Goal: Task Accomplishment & Management: Complete application form

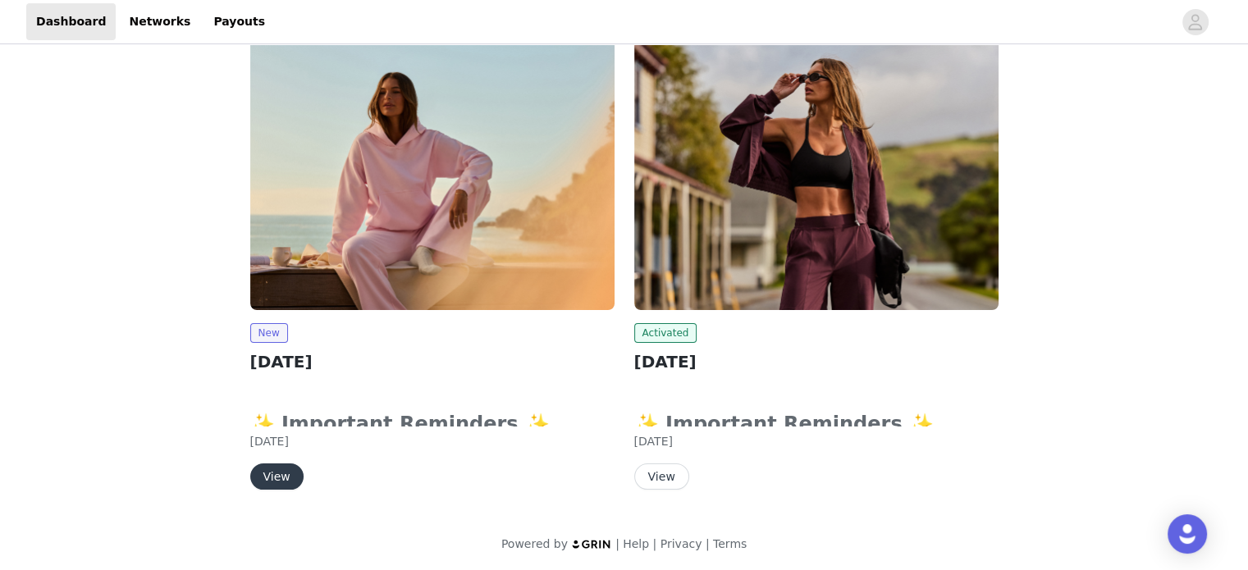
scroll to position [110, 0]
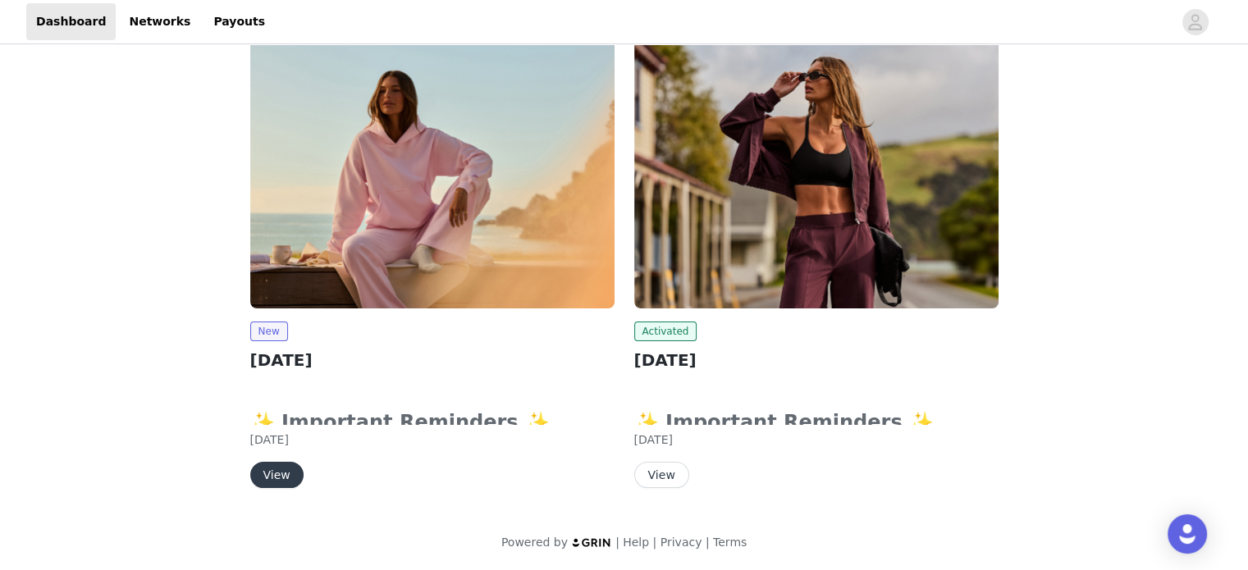
click at [1063, 250] on div "Tasks Summary All tasks complete! Review content New [DATE] ✨ Important Reminde…" at bounding box center [624, 255] width 1248 height 634
click at [204, 14] on link "Payouts" at bounding box center [239, 21] width 71 height 37
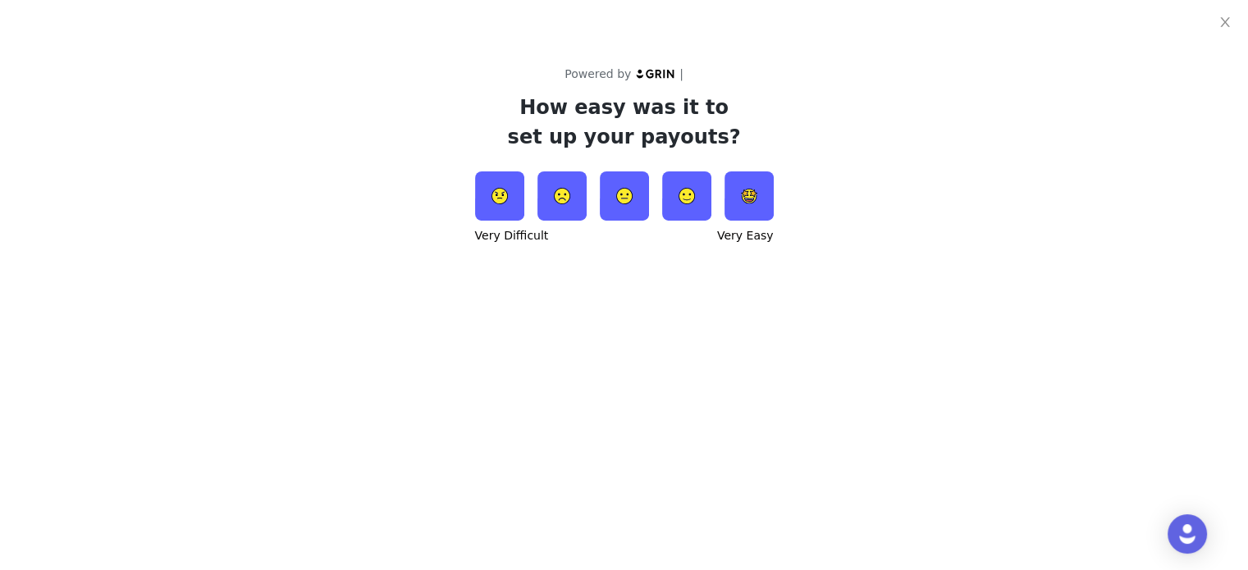
click at [705, 203] on img at bounding box center [686, 196] width 49 height 49
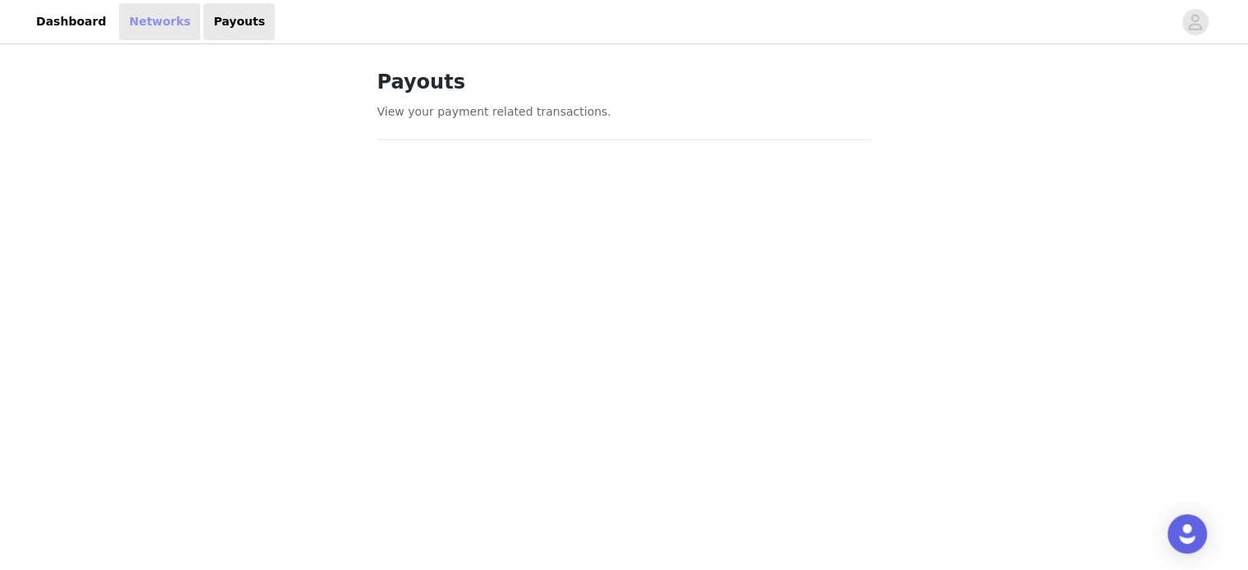
click at [138, 31] on link "Networks" at bounding box center [159, 21] width 81 height 37
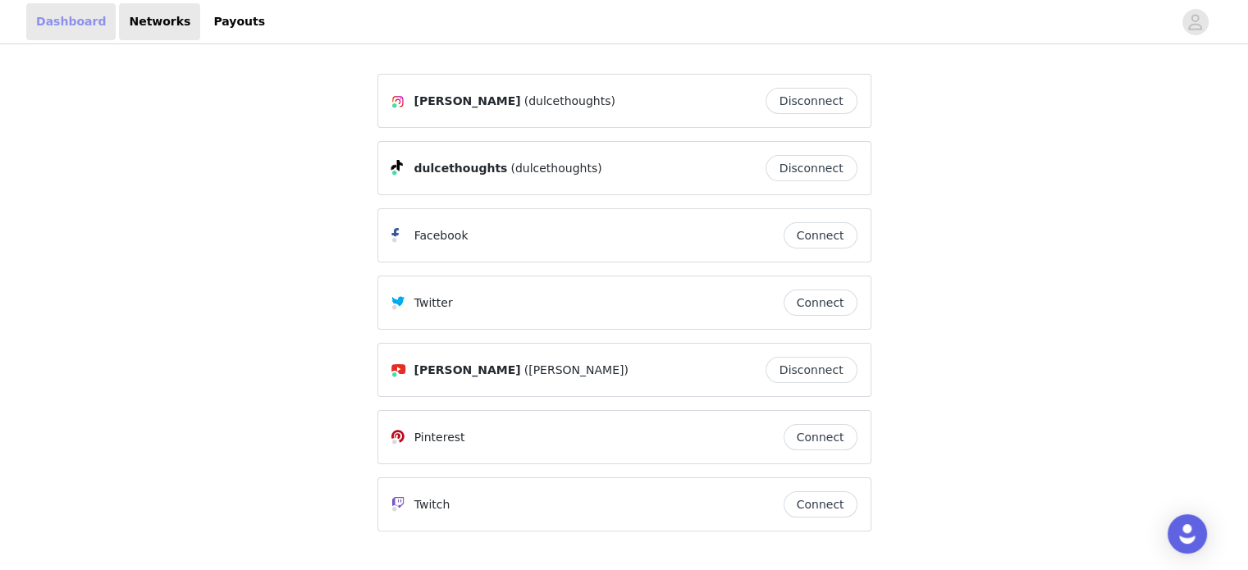
click at [67, 15] on link "Dashboard" at bounding box center [70, 21] width 89 height 37
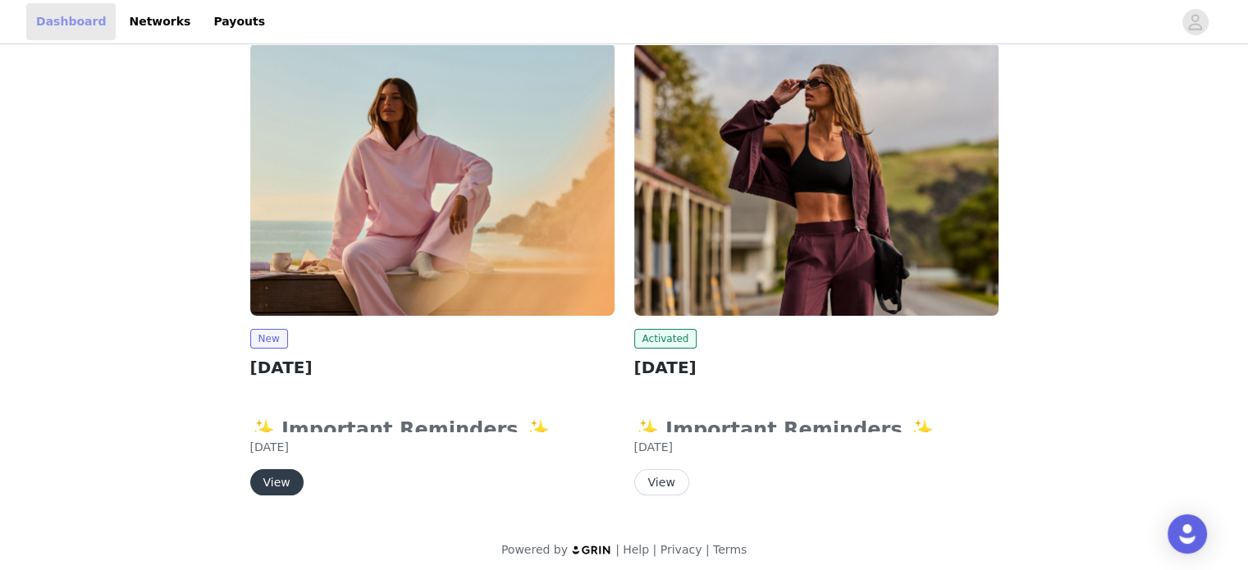
scroll to position [110, 0]
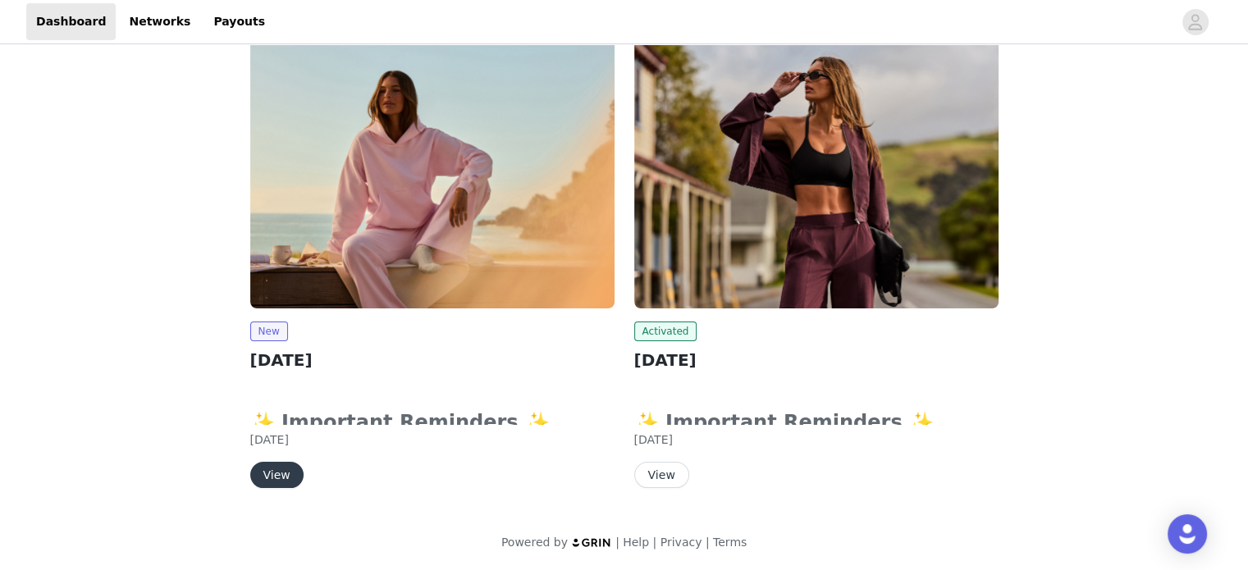
click at [377, 293] on img at bounding box center [432, 171] width 364 height 273
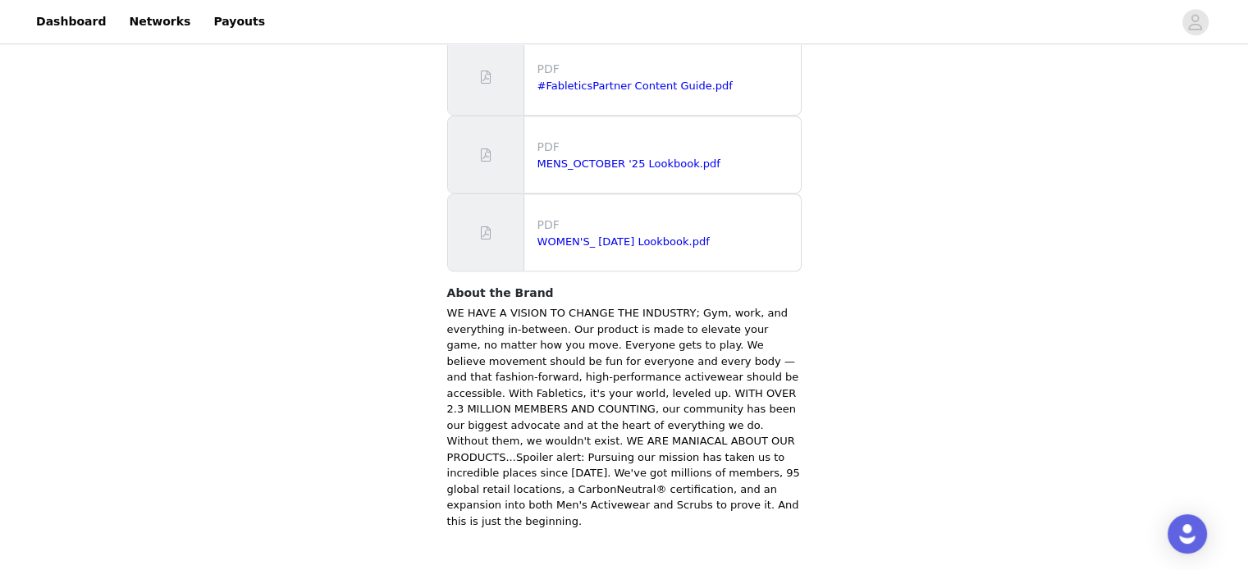
scroll to position [1107, 0]
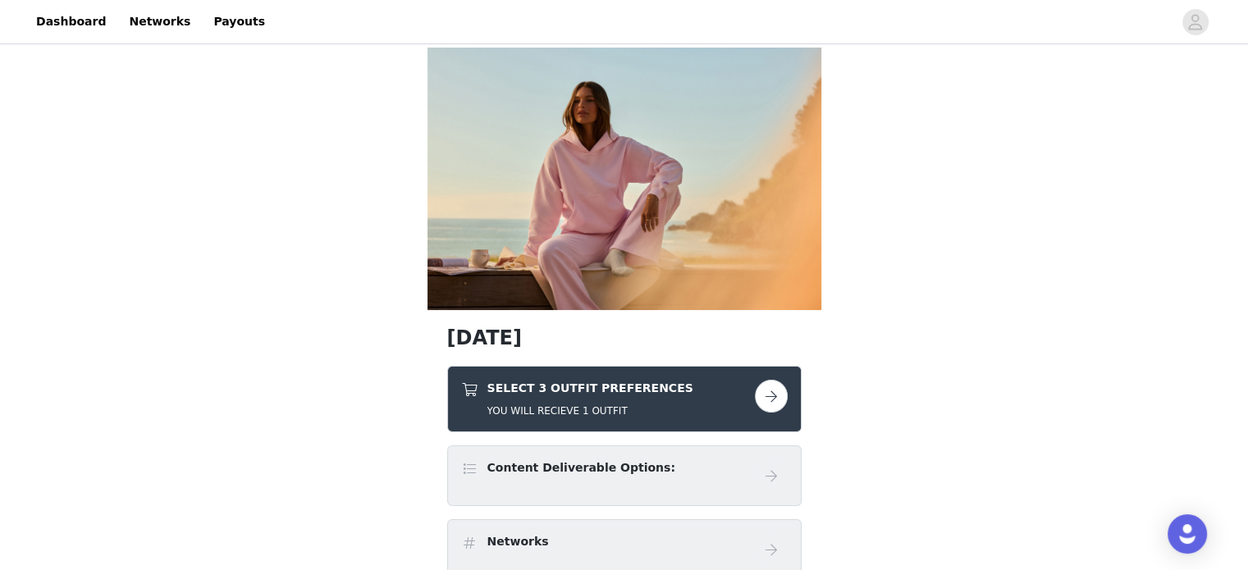
scroll to position [82, 0]
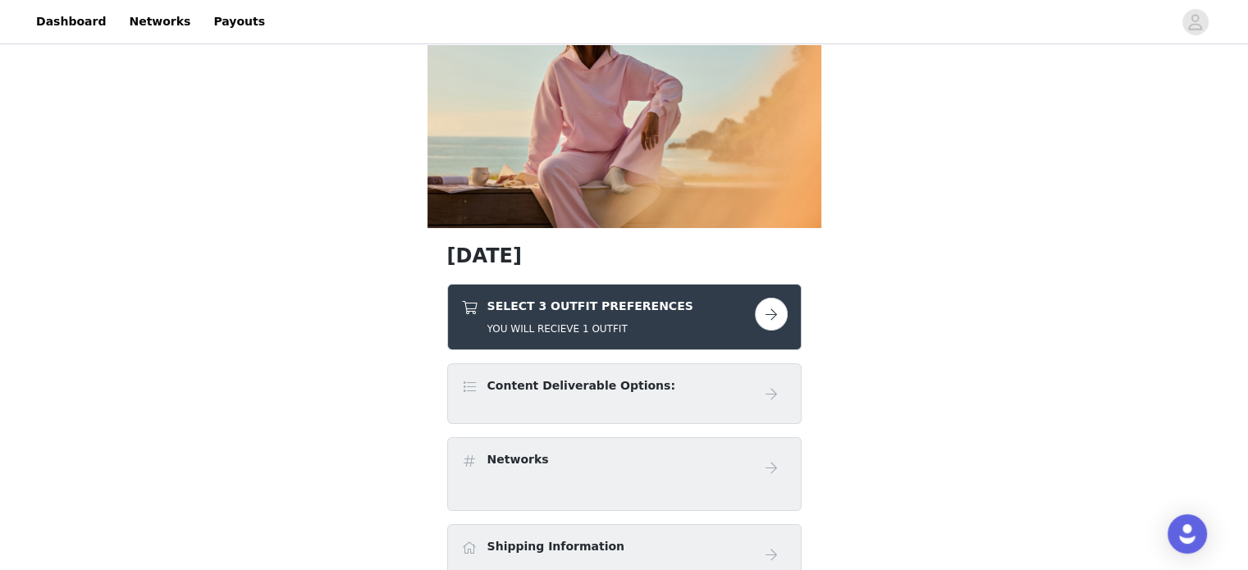
click at [775, 313] on button "button" at bounding box center [771, 314] width 33 height 33
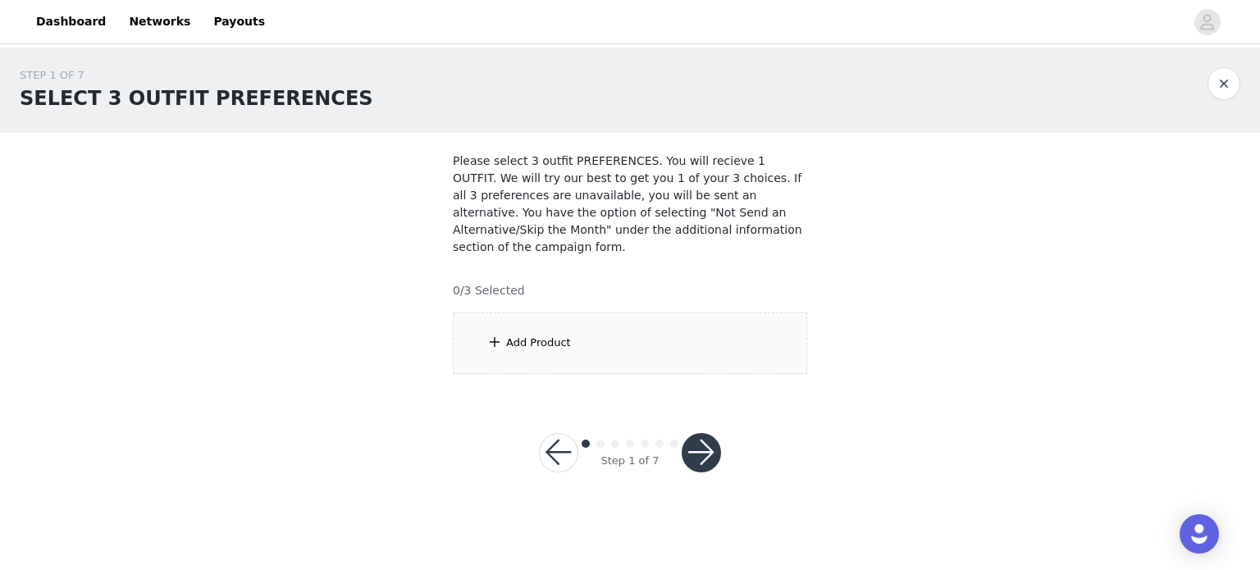
click at [534, 335] on div "Add Product" at bounding box center [538, 343] width 65 height 16
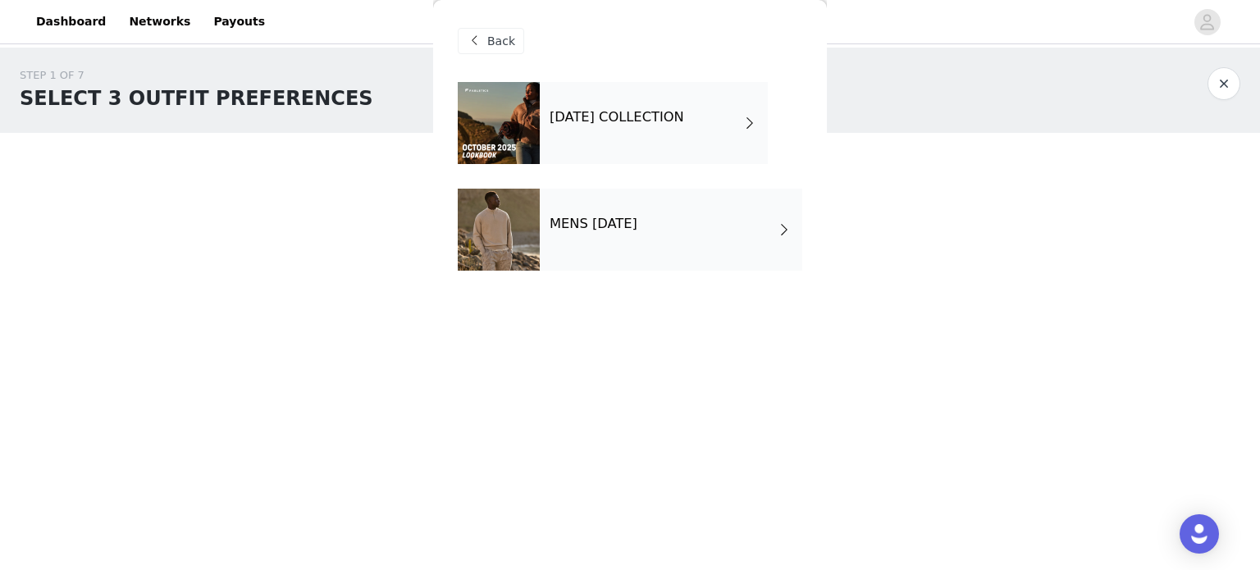
click at [685, 126] on div "[DATE] COLLECTION" at bounding box center [654, 123] width 228 height 82
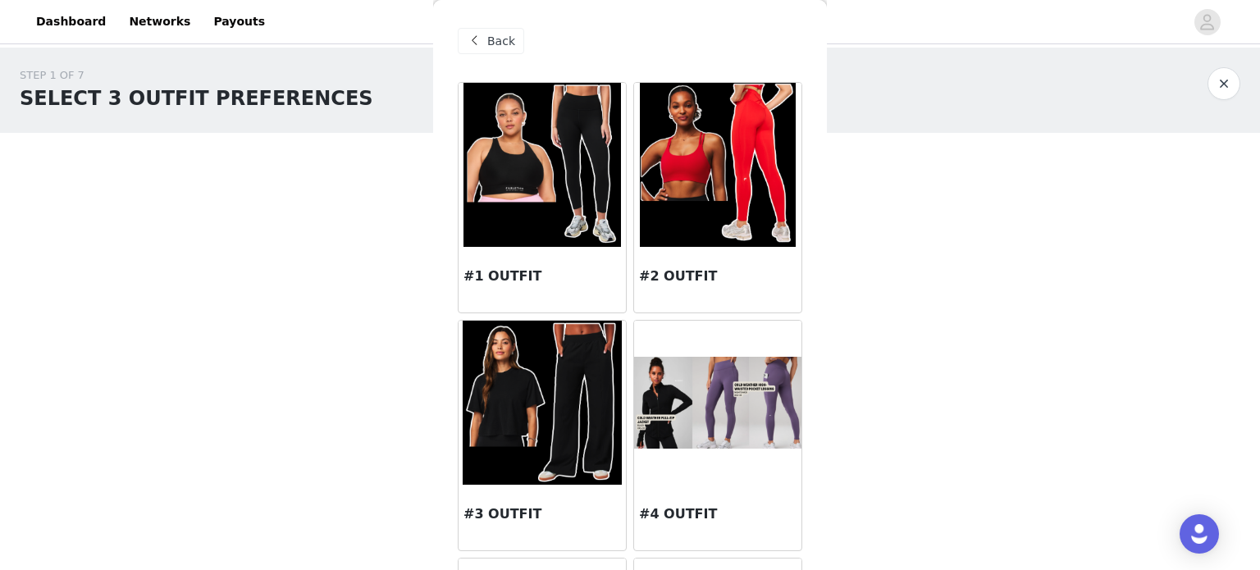
click at [511, 39] on div "Back" at bounding box center [491, 41] width 66 height 26
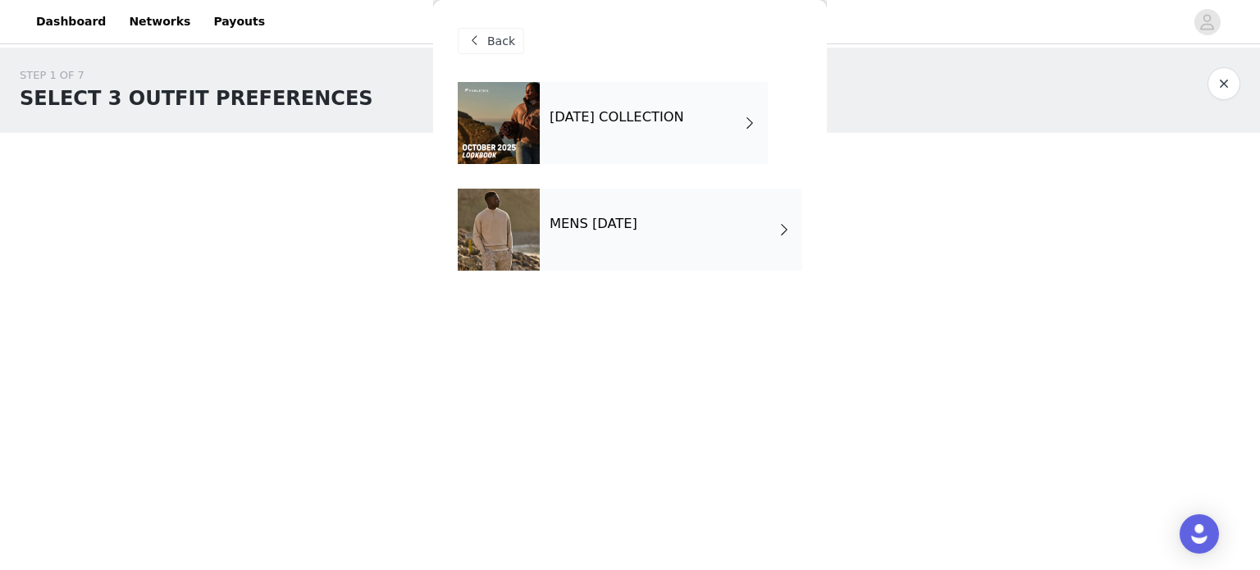
click at [499, 46] on span "Back" at bounding box center [501, 41] width 28 height 17
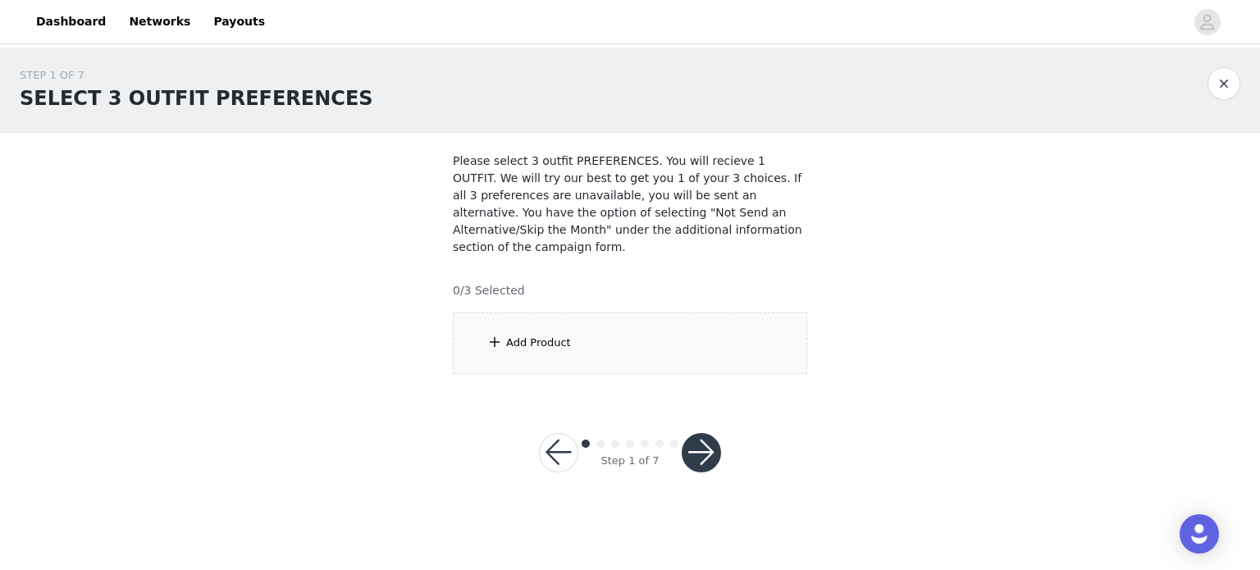
click at [563, 433] on button "button" at bounding box center [558, 452] width 39 height 39
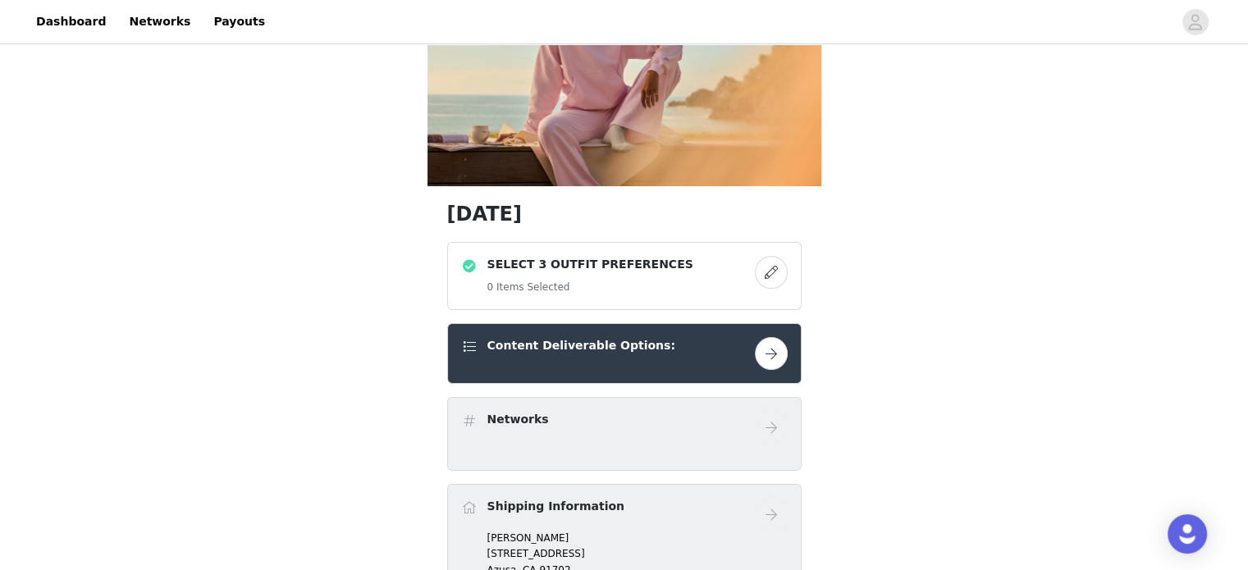
scroll to position [246, 0]
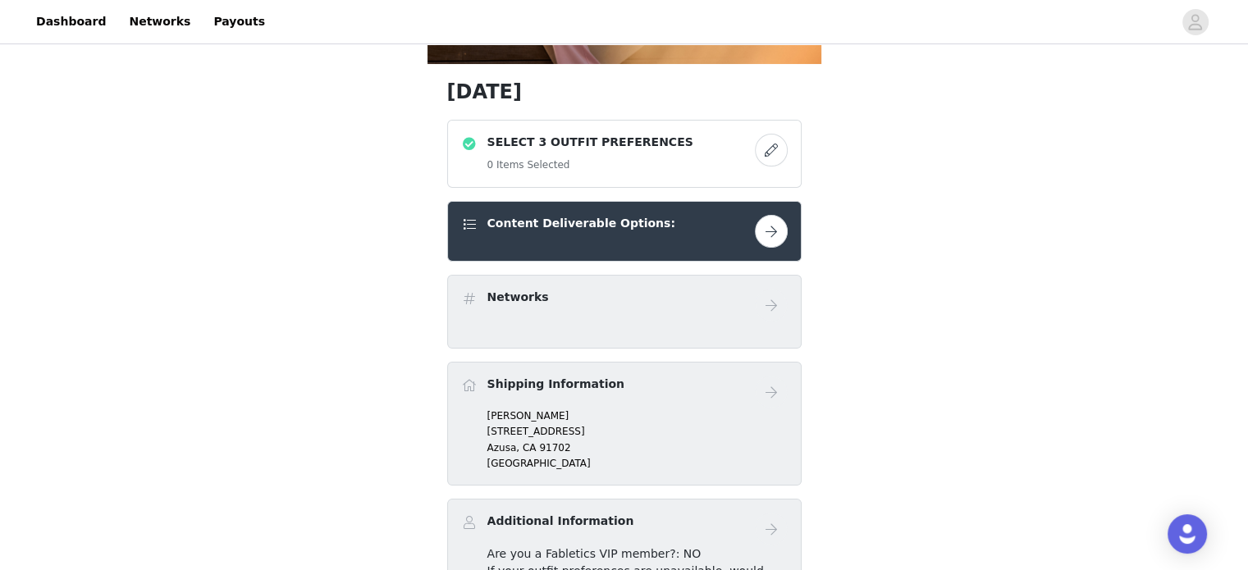
click at [761, 231] on button "button" at bounding box center [771, 231] width 33 height 33
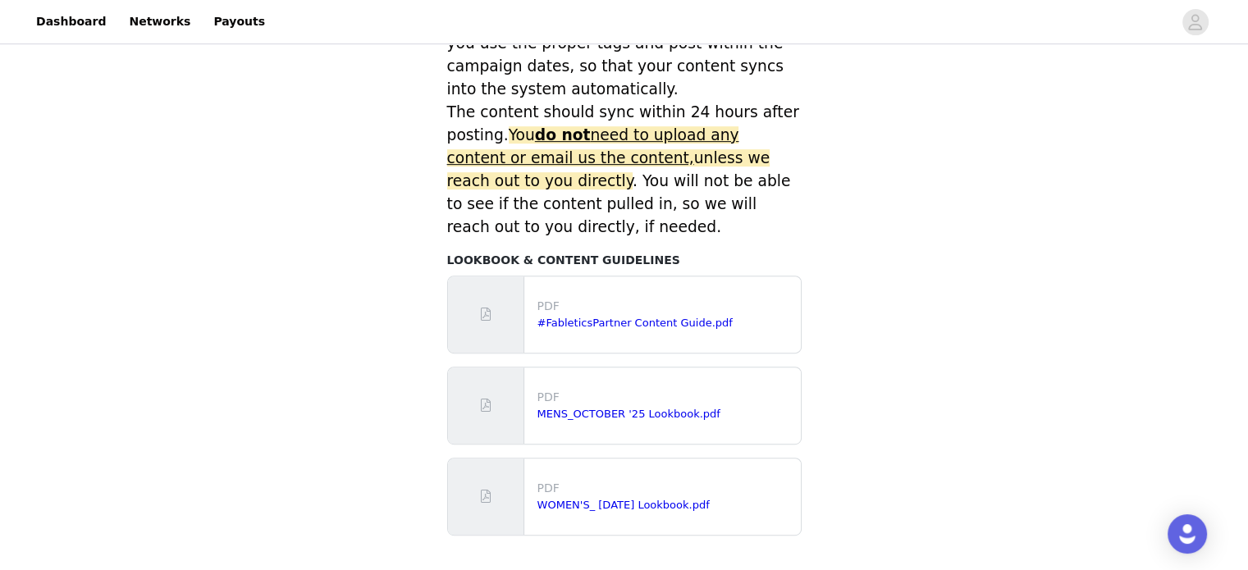
scroll to position [824, 0]
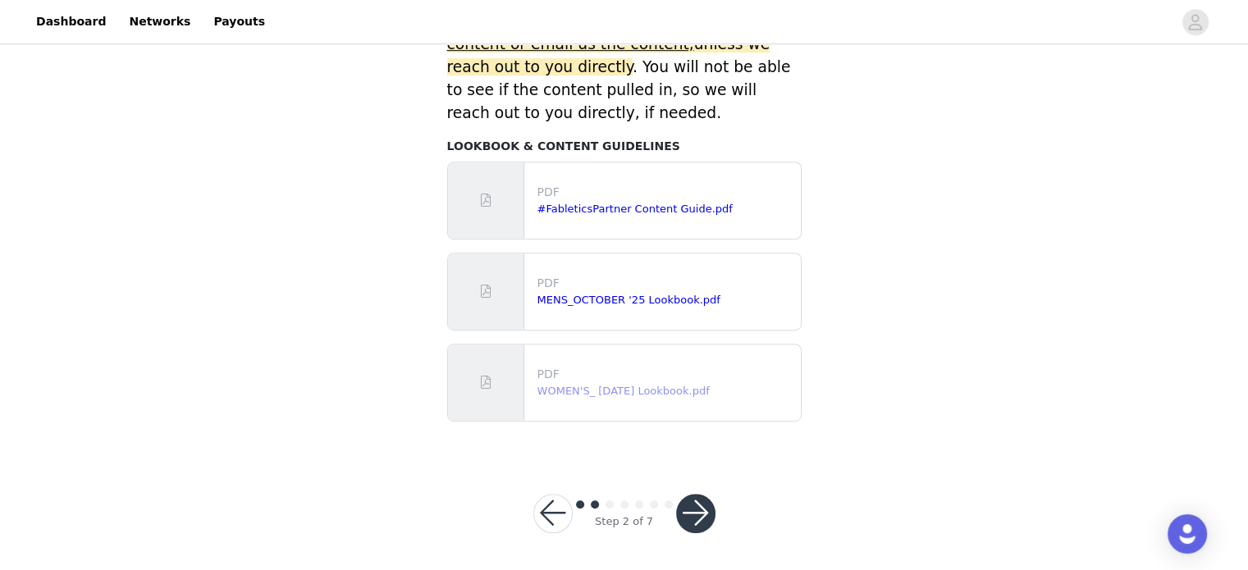
click at [648, 390] on link "WOMEN'S_ October 2025 Lookbook.pdf" at bounding box center [623, 391] width 172 height 12
click at [624, 387] on link "WOMEN'S_ October 2025 Lookbook.pdf" at bounding box center [623, 391] width 172 height 12
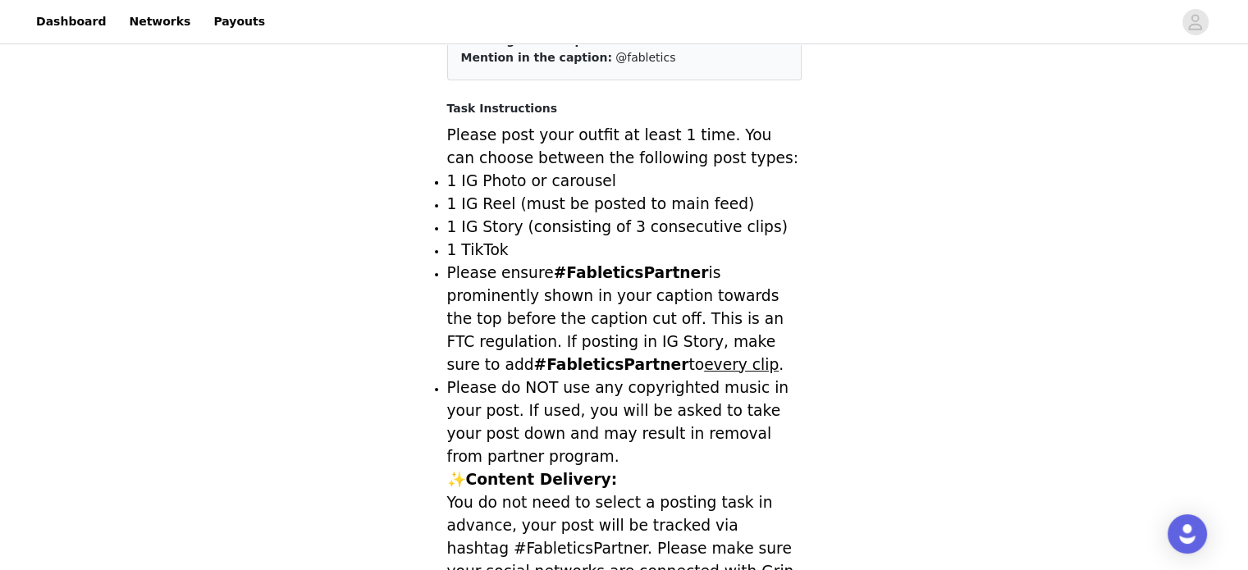
scroll to position [3, 0]
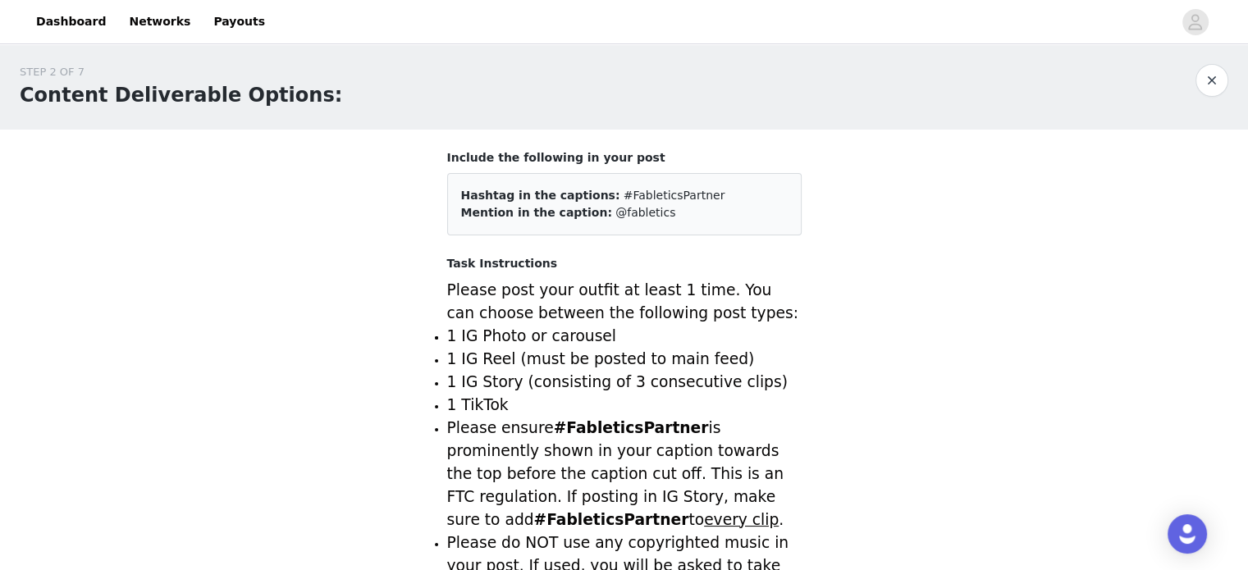
click at [1222, 78] on button "button" at bounding box center [1212, 80] width 33 height 33
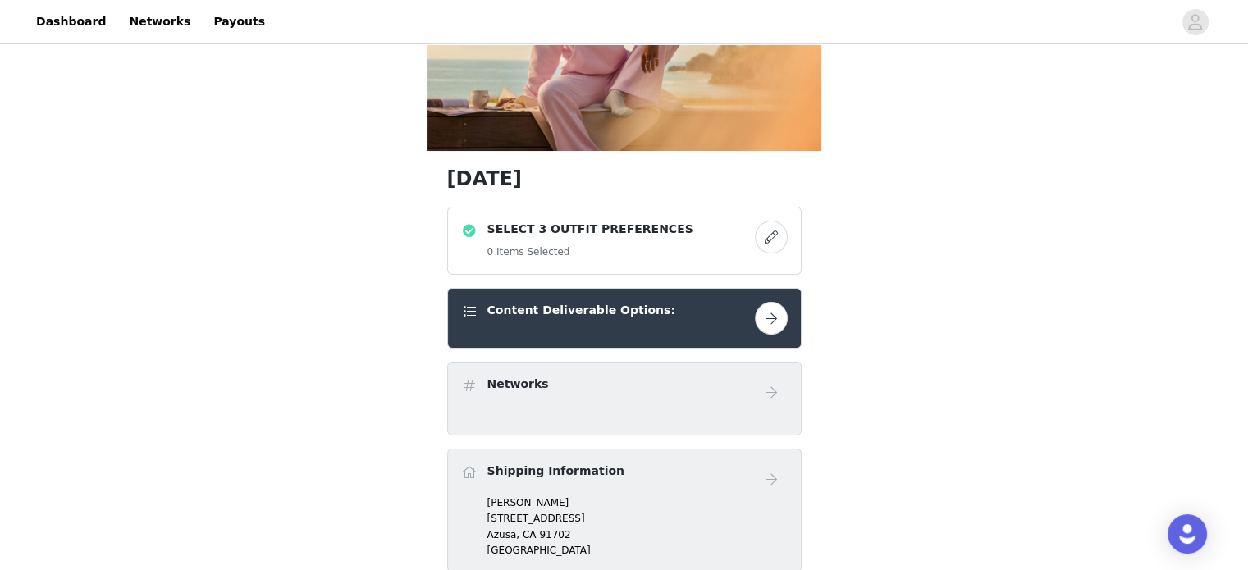
scroll to position [164, 0]
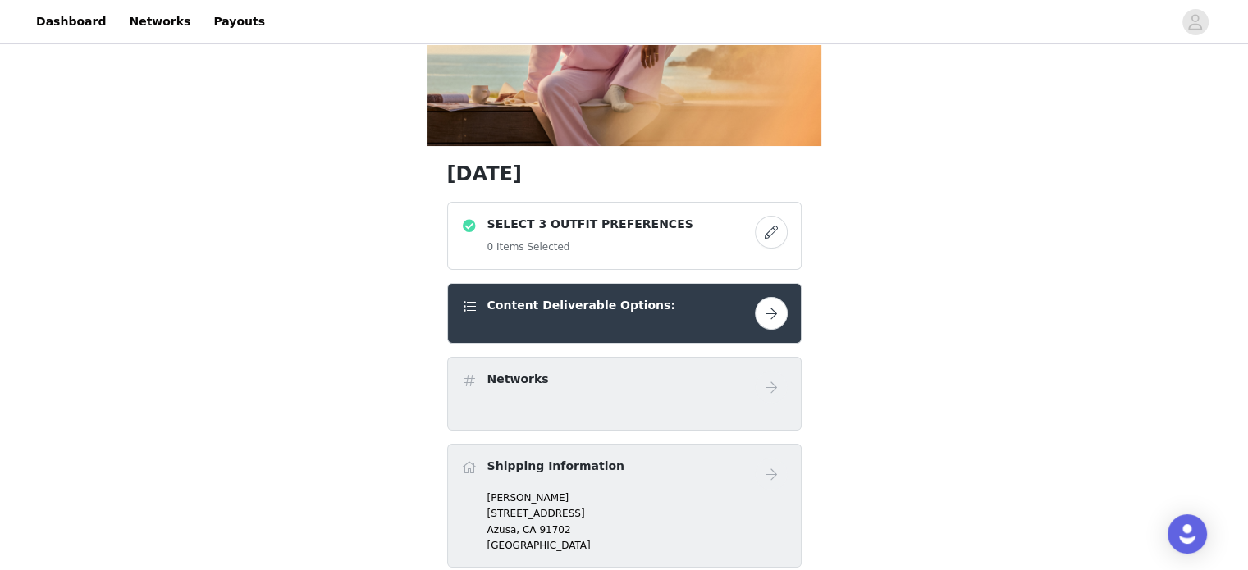
click at [762, 231] on button "button" at bounding box center [771, 232] width 33 height 33
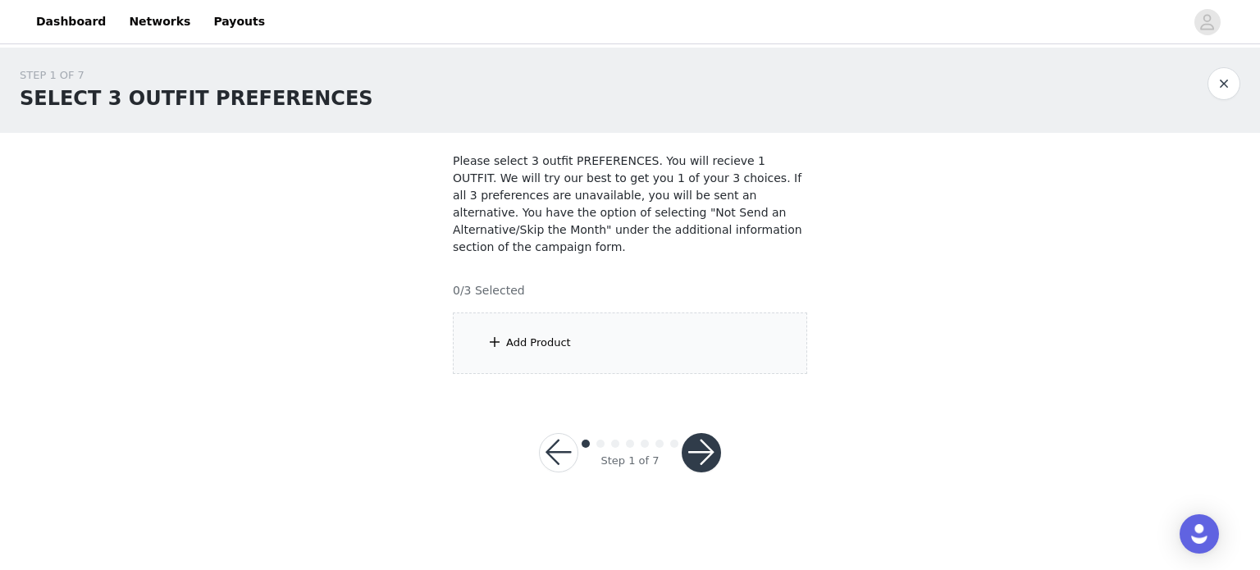
click at [540, 335] on div "Add Product" at bounding box center [538, 343] width 65 height 16
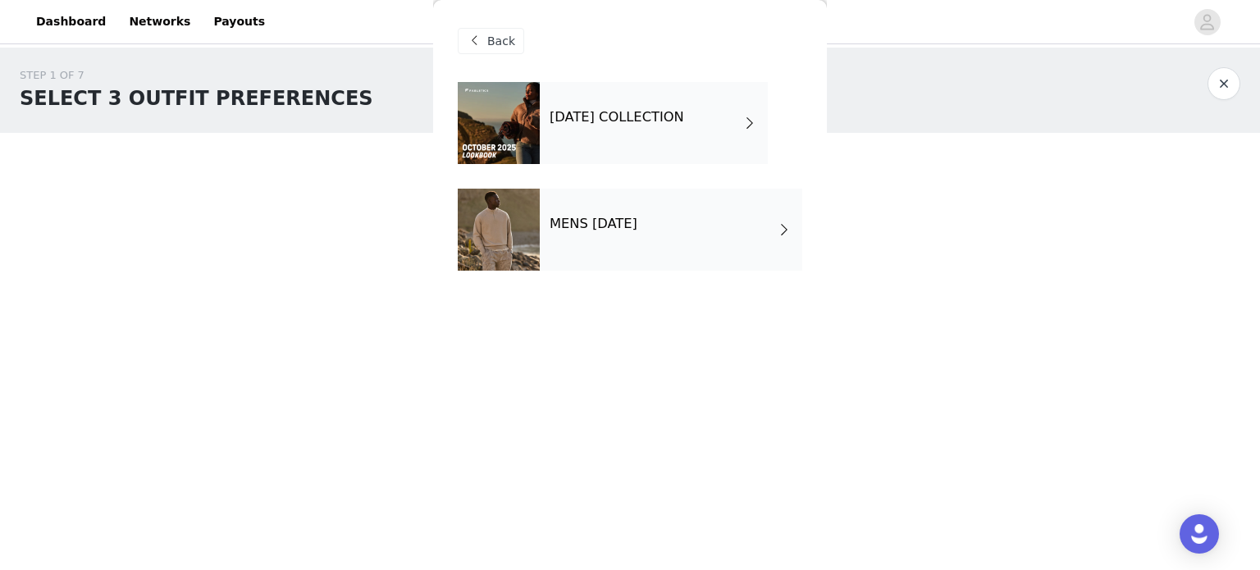
click at [652, 148] on div "OCTOBER 2025 COLLECTION" at bounding box center [654, 123] width 228 height 82
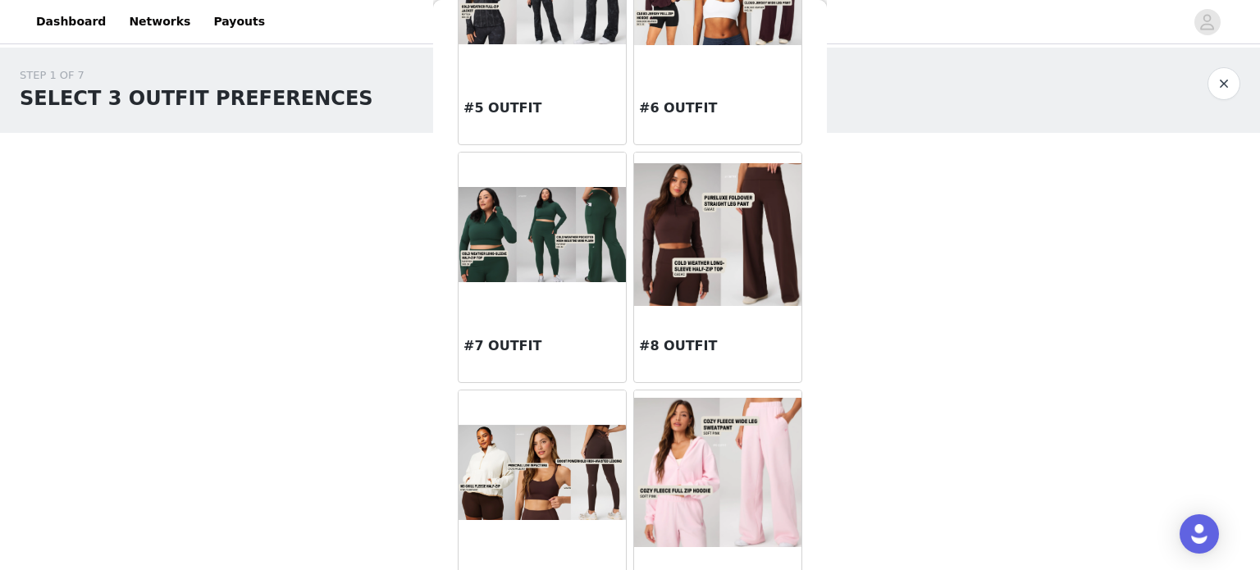
scroll to position [739, 0]
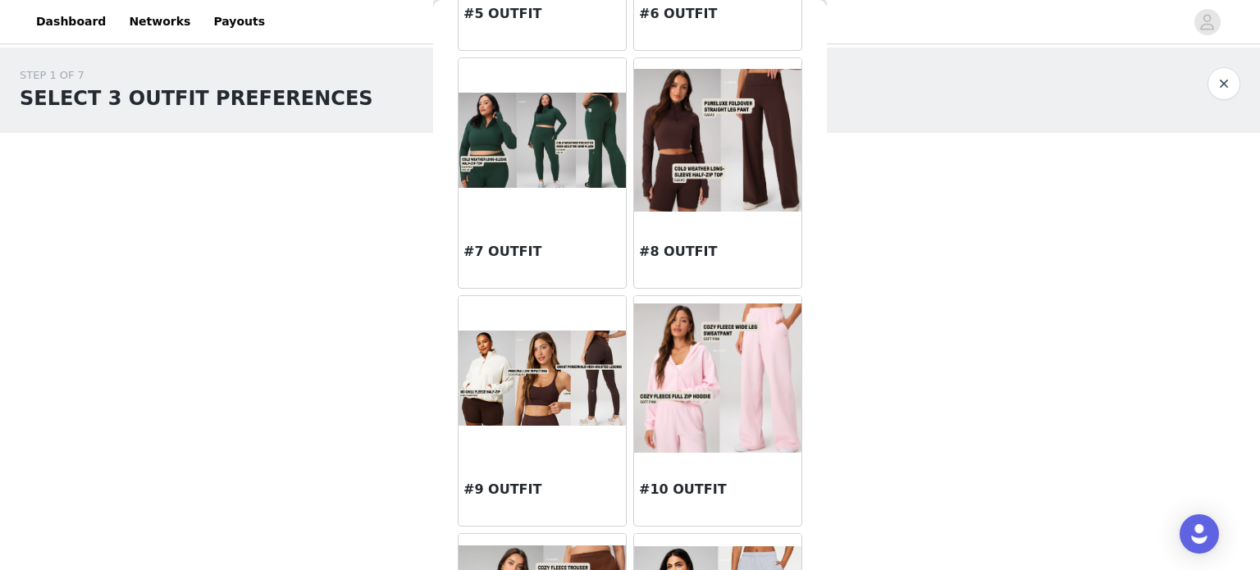
click at [696, 423] on img at bounding box center [717, 378] width 167 height 149
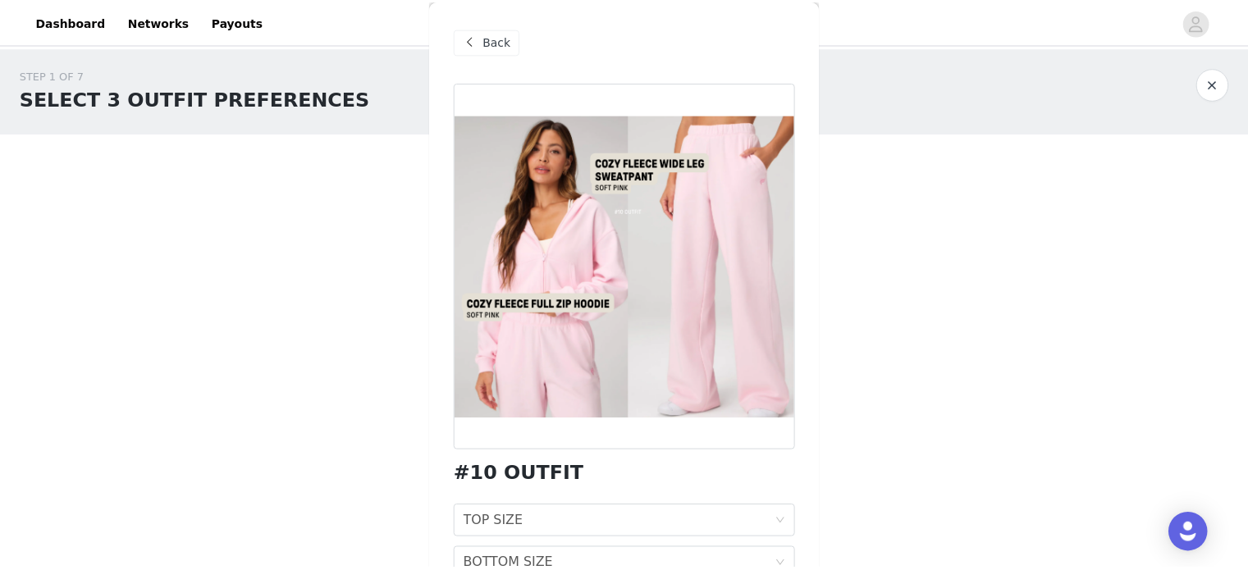
scroll to position [83, 0]
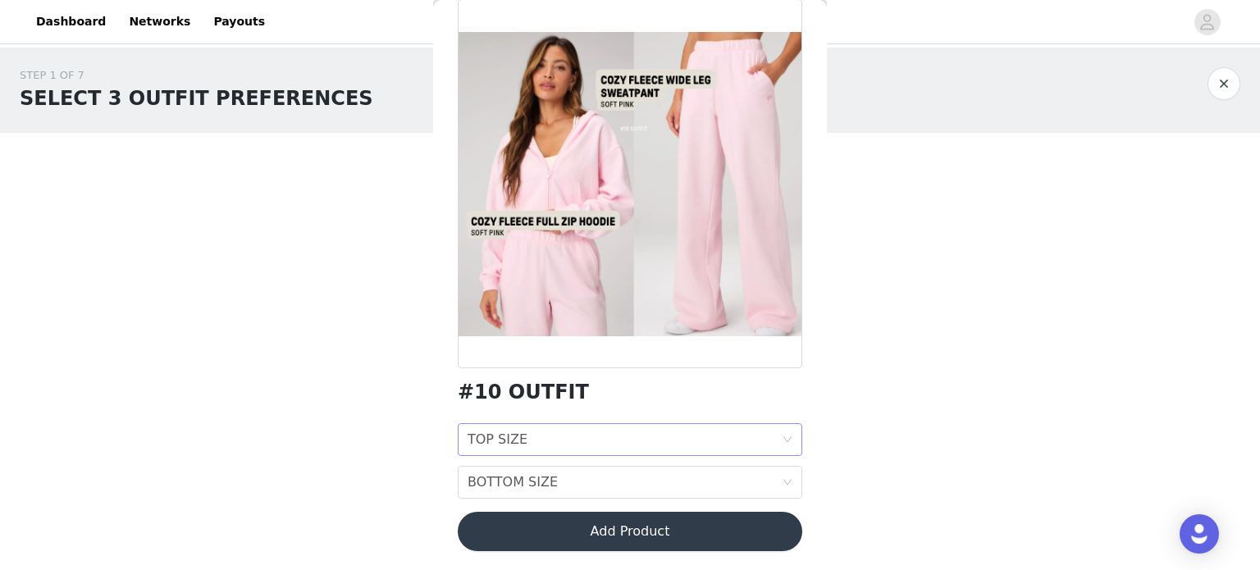
click at [784, 437] on icon "icon: down" at bounding box center [788, 440] width 8 height 6
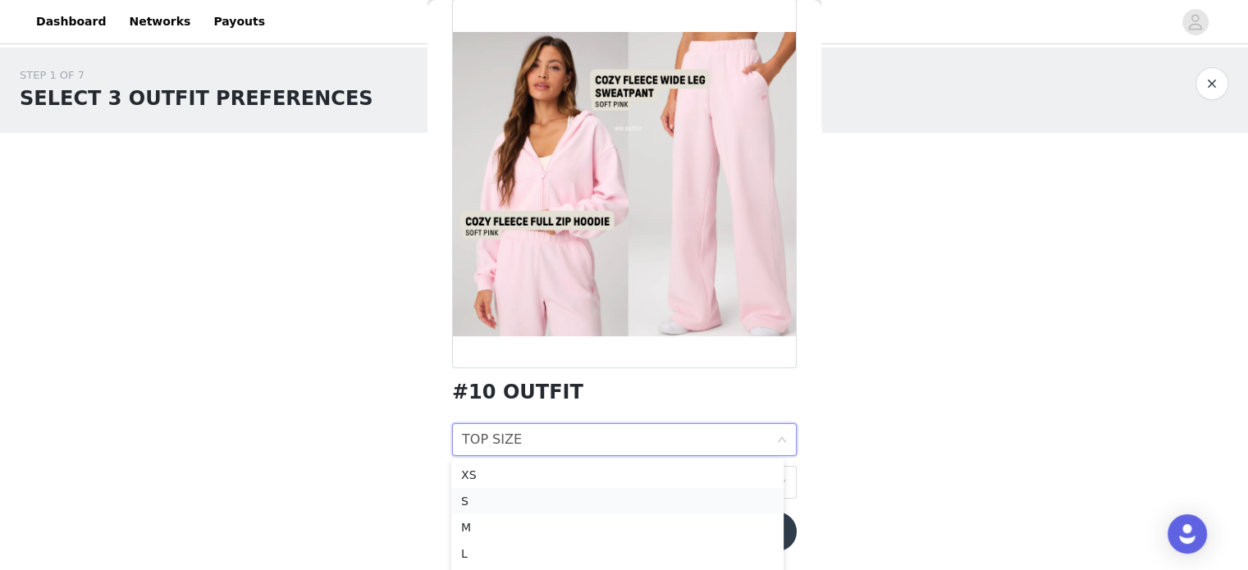
click at [524, 498] on div "S" at bounding box center [617, 501] width 313 height 18
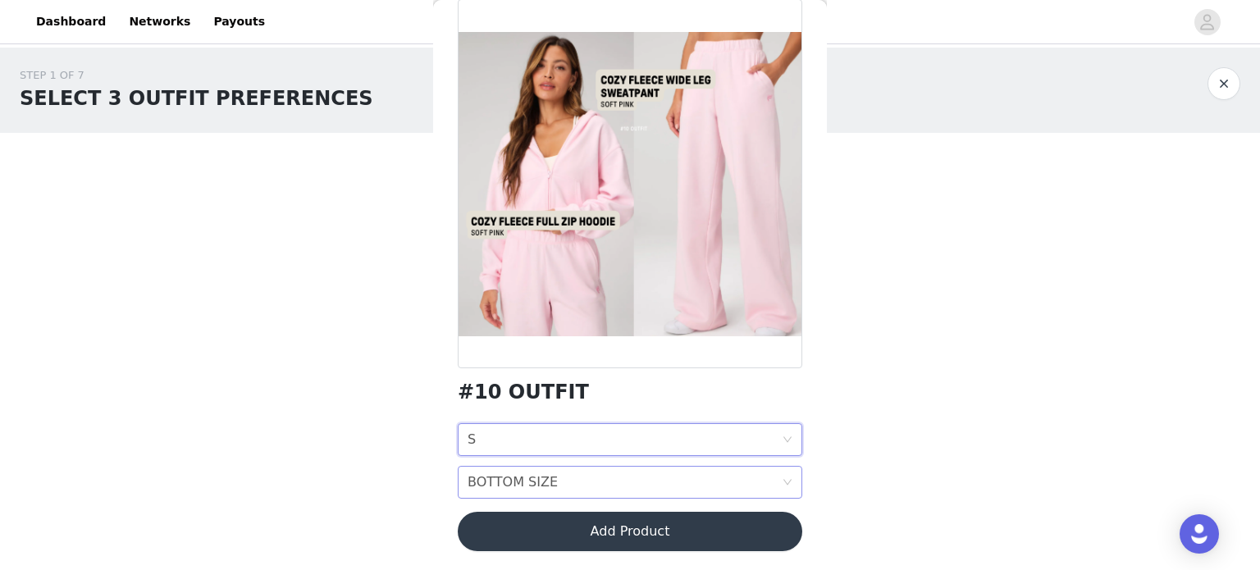
click at [537, 485] on div "BOTTOM SIZE" at bounding box center [513, 482] width 90 height 31
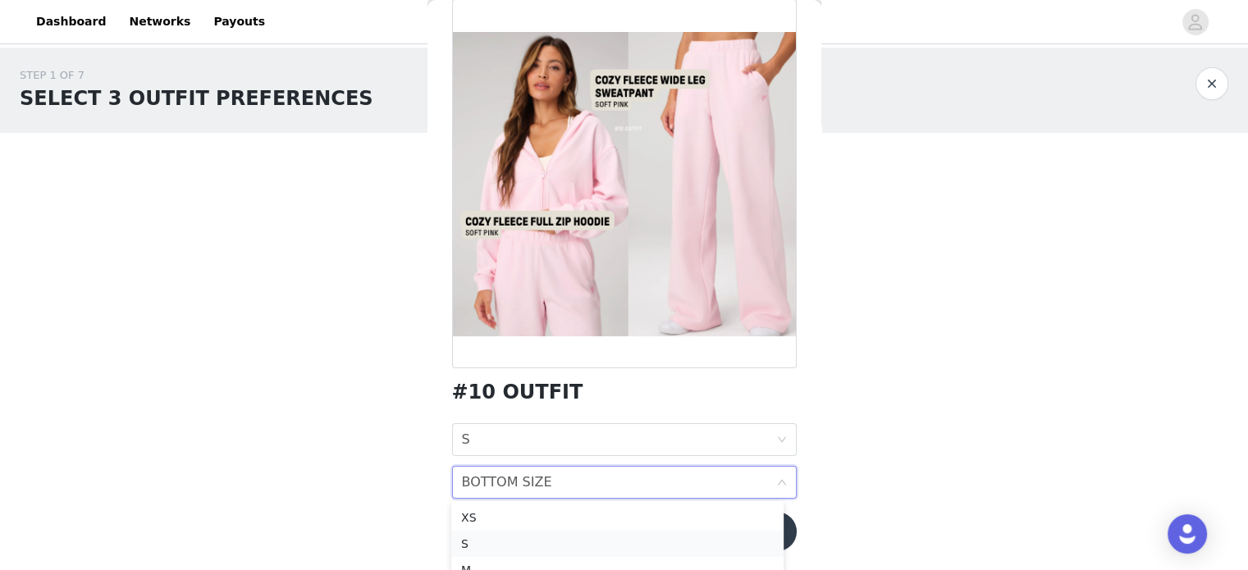
click at [491, 538] on div "S" at bounding box center [617, 544] width 313 height 18
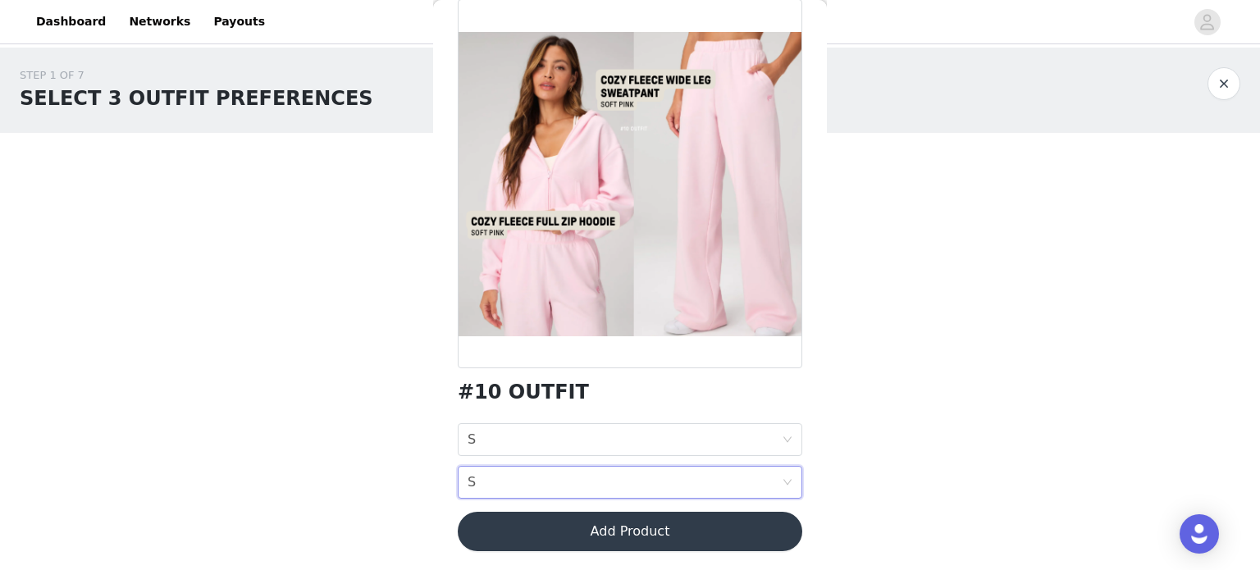
click at [702, 529] on button "Add Product" at bounding box center [630, 531] width 345 height 39
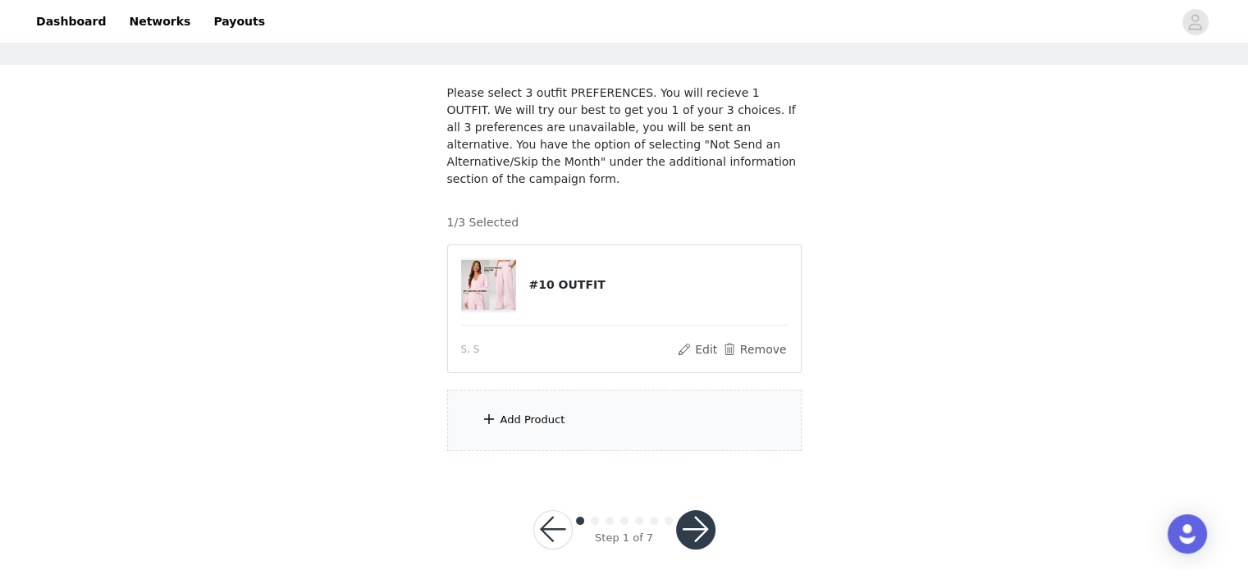
scroll to position [69, 0]
click at [531, 412] on div "Add Product" at bounding box center [624, 420] width 354 height 62
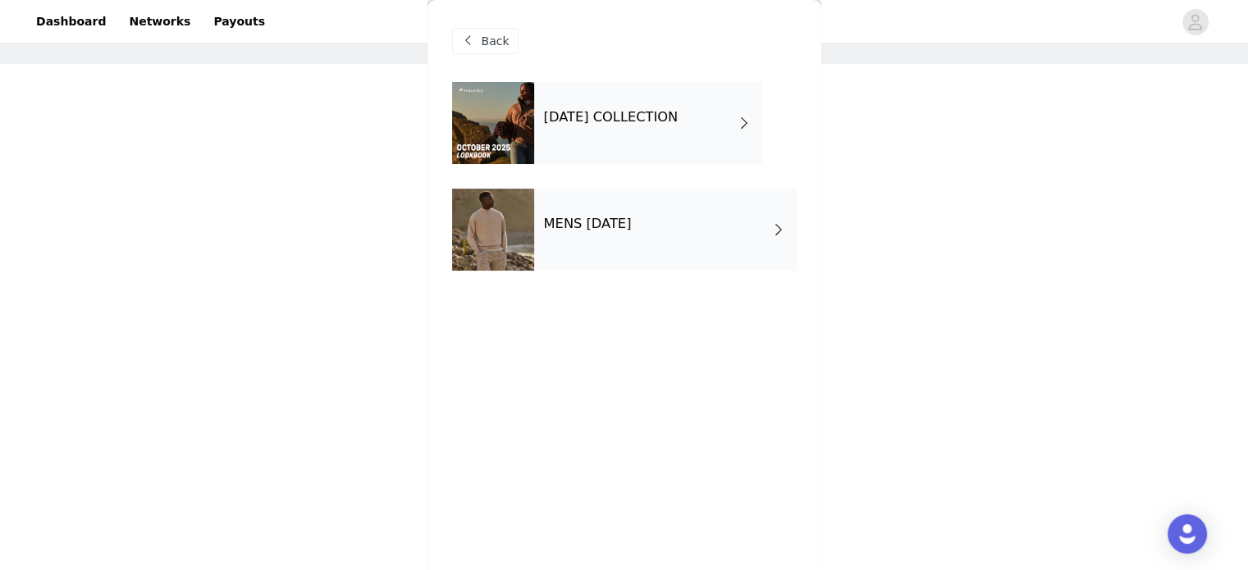
click at [672, 120] on h4 "OCTOBER 2025 COLLECTION" at bounding box center [611, 117] width 135 height 15
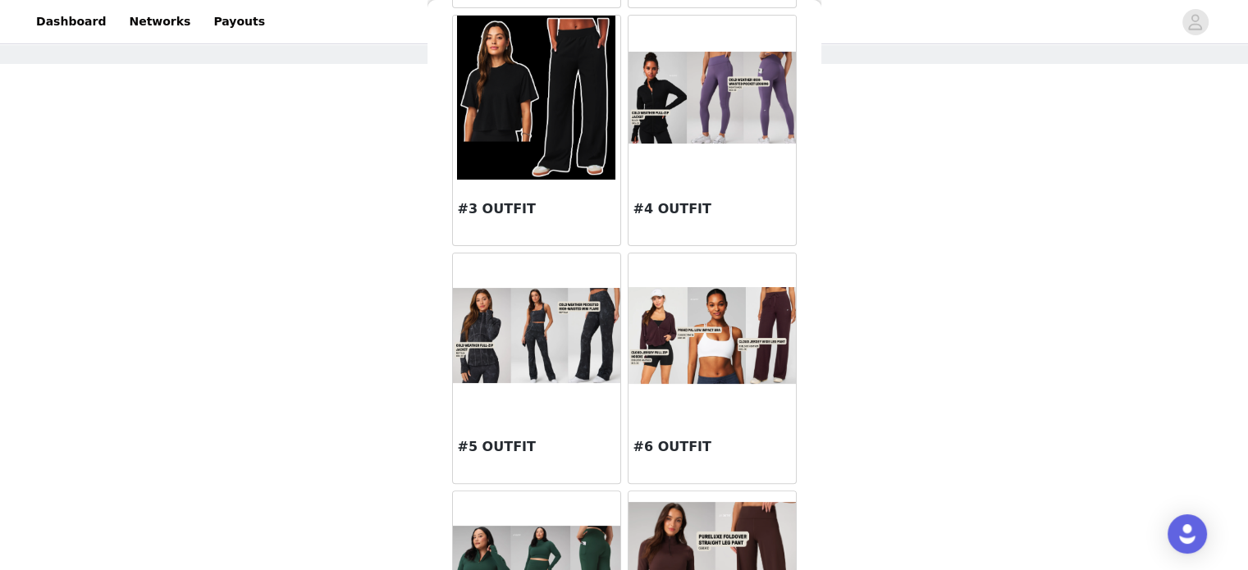
scroll to position [410, 0]
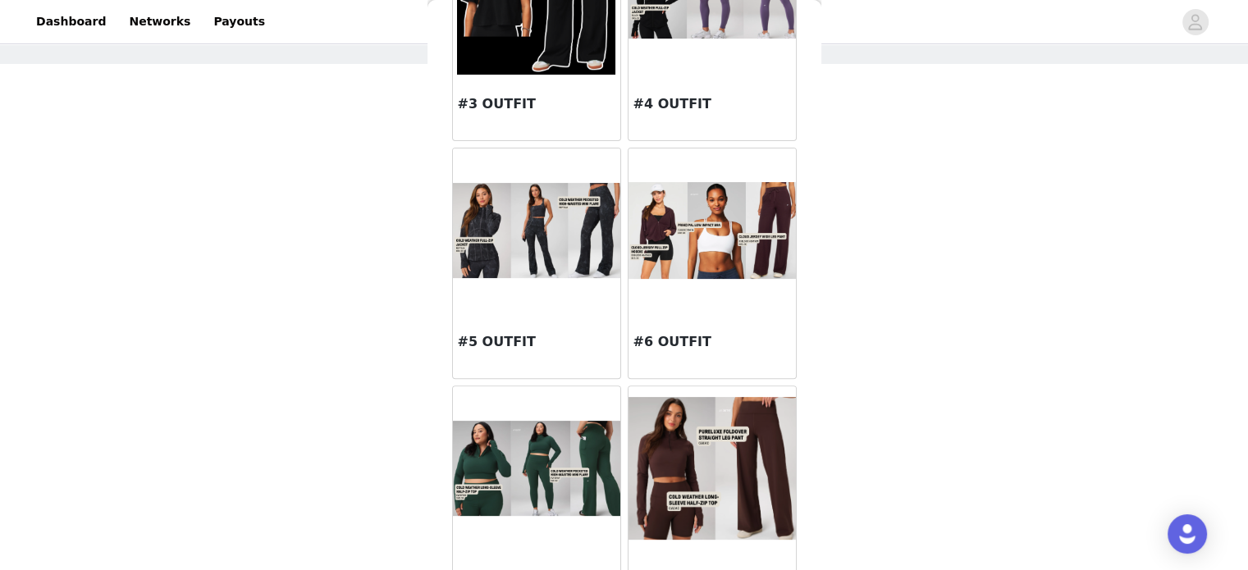
click at [719, 253] on img at bounding box center [712, 230] width 167 height 96
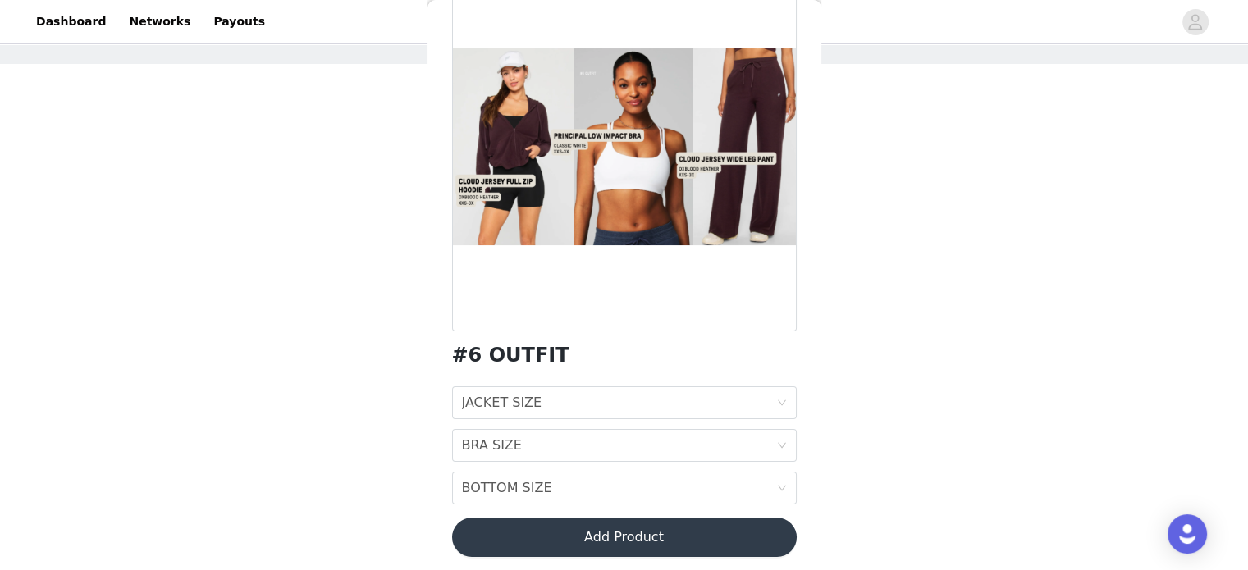
scroll to position [126, 0]
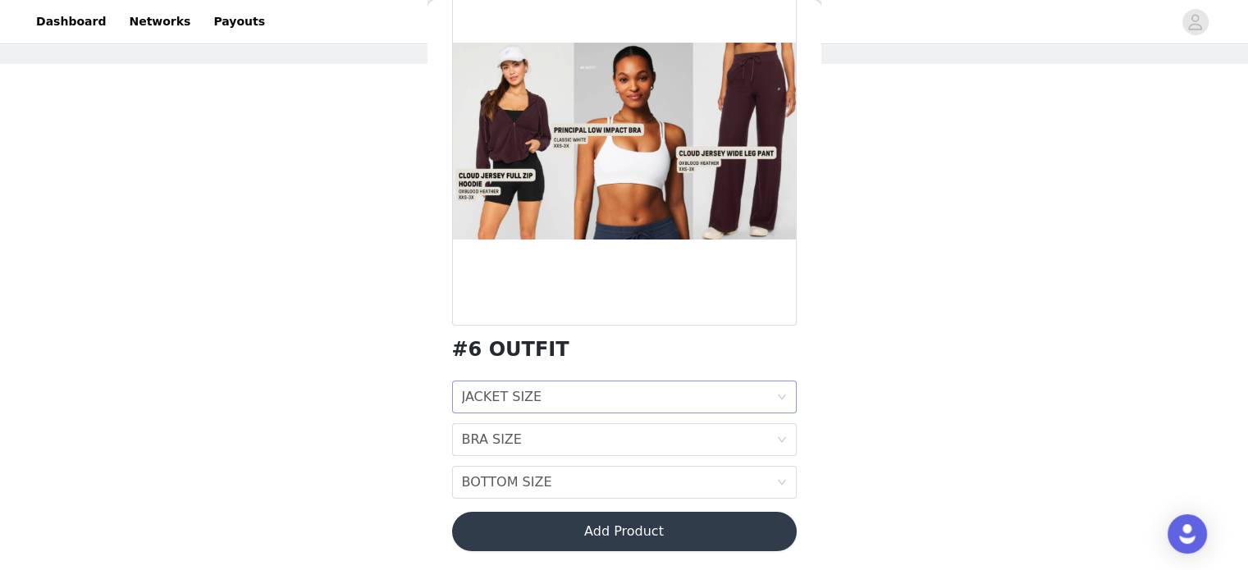
click at [736, 401] on div "JACKET SIZE JACKET SIZE" at bounding box center [619, 397] width 314 height 31
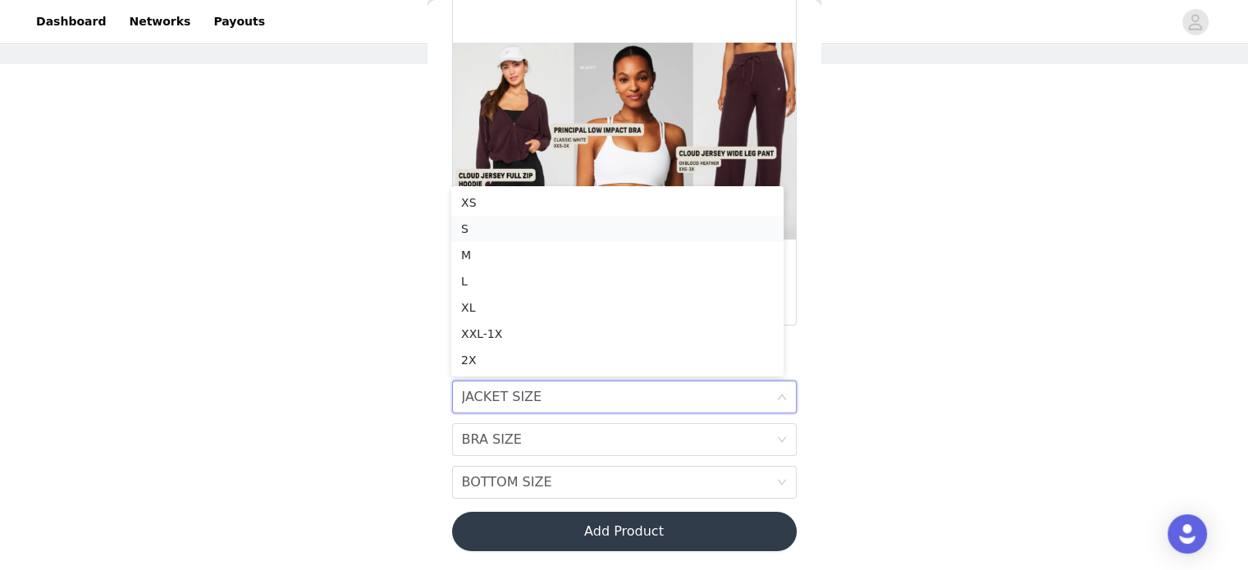
click at [501, 232] on div "S" at bounding box center [617, 229] width 313 height 18
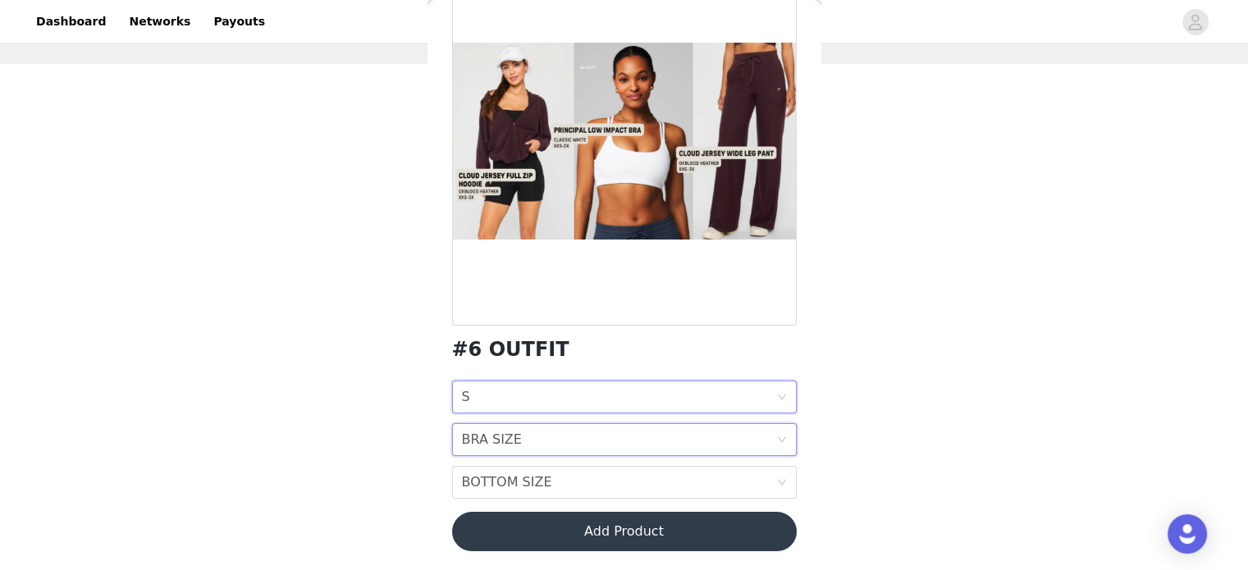
click at [507, 437] on div "BRA SIZE" at bounding box center [492, 439] width 60 height 31
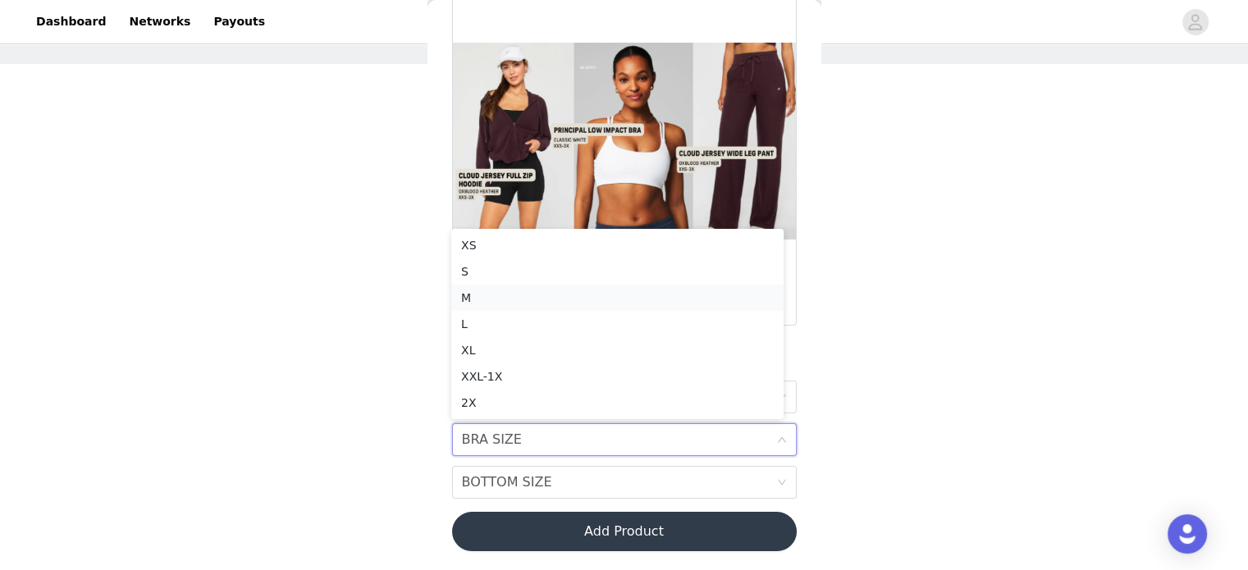
click at [476, 294] on div "M" at bounding box center [617, 298] width 313 height 18
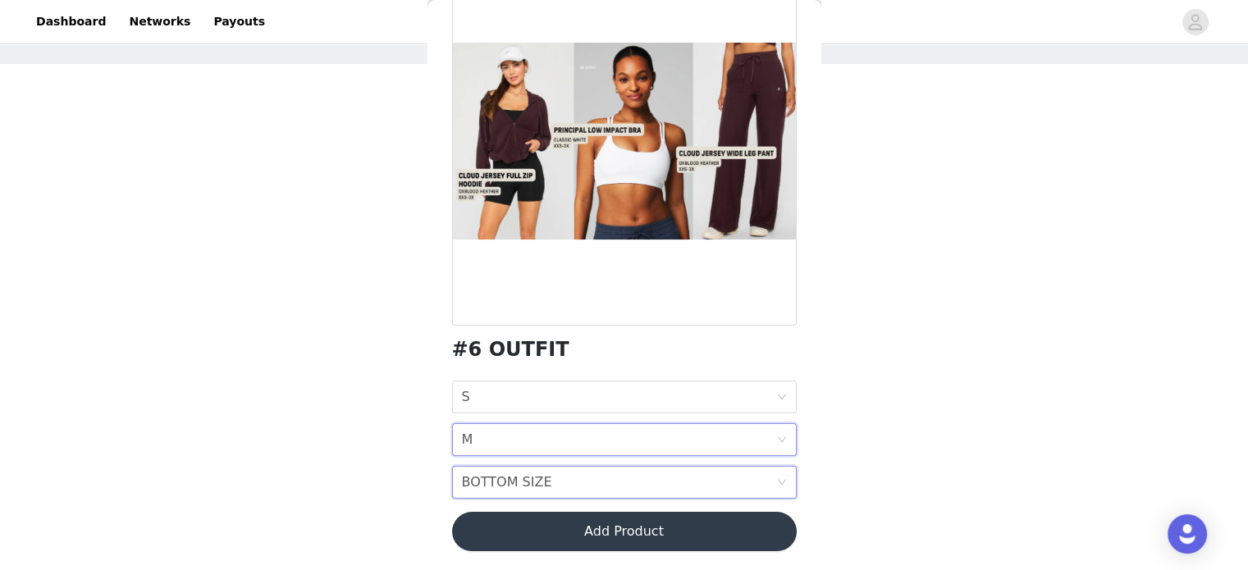
click at [670, 478] on div "BOTTOM SIZE BOTTOM SIZE" at bounding box center [619, 482] width 314 height 31
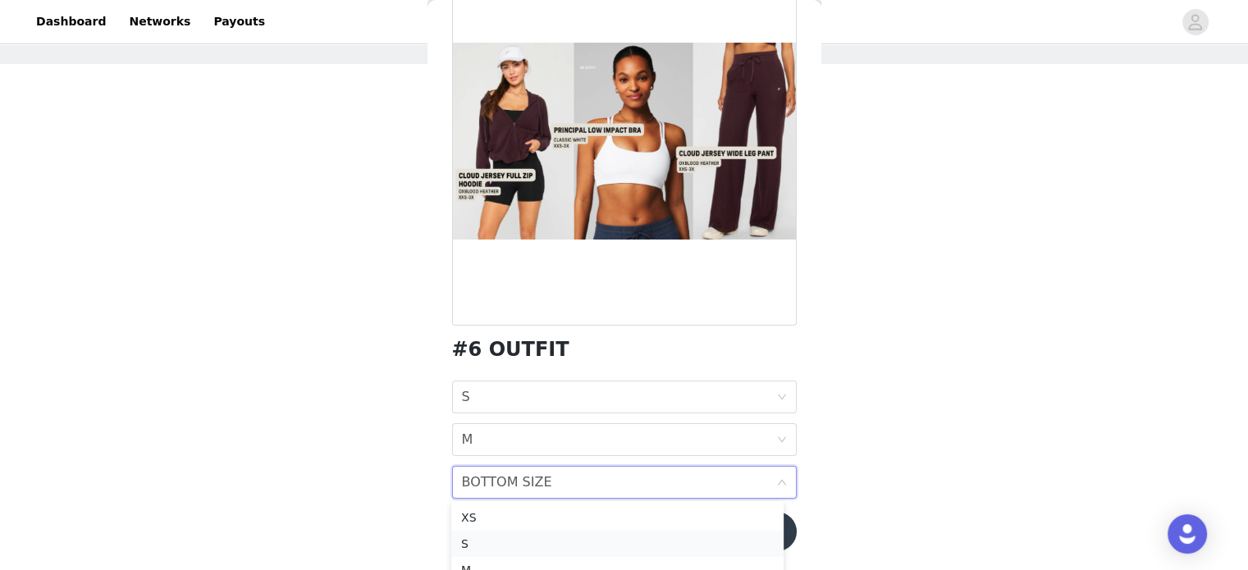
click at [593, 542] on div "S" at bounding box center [617, 544] width 313 height 18
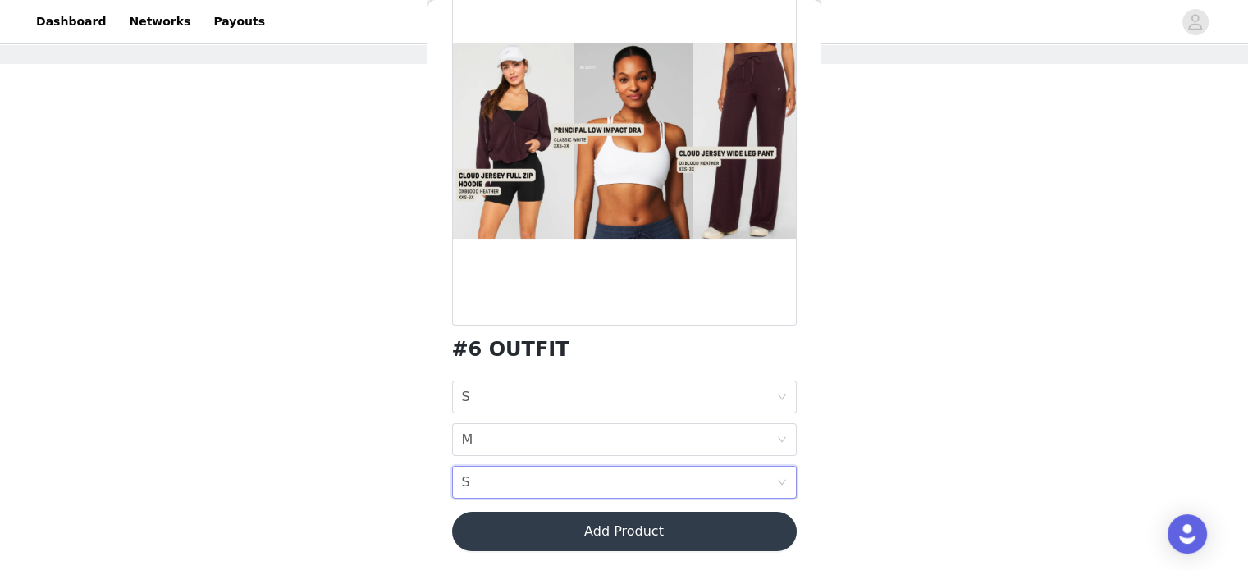
click at [1247, 412] on div "STEP 1 OF 7 SELECT 3 OUTFIT PREFERENCES Please select 3 outfit PREFERENCES. You…" at bounding box center [624, 225] width 1248 height 492
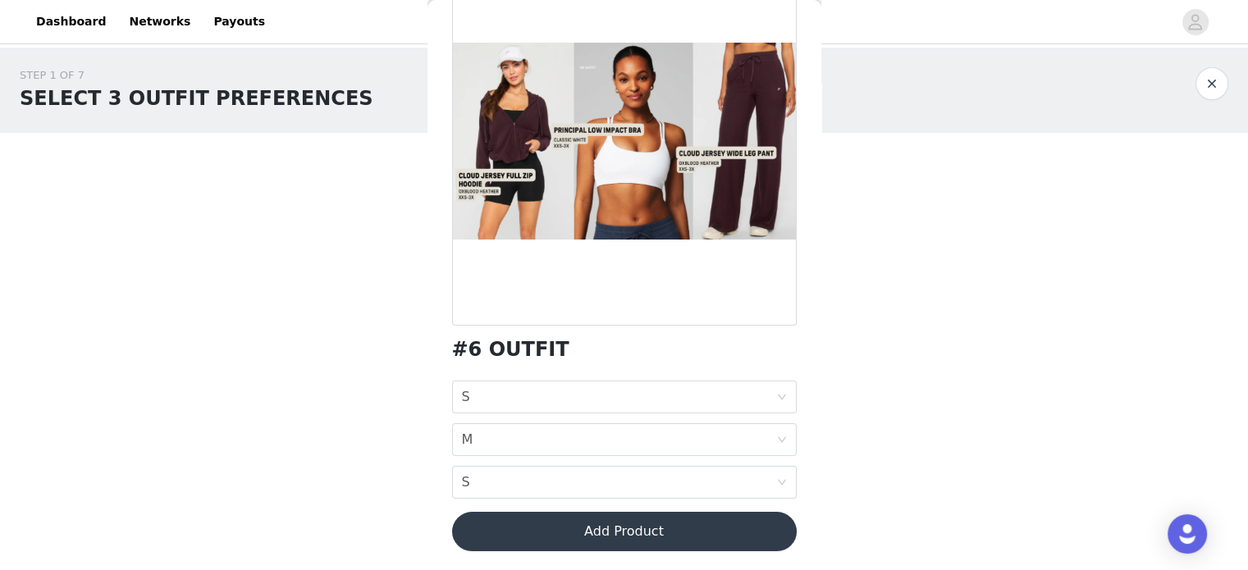
click at [645, 536] on button "Add Product" at bounding box center [624, 531] width 345 height 39
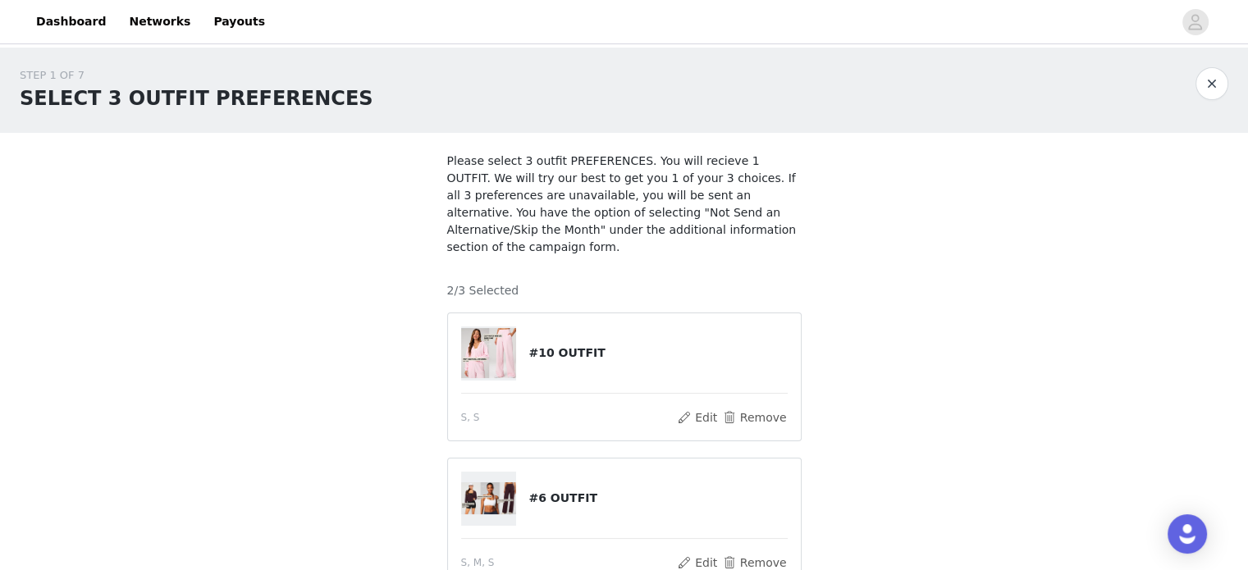
scroll to position [164, 0]
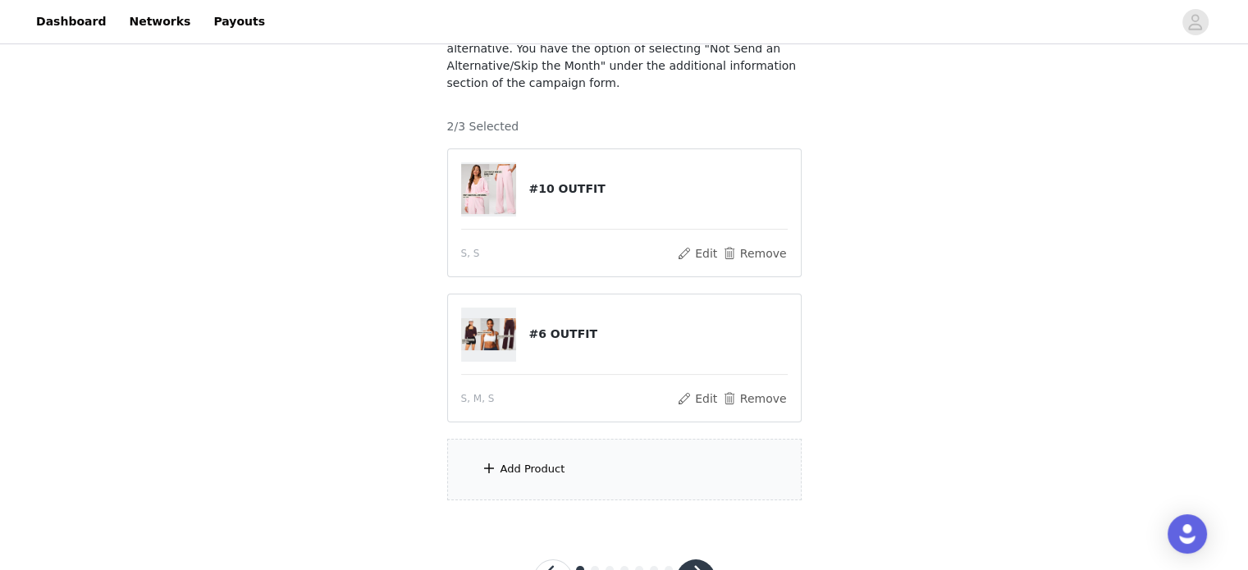
click at [525, 461] on div "Add Product" at bounding box center [533, 469] width 65 height 16
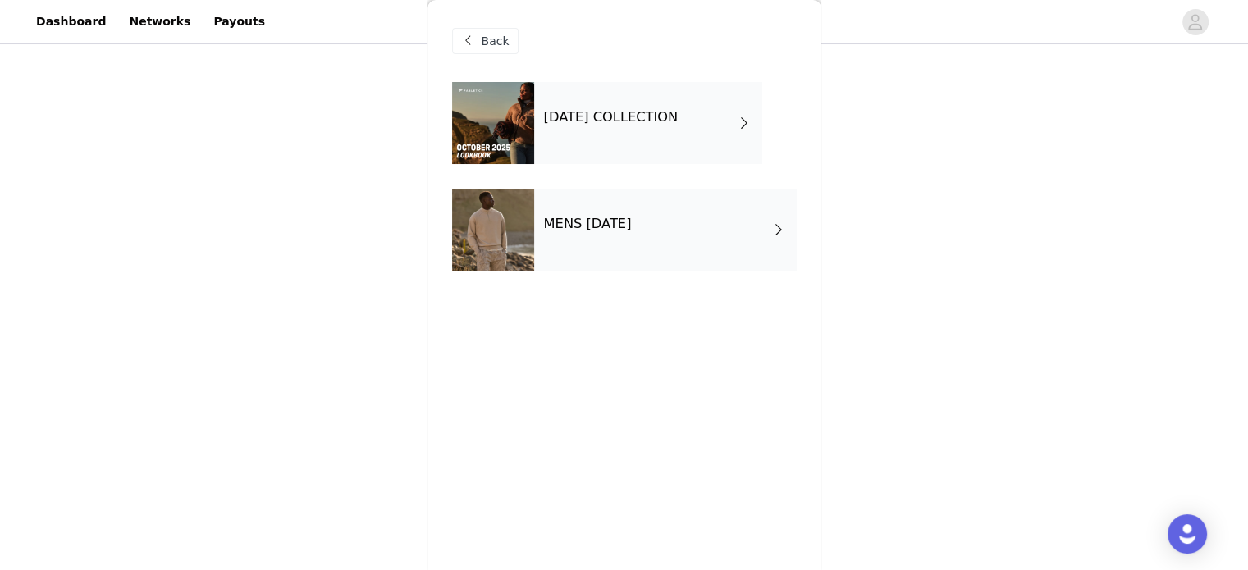
click at [583, 130] on div "OCTOBER 2025 COLLECTION" at bounding box center [648, 123] width 228 height 82
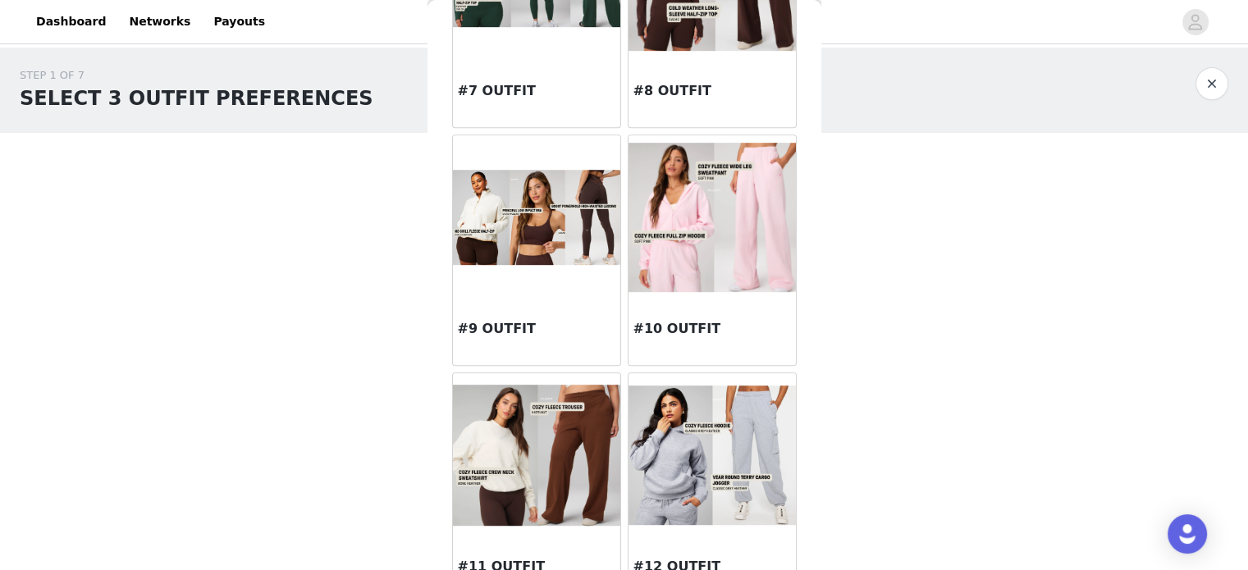
scroll to position [1146, 0]
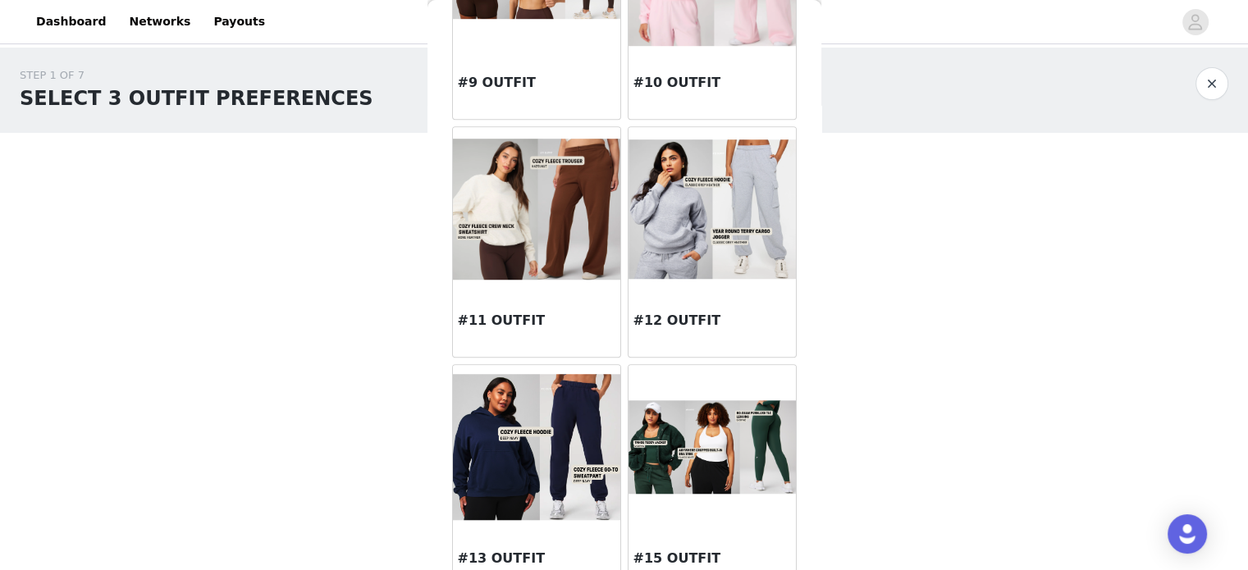
click at [1015, 311] on div "STEP 1 OF 7 SELECT 3 OUTFIT PREFERENCES Please select 3 outfit PREFERENCES. You…" at bounding box center [624, 366] width 1248 height 637
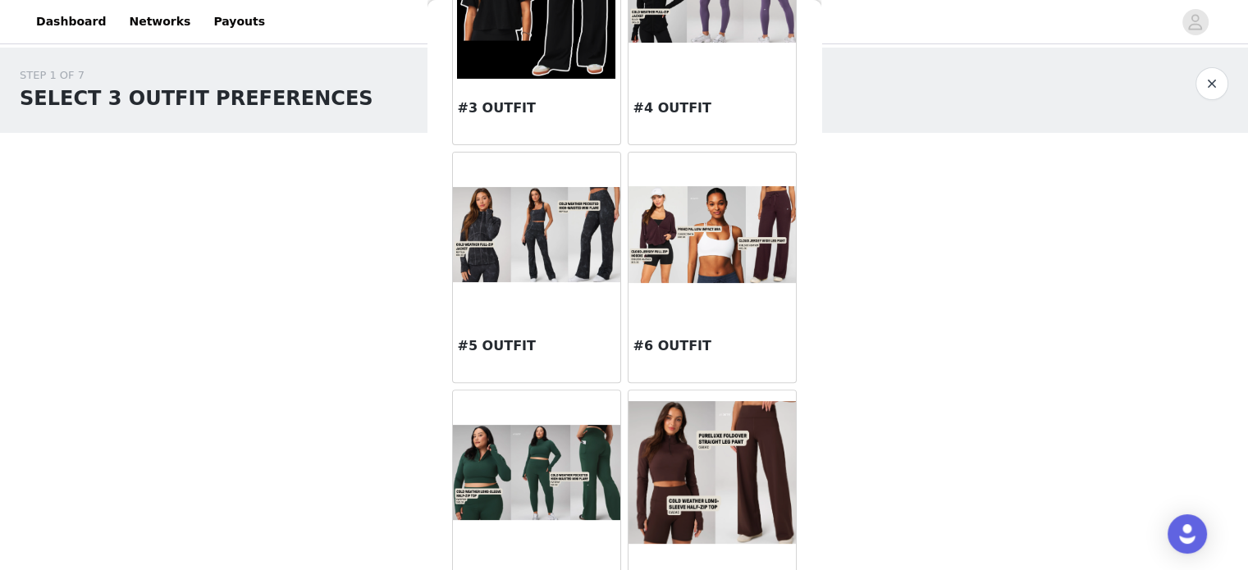
scroll to position [0, 0]
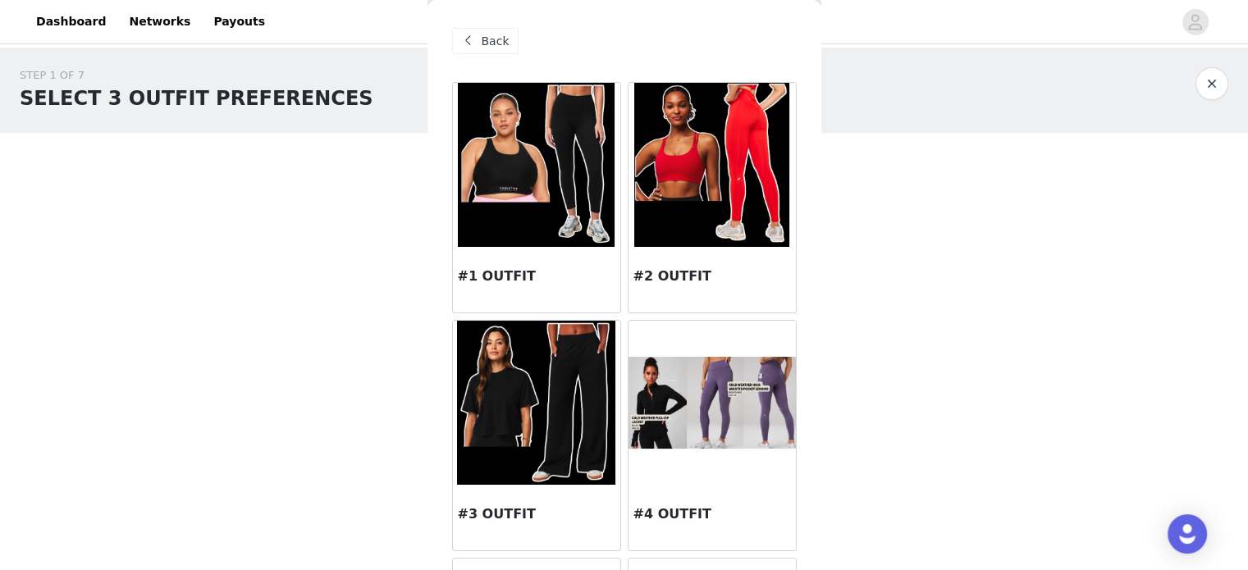
click at [486, 39] on span "Back" at bounding box center [496, 41] width 28 height 17
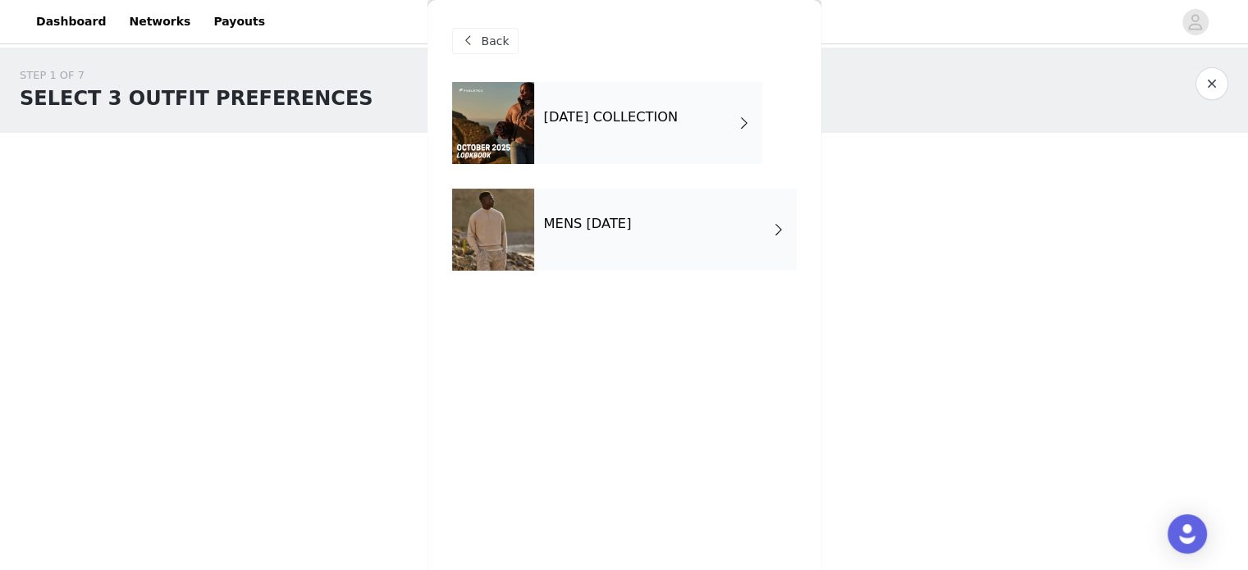
click at [472, 32] on span at bounding box center [469, 41] width 20 height 20
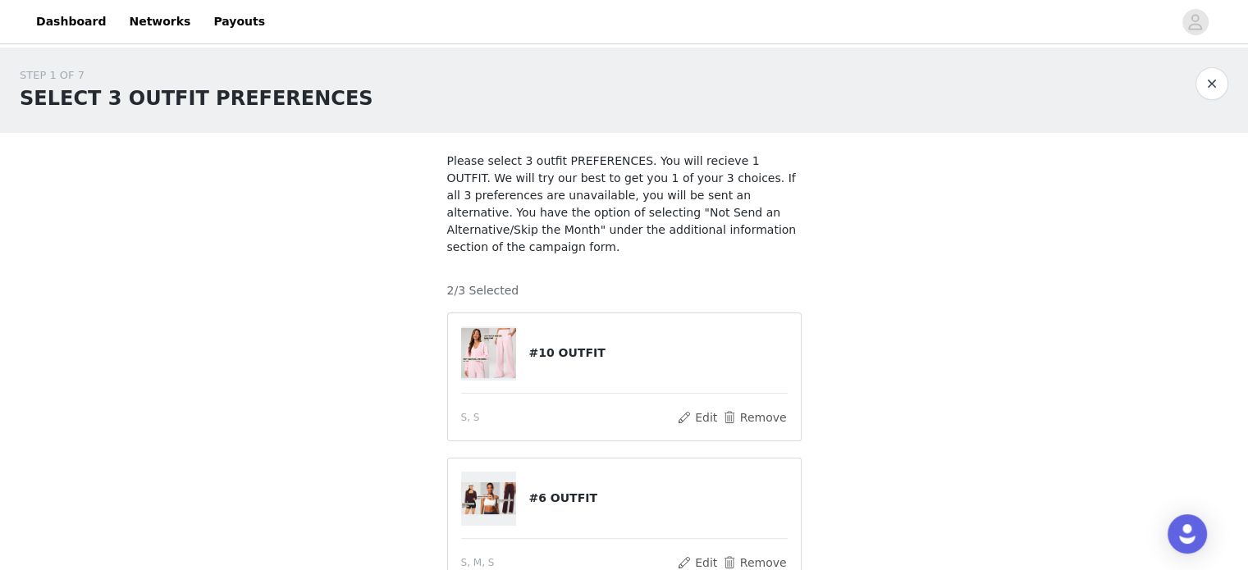
scroll to position [213, 0]
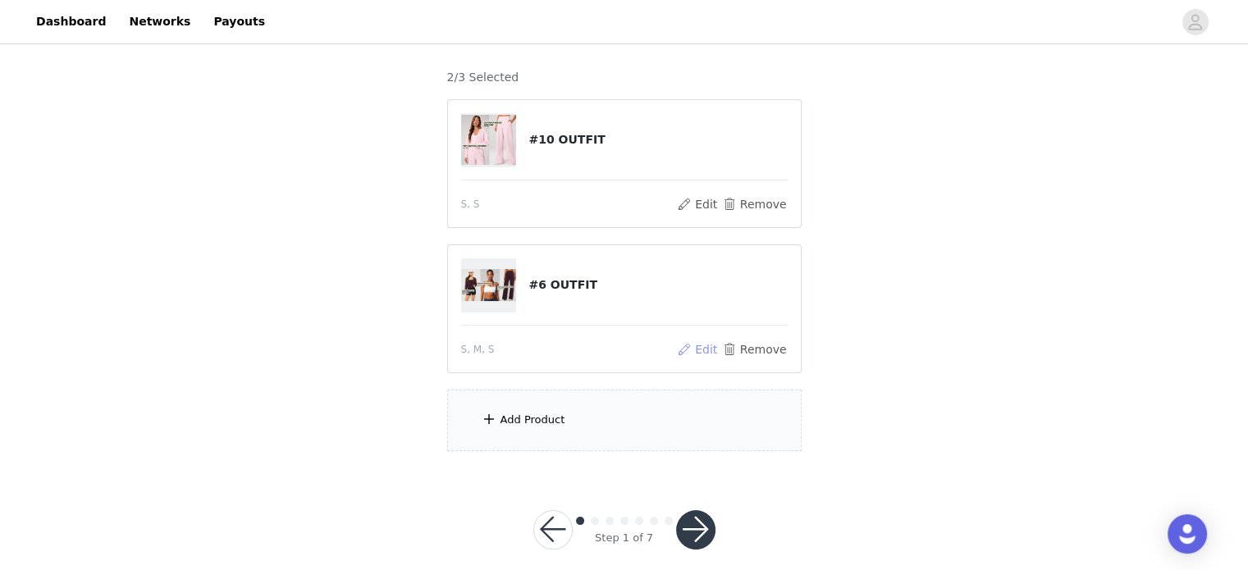
click at [716, 340] on button "Edit" at bounding box center [698, 350] width 42 height 20
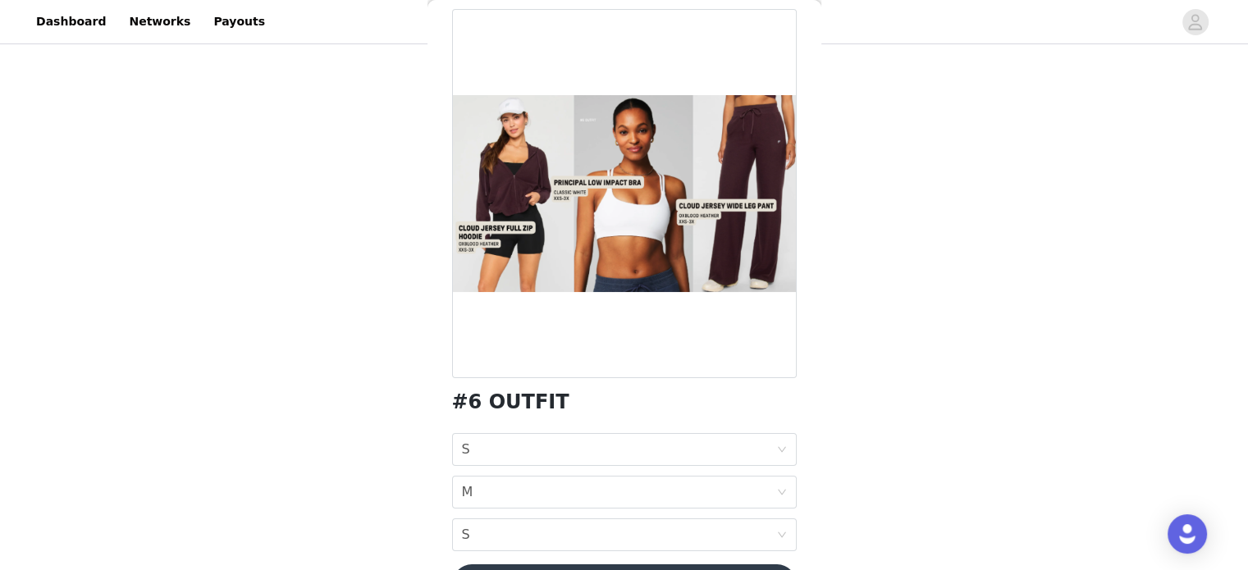
scroll to position [0, 0]
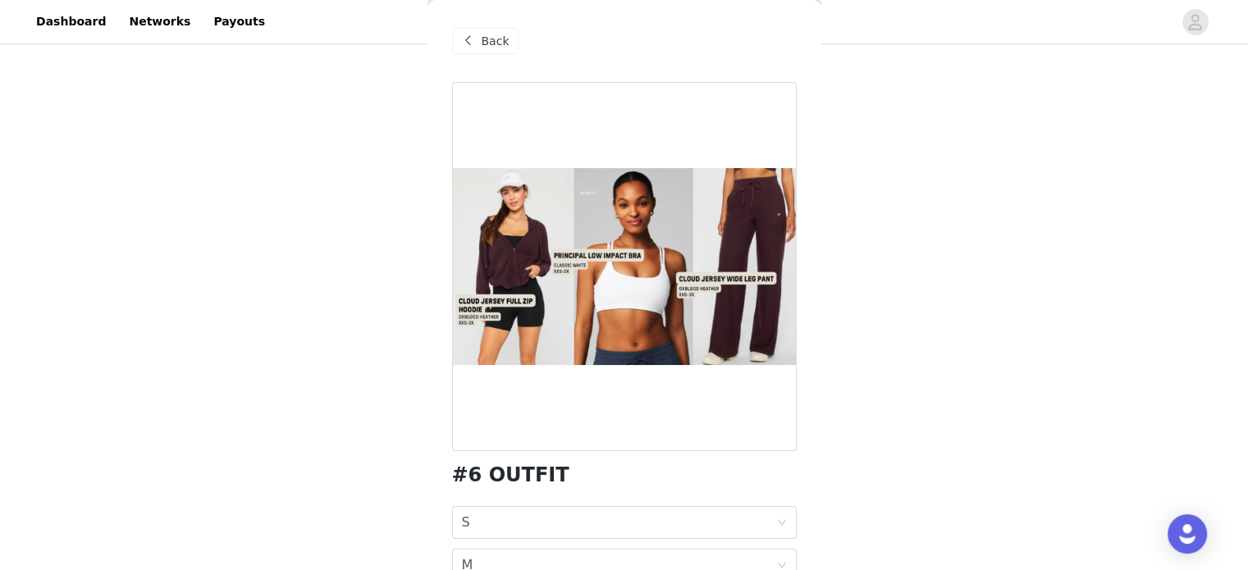
click at [492, 43] on span "Back" at bounding box center [496, 41] width 28 height 17
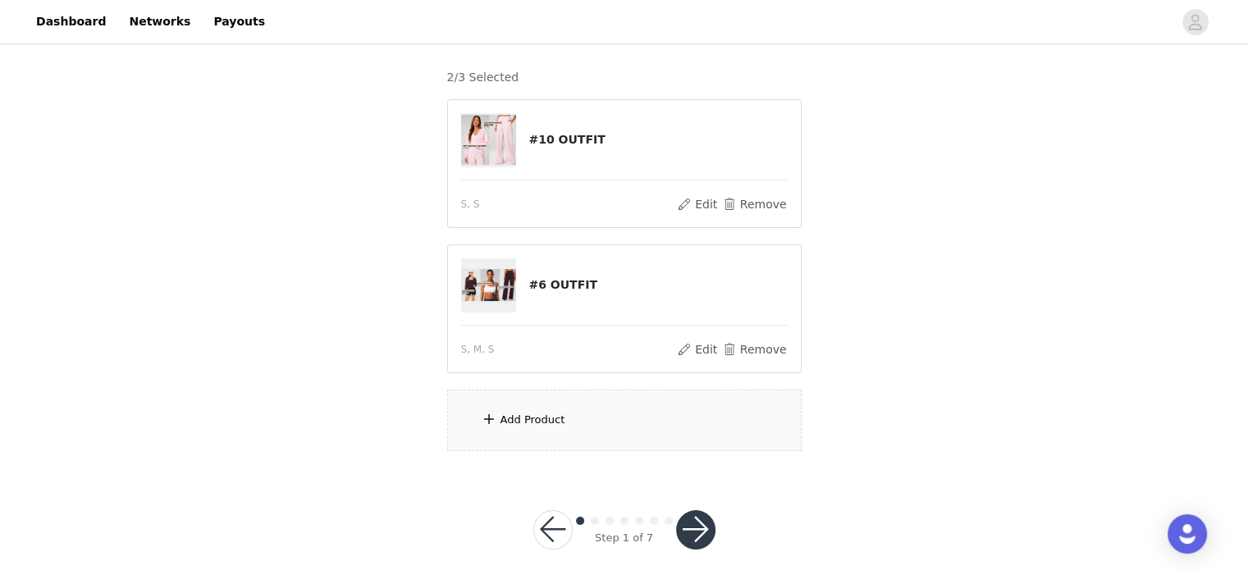
click at [541, 412] on div "Add Product" at bounding box center [533, 420] width 65 height 16
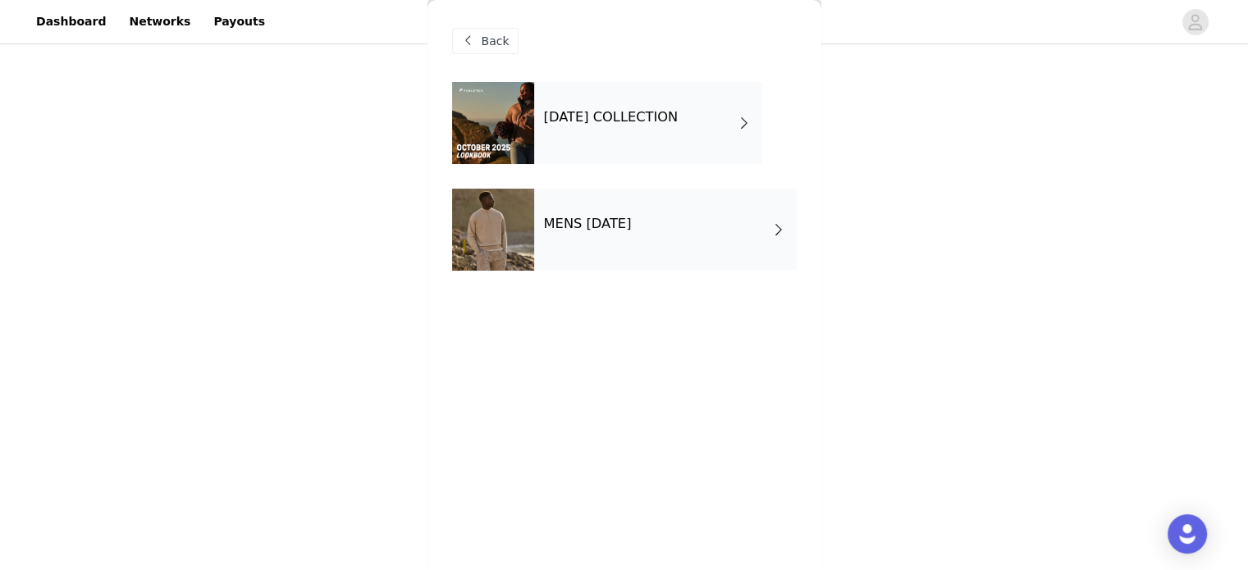
click at [627, 121] on h4 "OCTOBER 2025 COLLECTION" at bounding box center [611, 117] width 135 height 15
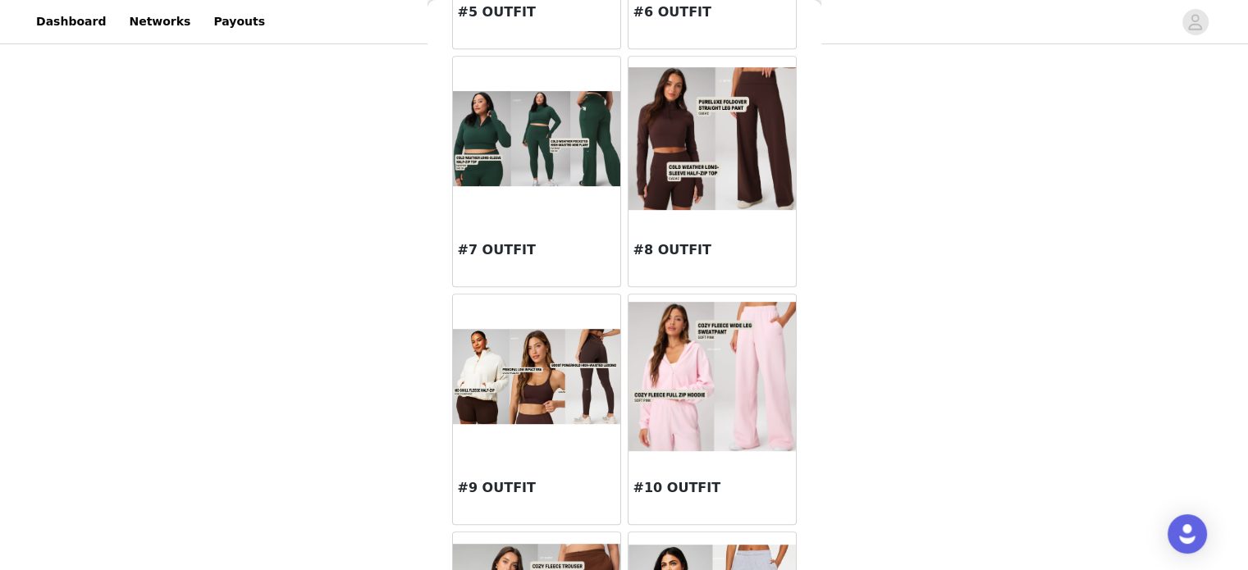
scroll to position [653, 0]
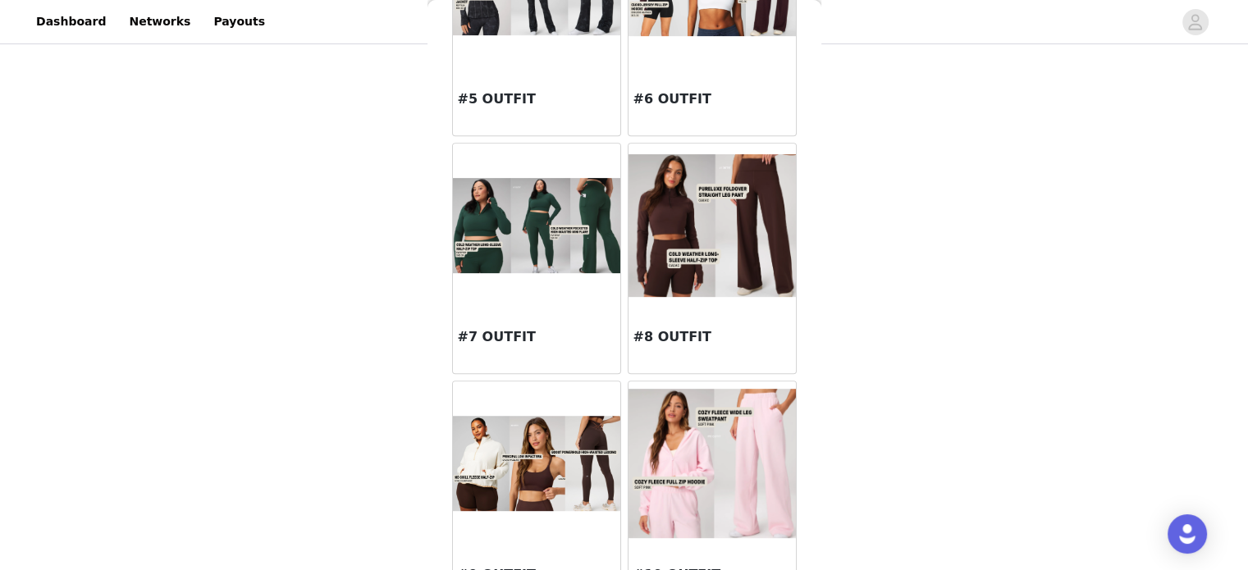
click at [723, 238] on img at bounding box center [712, 225] width 167 height 143
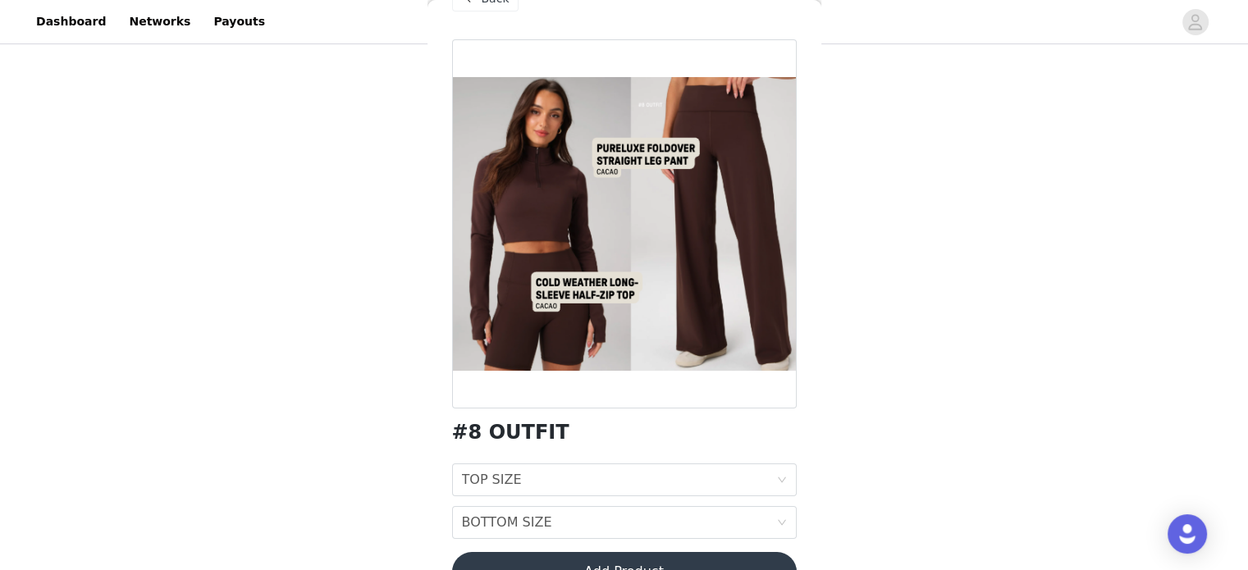
scroll to position [83, 0]
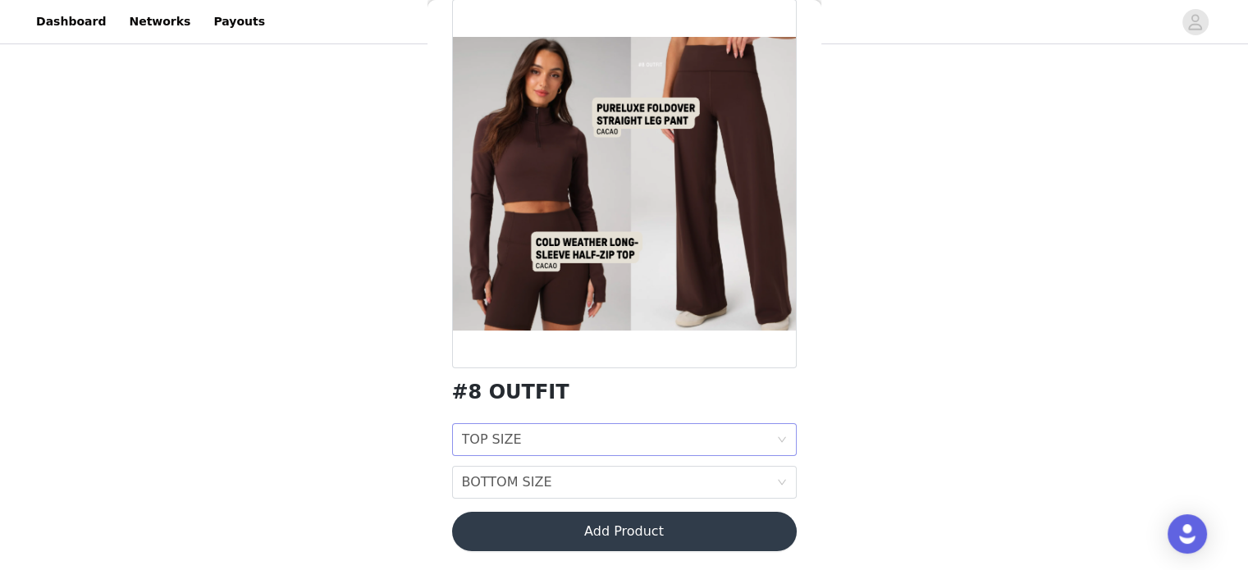
click at [542, 443] on div "TOP SIZE TOP SIZE" at bounding box center [619, 439] width 314 height 31
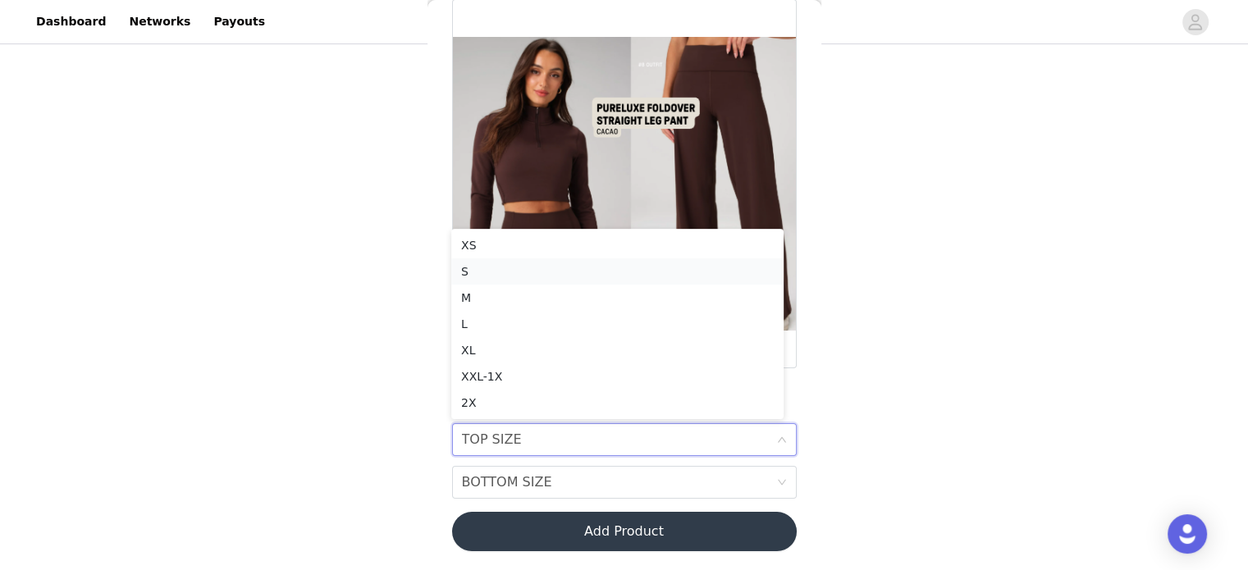
click at [503, 274] on div "S" at bounding box center [617, 272] width 313 height 18
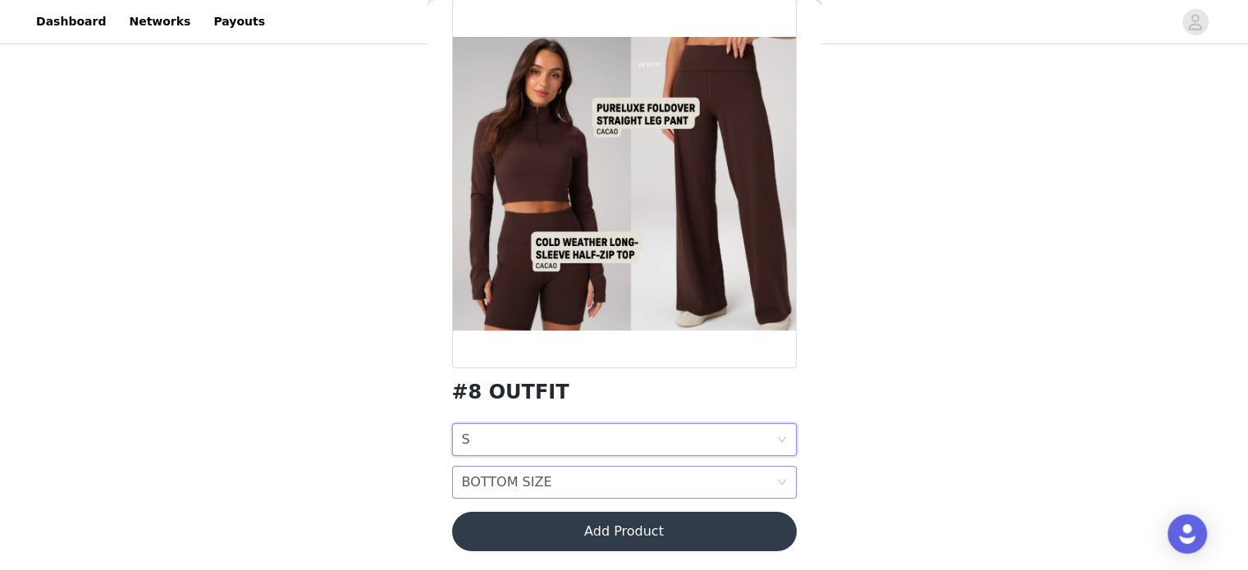
click at [511, 484] on div "BOTTOM SIZE" at bounding box center [507, 482] width 90 height 31
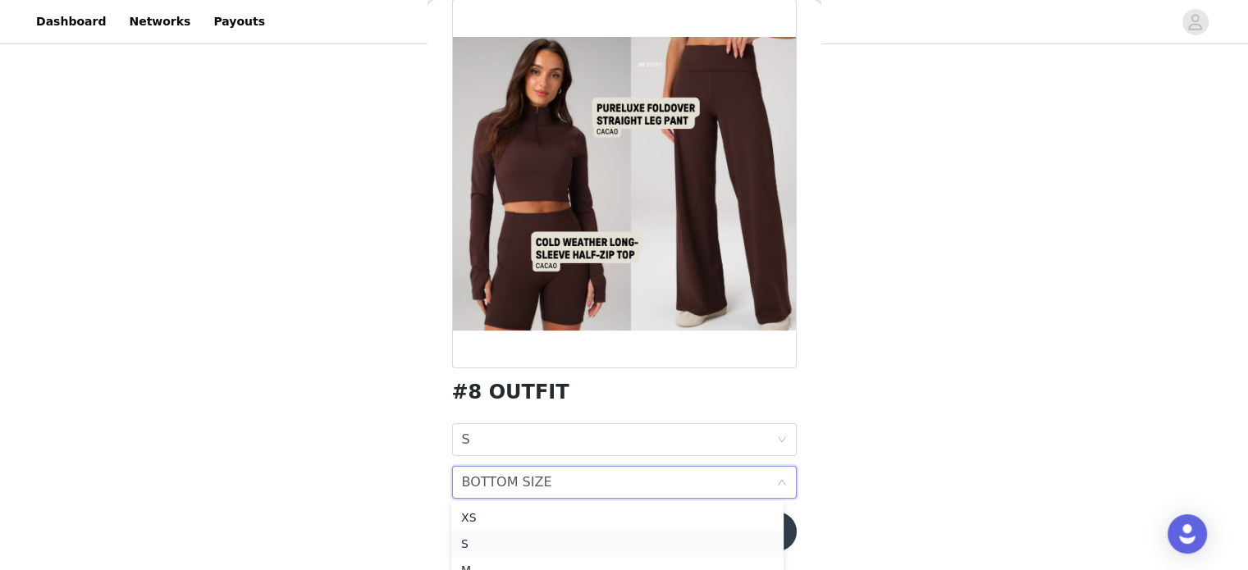
click at [496, 544] on div "S" at bounding box center [617, 544] width 313 height 18
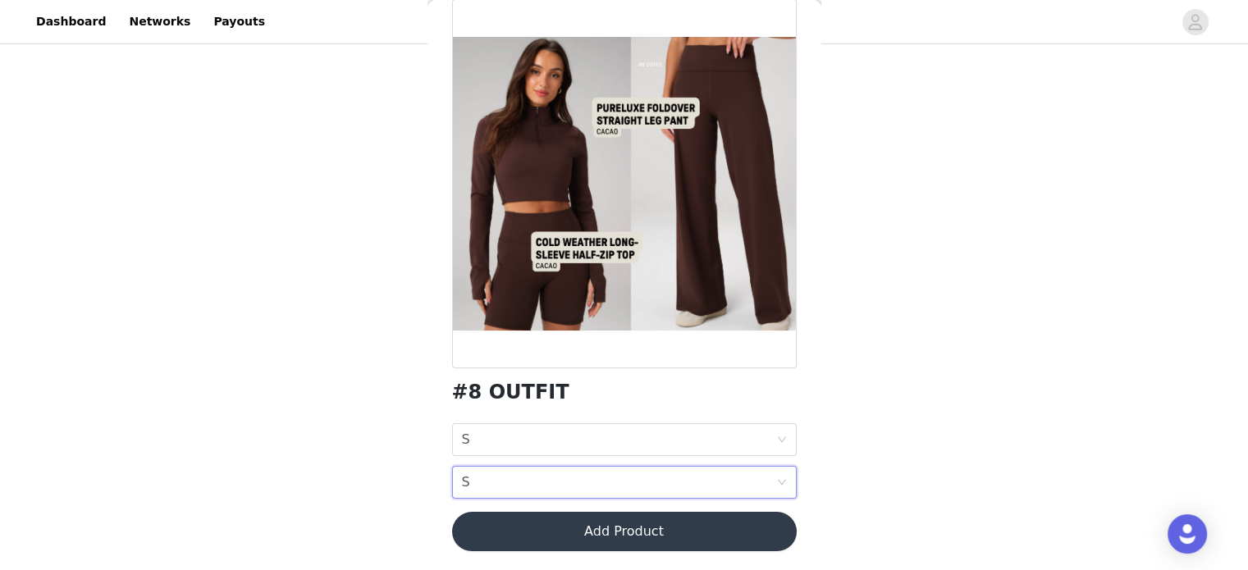
click at [614, 538] on button "Add Product" at bounding box center [624, 531] width 345 height 39
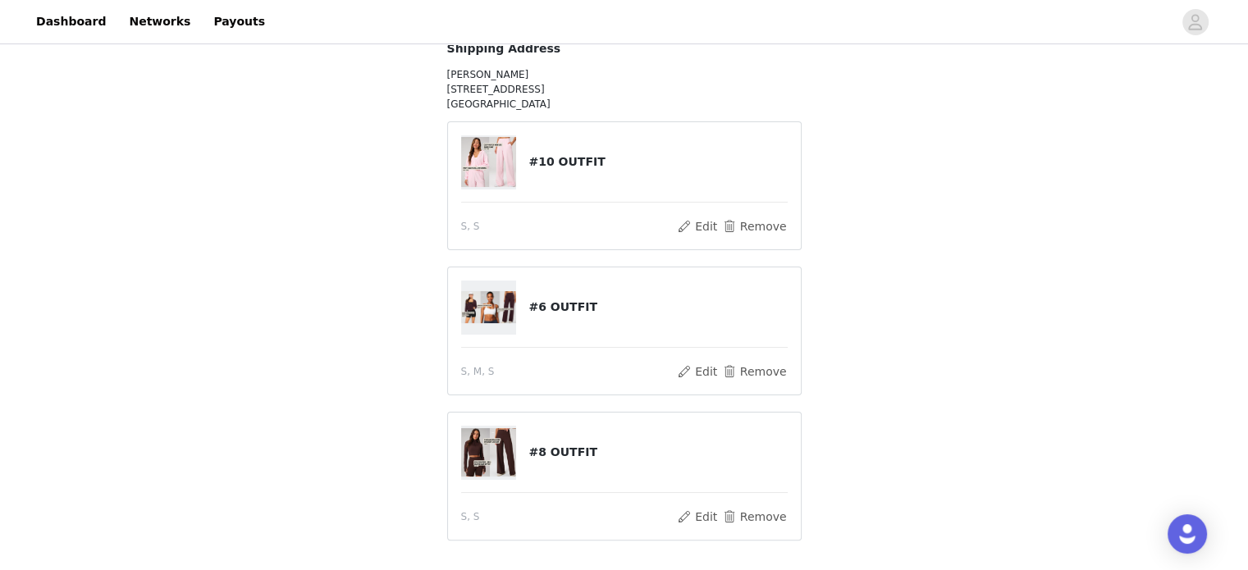
scroll to position [295, 0]
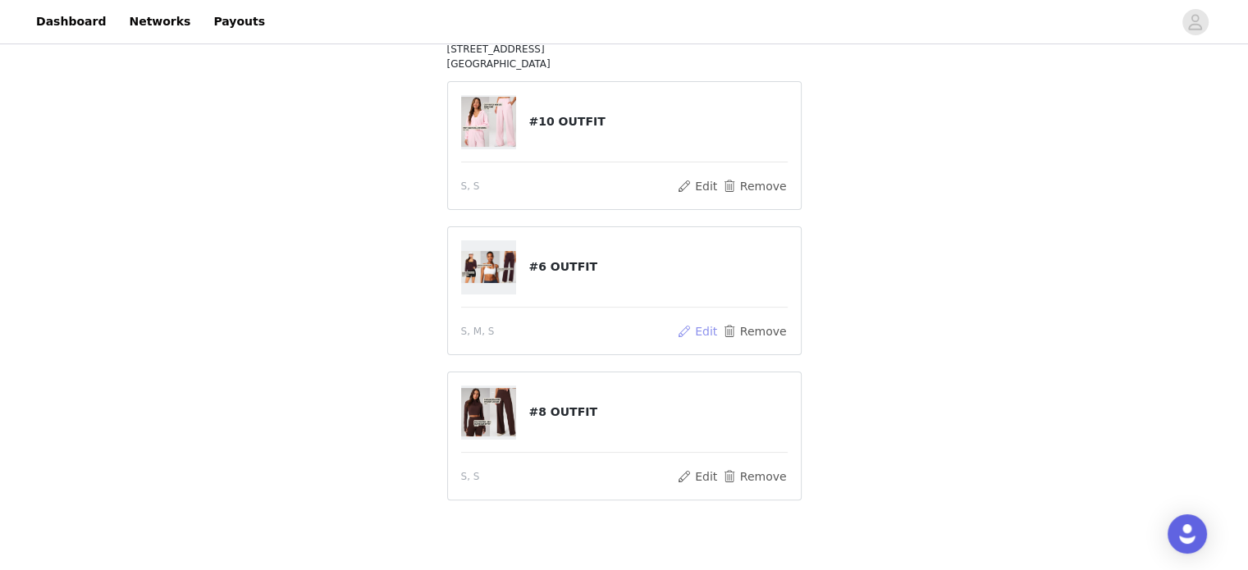
click at [699, 322] on button "Edit" at bounding box center [698, 332] width 42 height 20
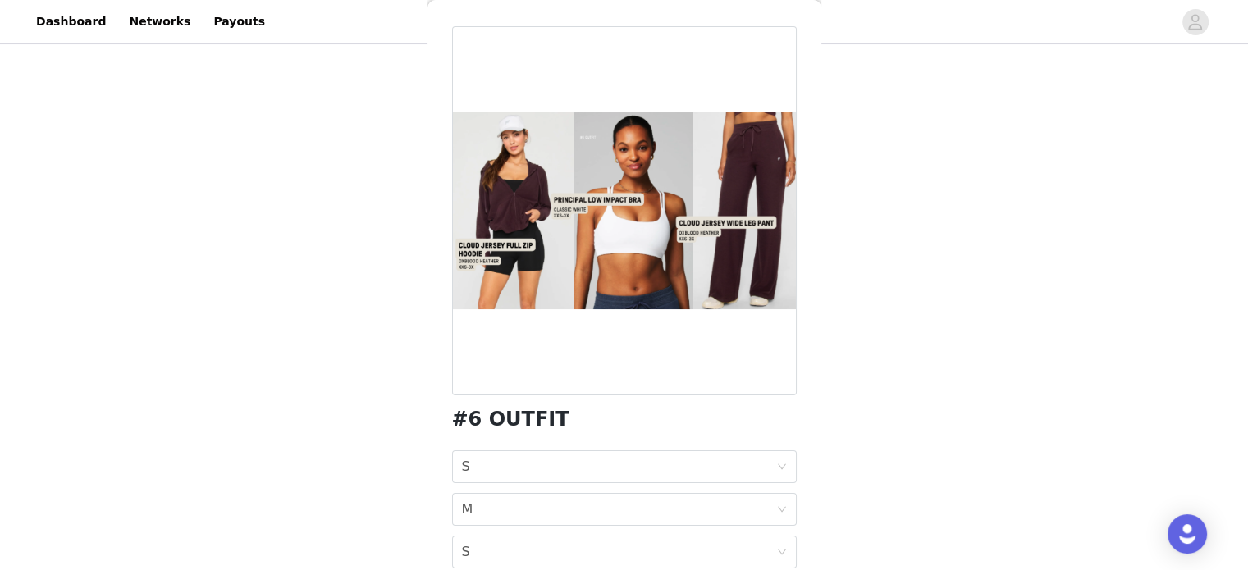
scroll to position [0, 0]
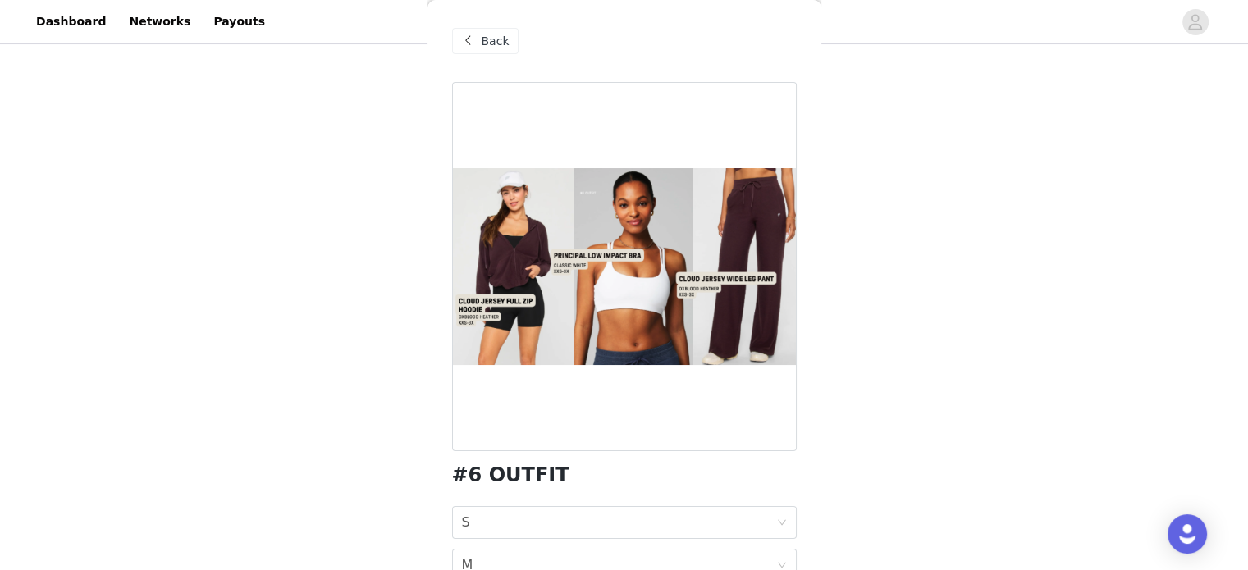
click at [487, 25] on div "Back" at bounding box center [624, 41] width 345 height 82
click at [489, 35] on span "Back" at bounding box center [496, 41] width 28 height 17
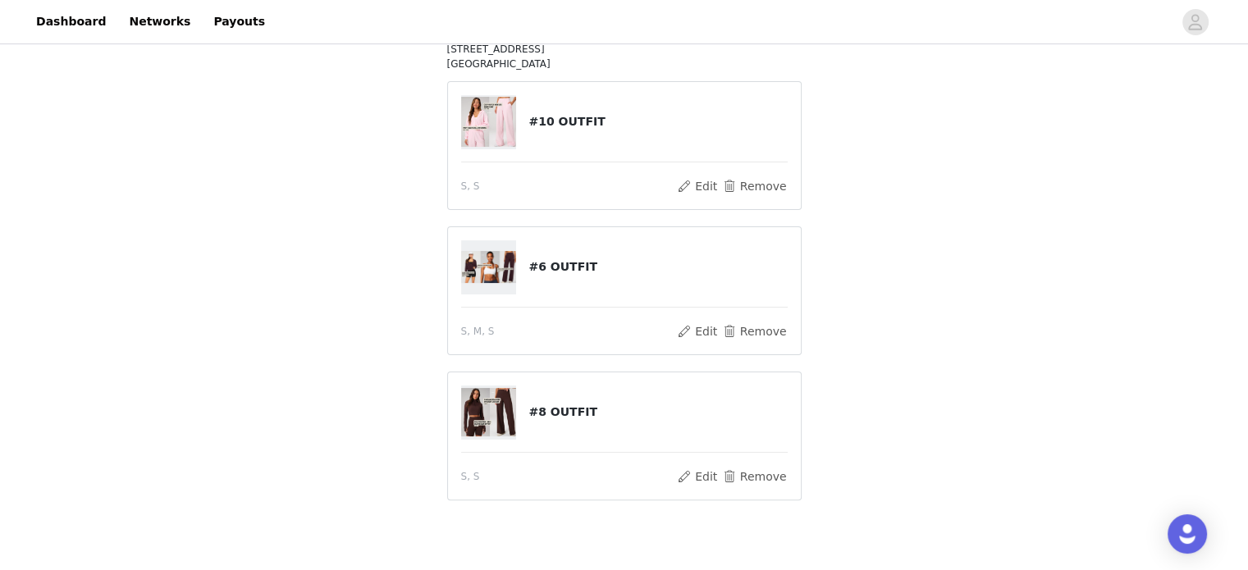
click at [489, 251] on img at bounding box center [489, 267] width 56 height 32
click at [693, 322] on button "Edit" at bounding box center [698, 332] width 42 height 20
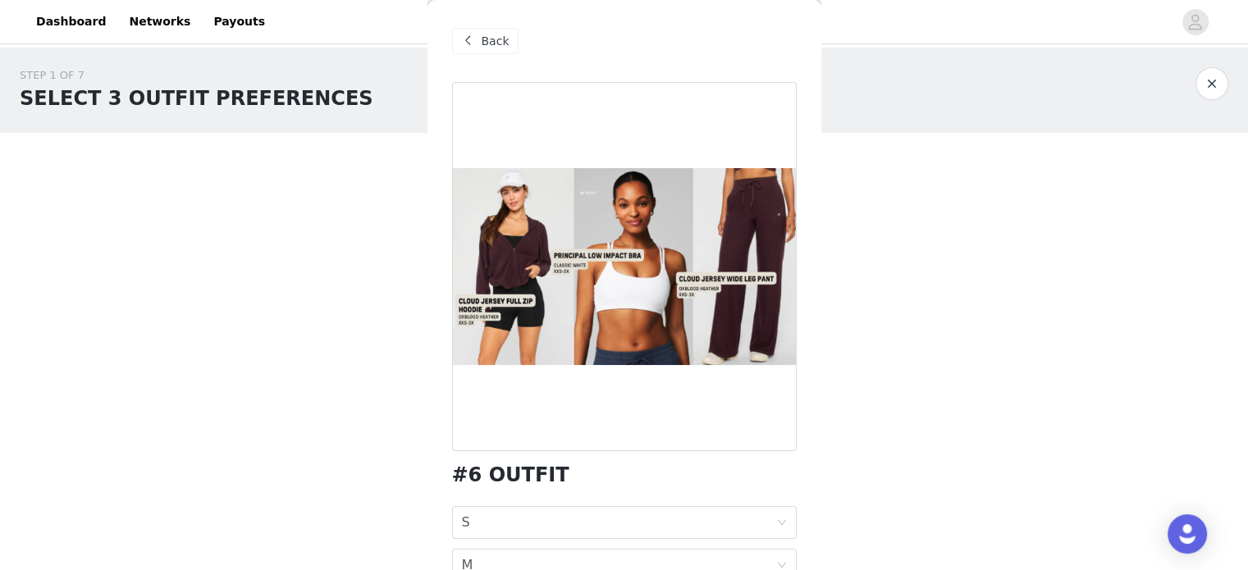
click at [493, 36] on span "Back" at bounding box center [496, 41] width 28 height 17
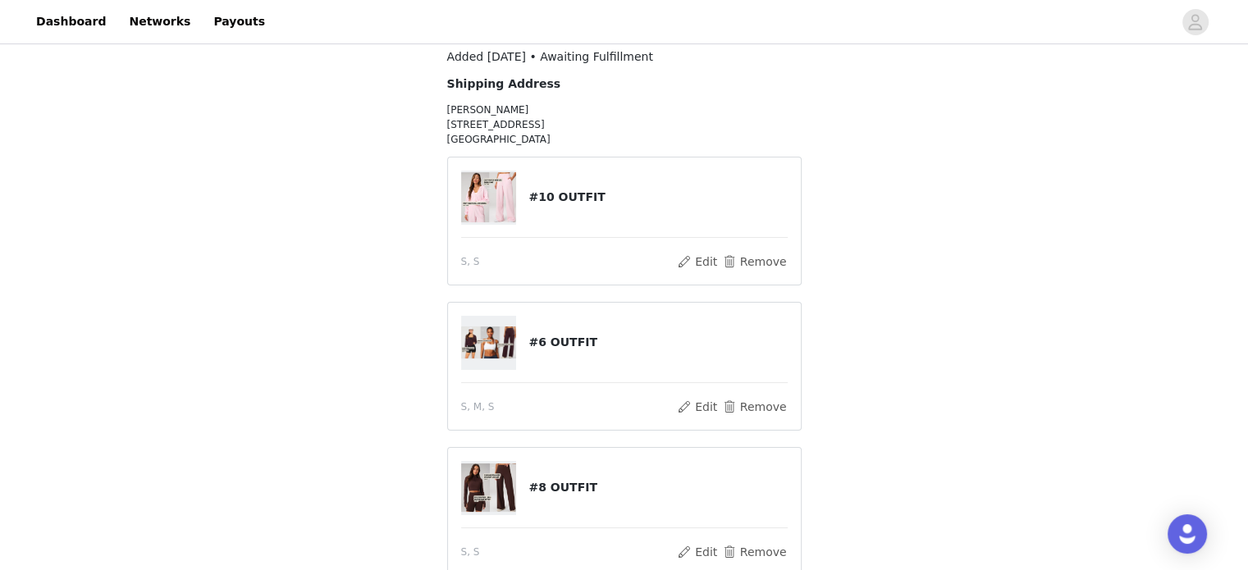
scroll to position [246, 0]
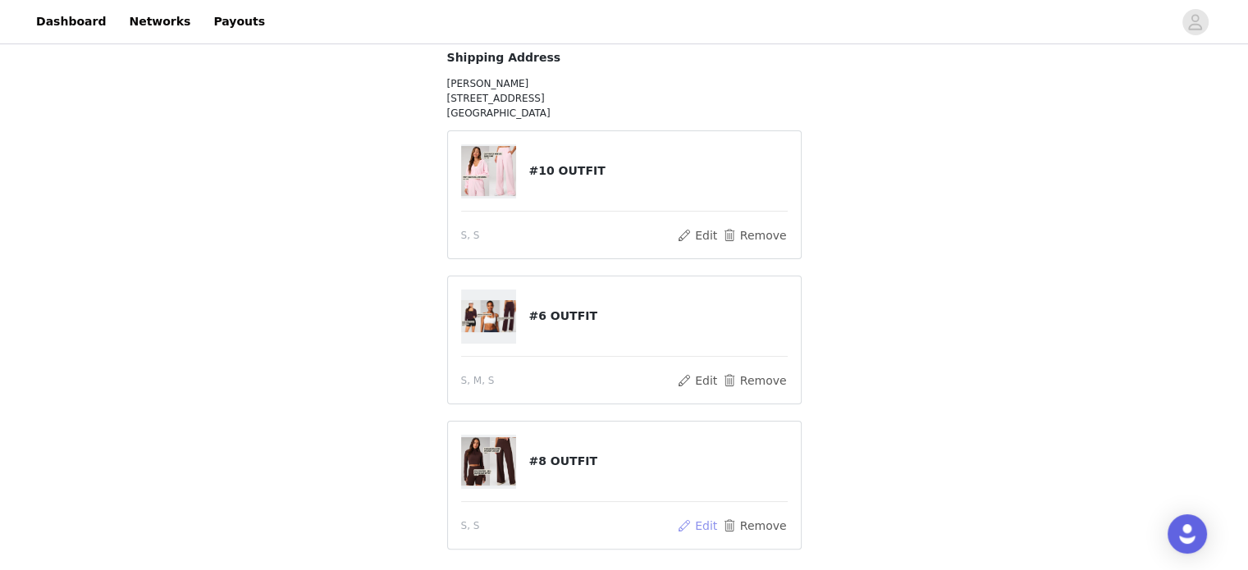
click at [699, 516] on button "Edit" at bounding box center [698, 526] width 42 height 20
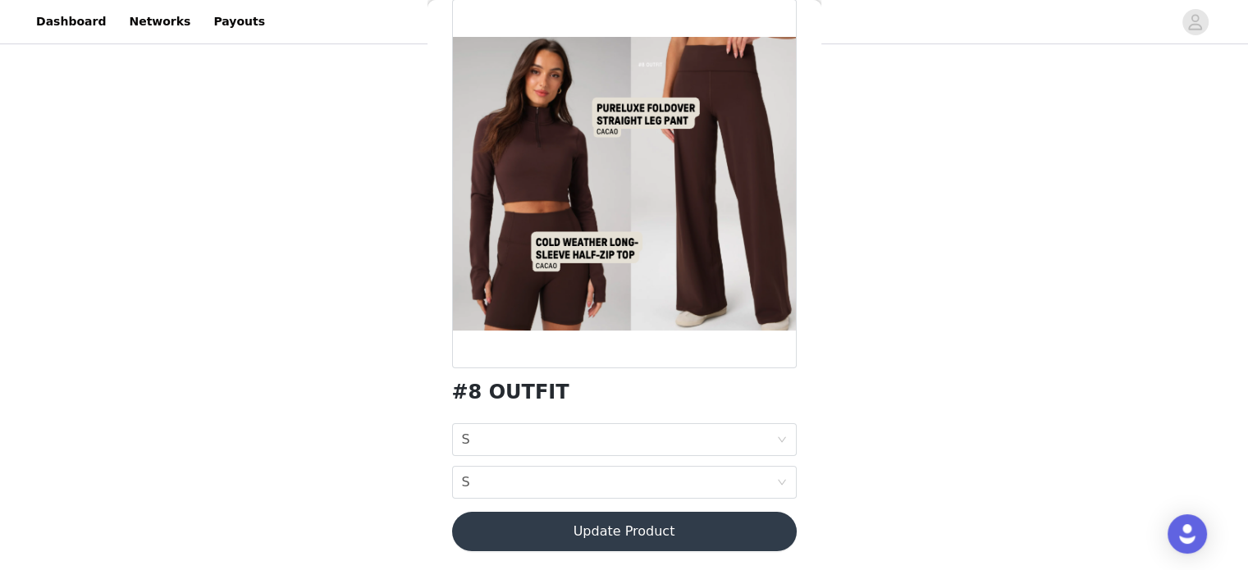
scroll to position [0, 0]
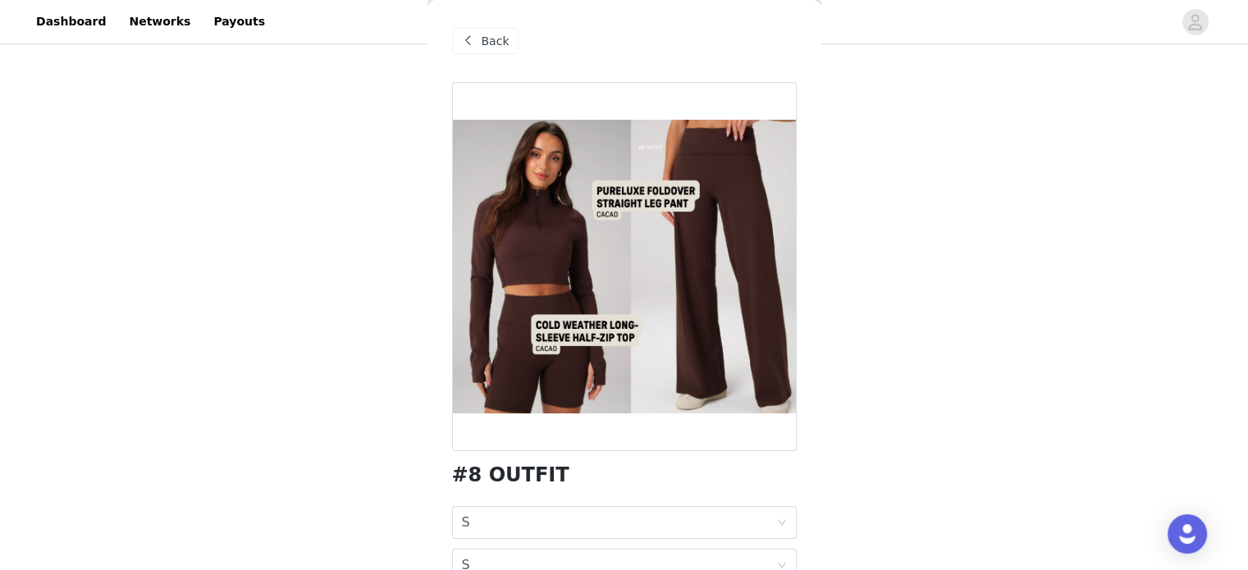
click at [504, 30] on div "Back" at bounding box center [485, 41] width 66 height 26
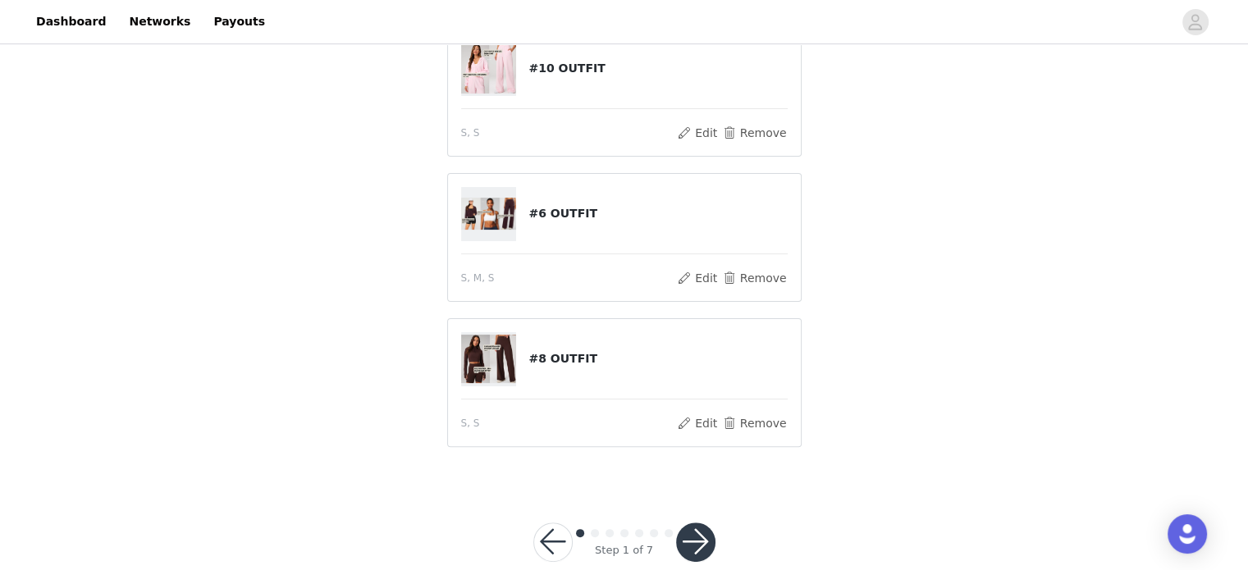
scroll to position [361, 0]
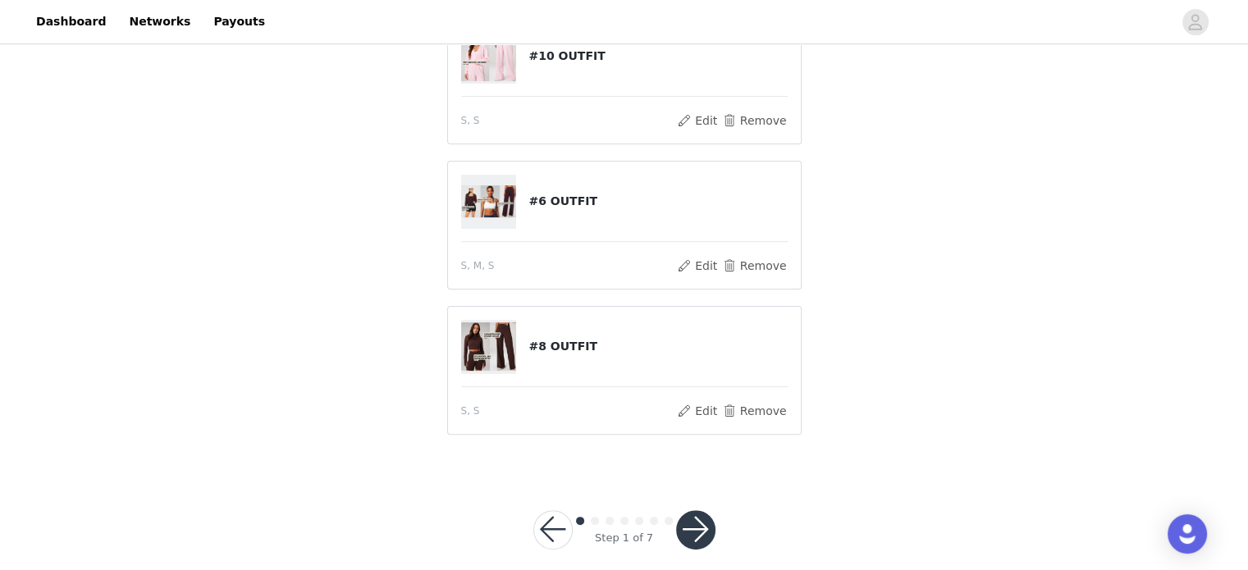
click at [693, 511] on button "button" at bounding box center [695, 529] width 39 height 39
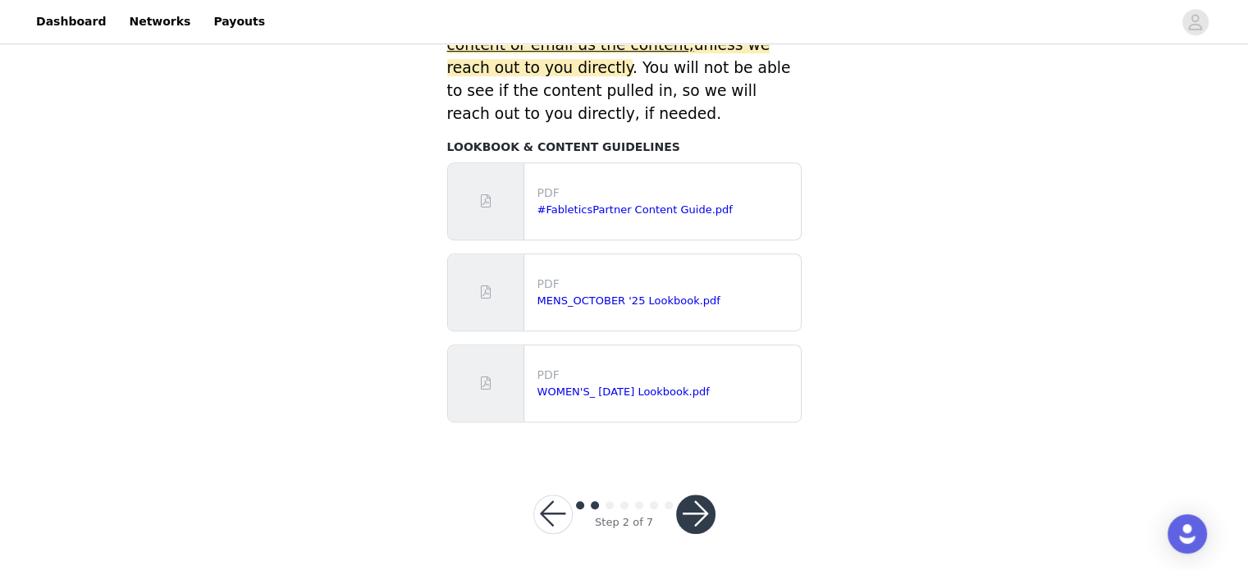
scroll to position [824, 0]
click at [682, 511] on button "button" at bounding box center [695, 513] width 39 height 39
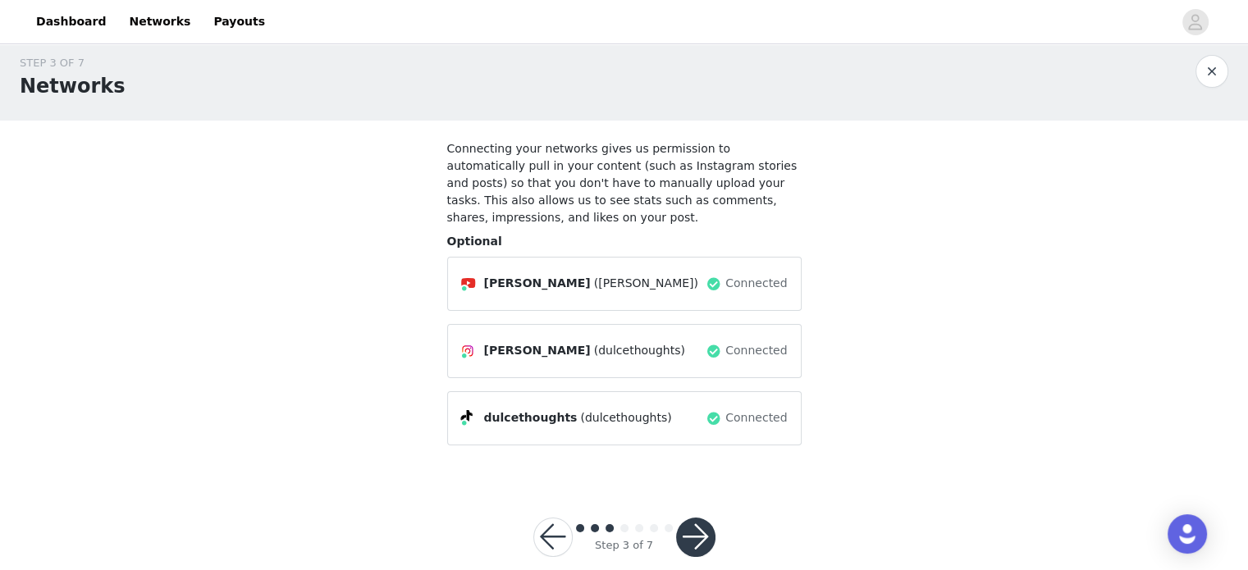
scroll to position [20, 0]
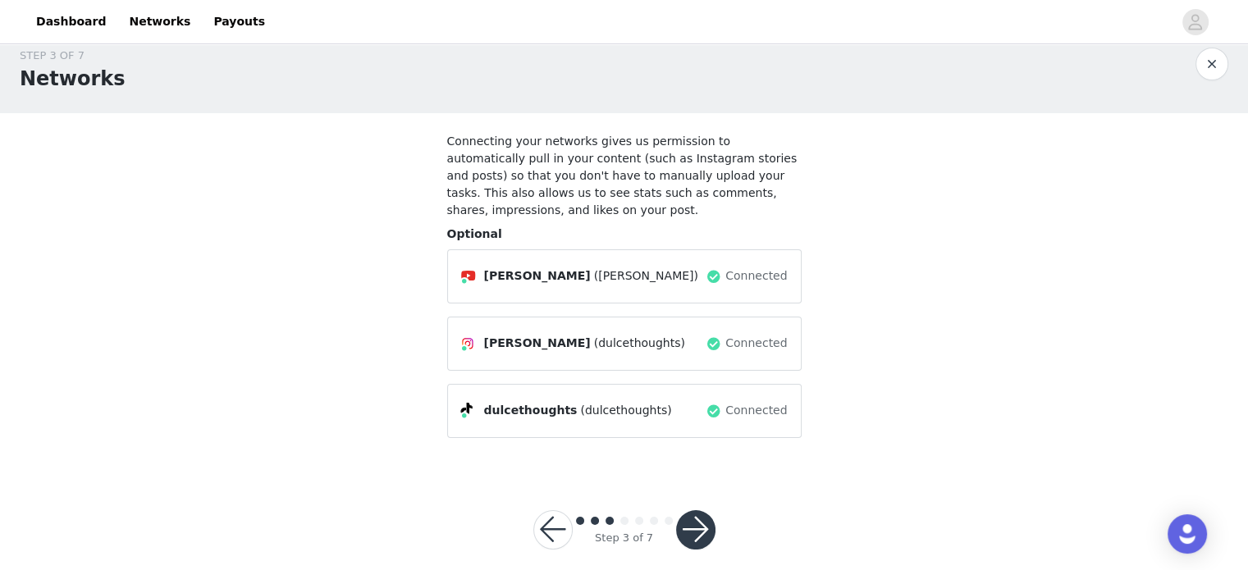
click at [692, 510] on button "button" at bounding box center [695, 529] width 39 height 39
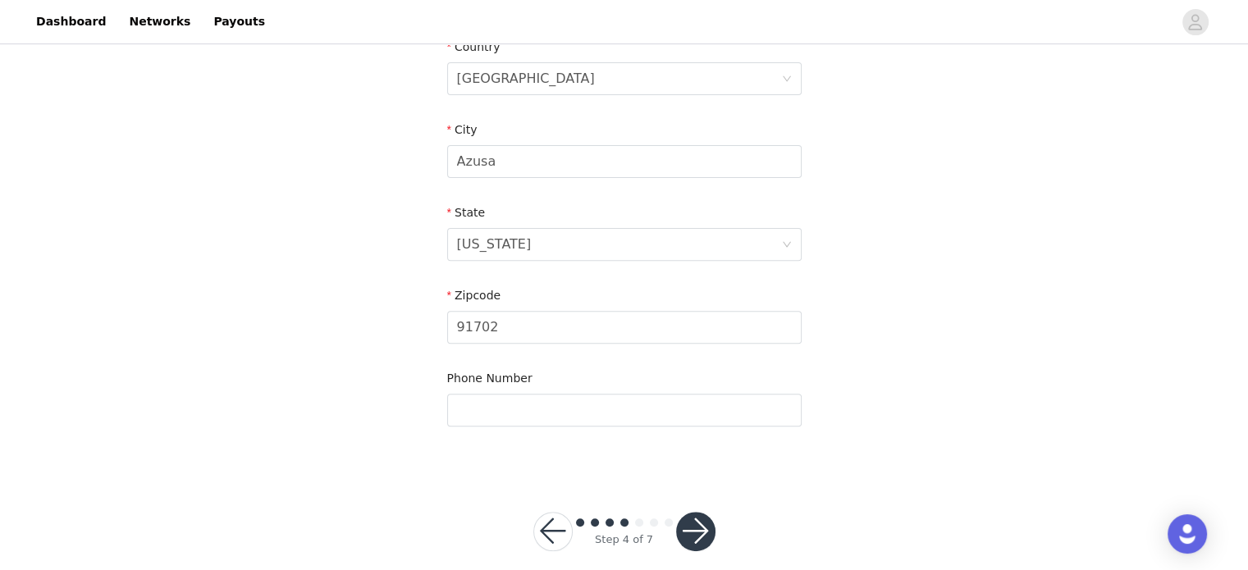
scroll to position [548, 0]
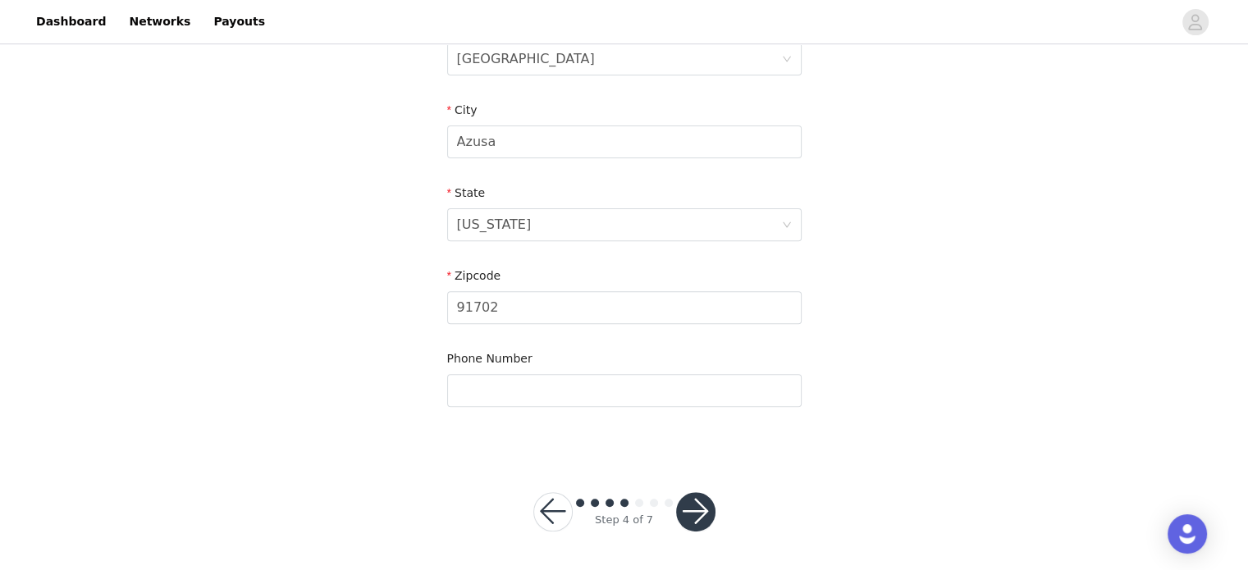
click at [702, 507] on button "button" at bounding box center [695, 511] width 39 height 39
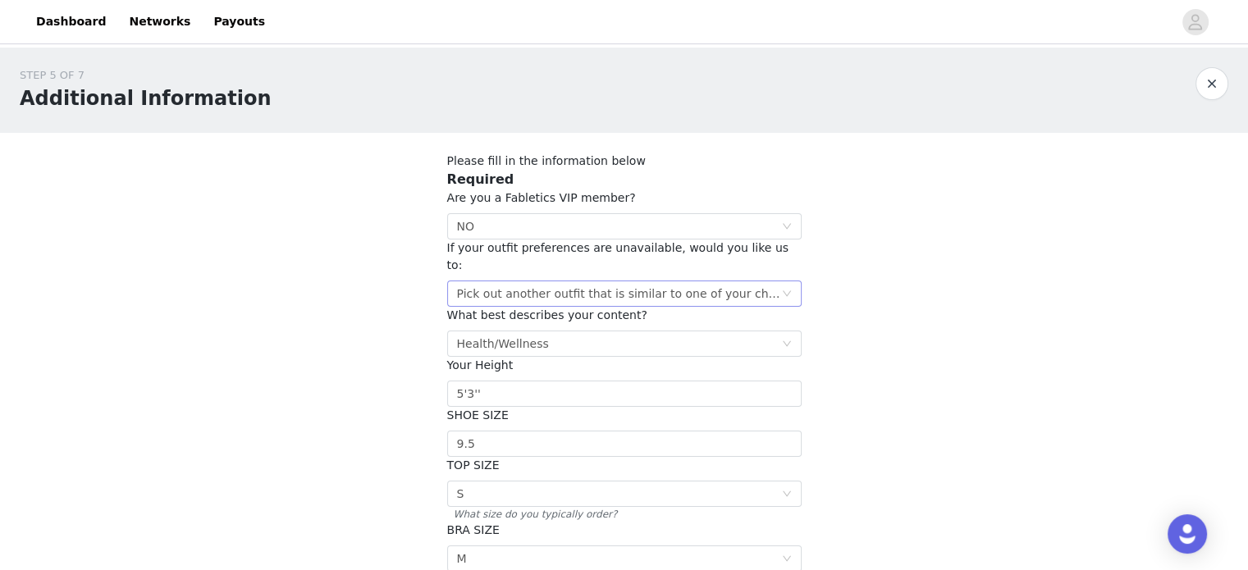
click at [788, 289] on icon "icon: down" at bounding box center [787, 294] width 10 height 10
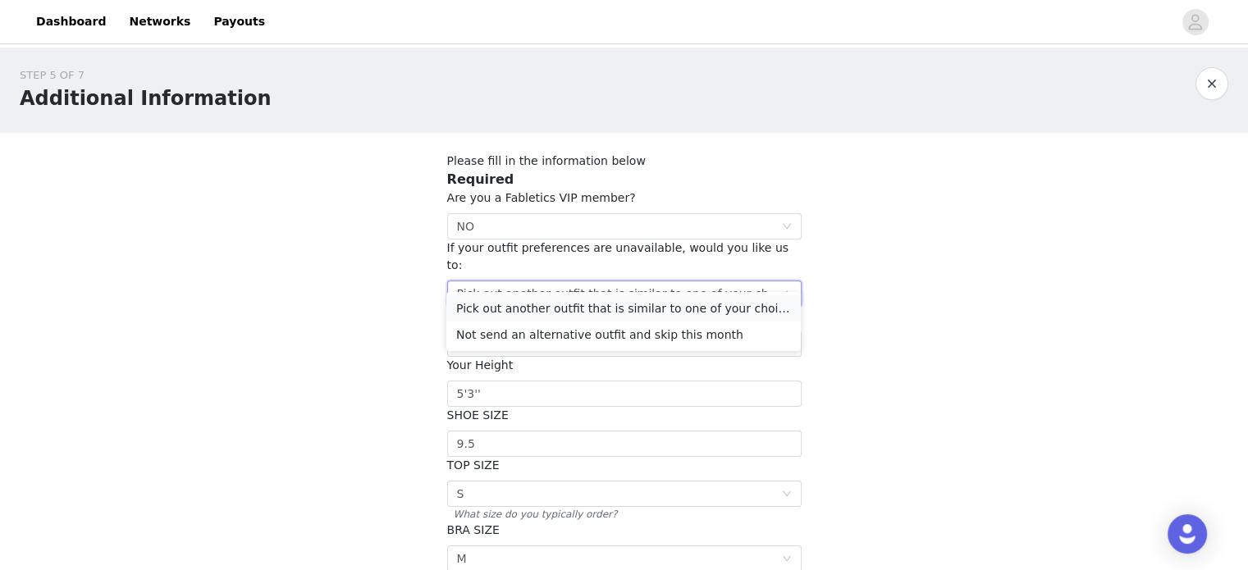
click at [496, 304] on li "Pick out another outfit that is similar to one of your choices" at bounding box center [623, 308] width 354 height 26
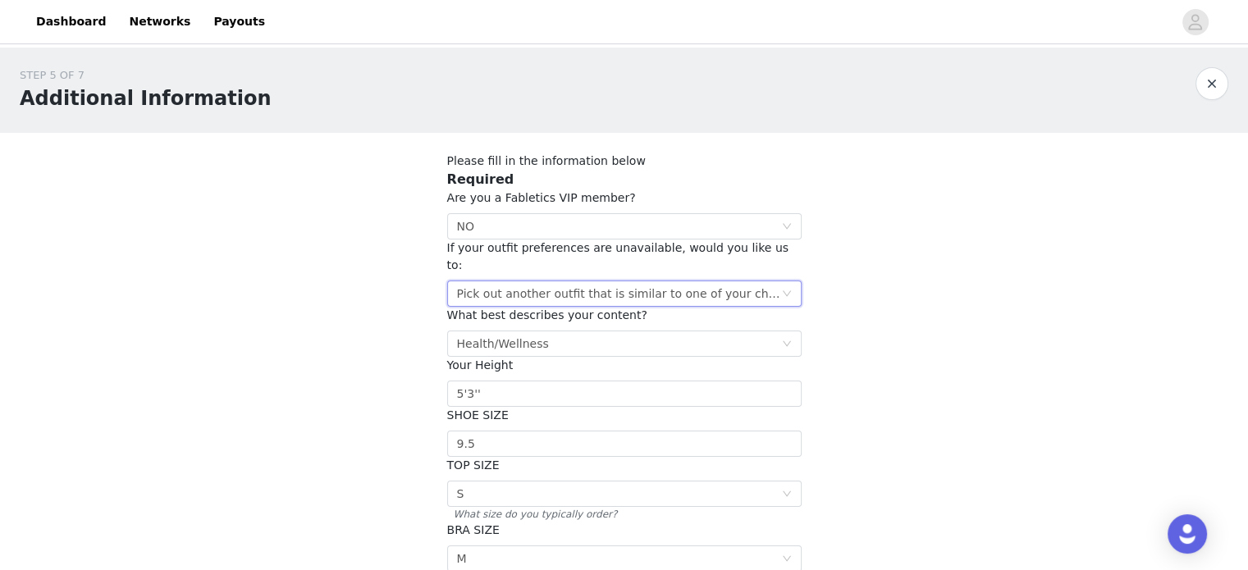
click at [1058, 305] on div "STEP 5 OF 7 Additional Information Please fill in the information below Require…" at bounding box center [624, 415] width 1248 height 735
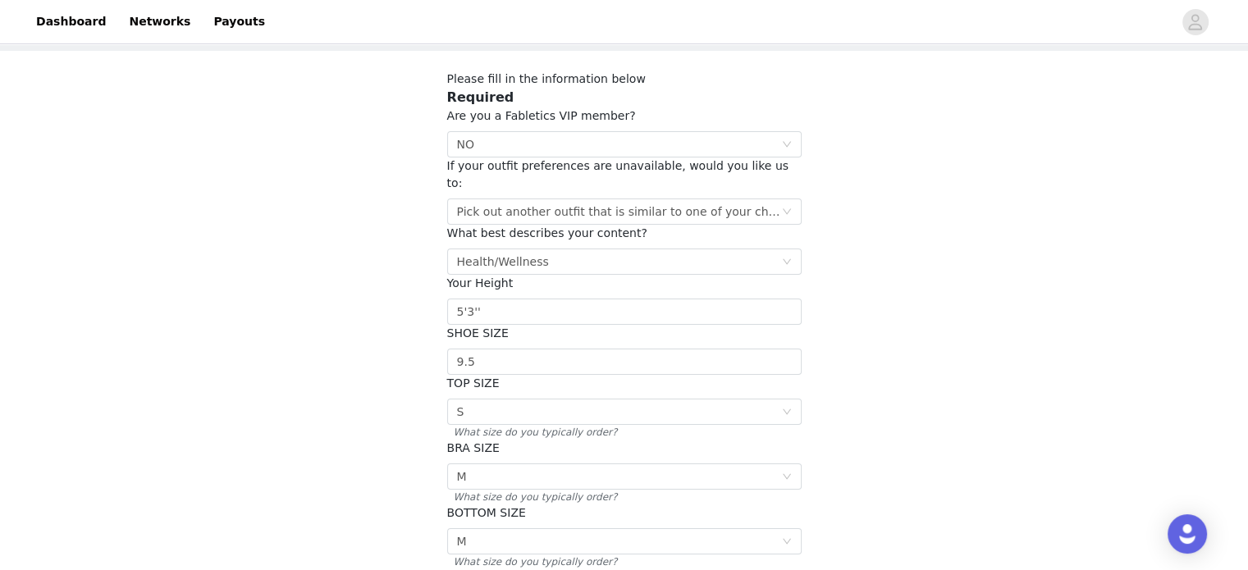
scroll to position [246, 0]
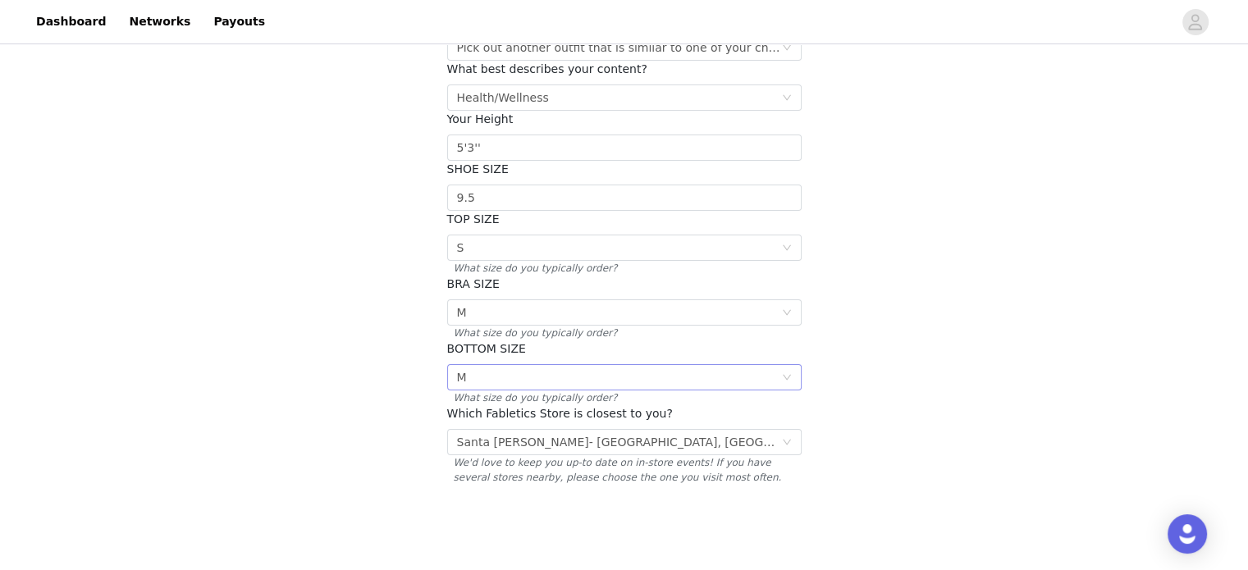
click at [783, 373] on icon "icon: down" at bounding box center [787, 378] width 10 height 10
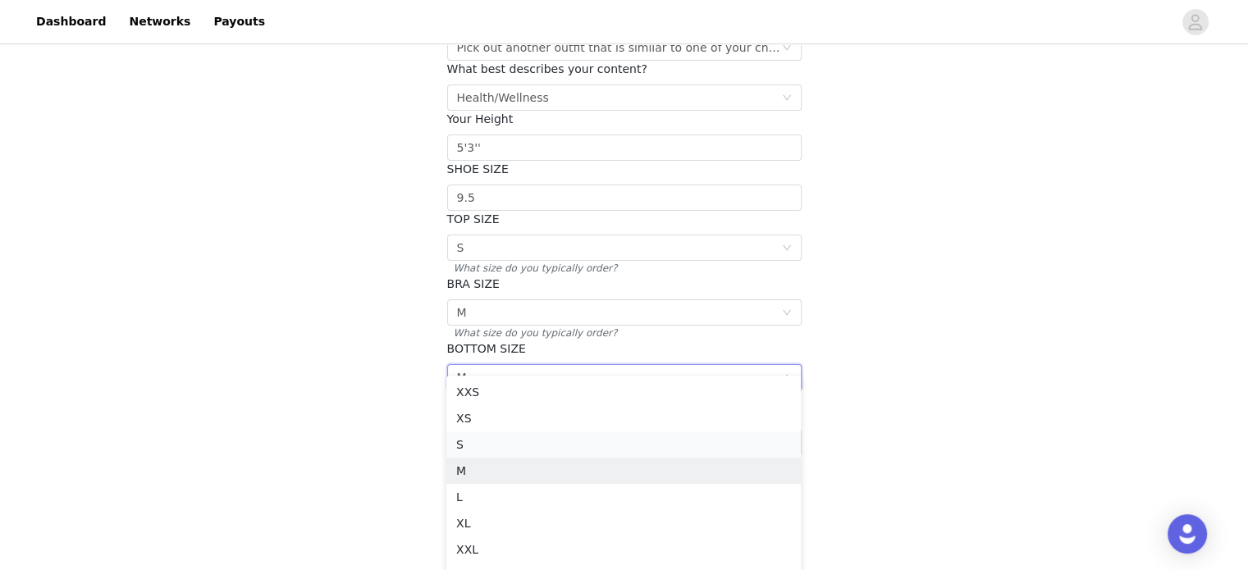
click at [484, 442] on li "S" at bounding box center [623, 445] width 354 height 26
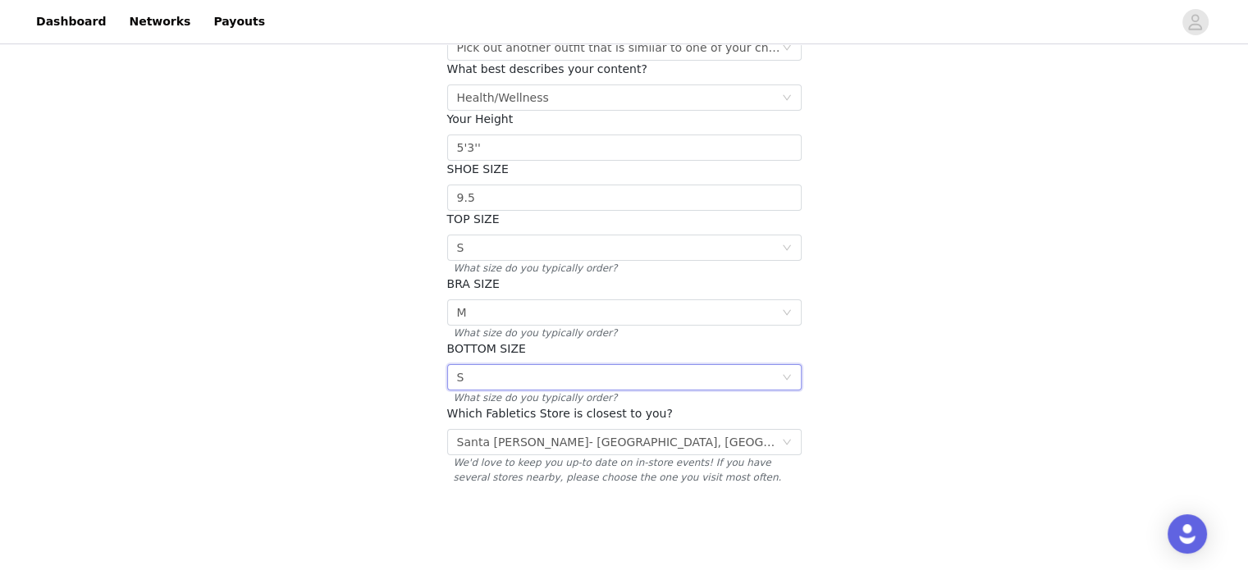
click at [378, 441] on div "STEP 5 OF 7 Additional Information Please fill in the information below Require…" at bounding box center [624, 168] width 1248 height 735
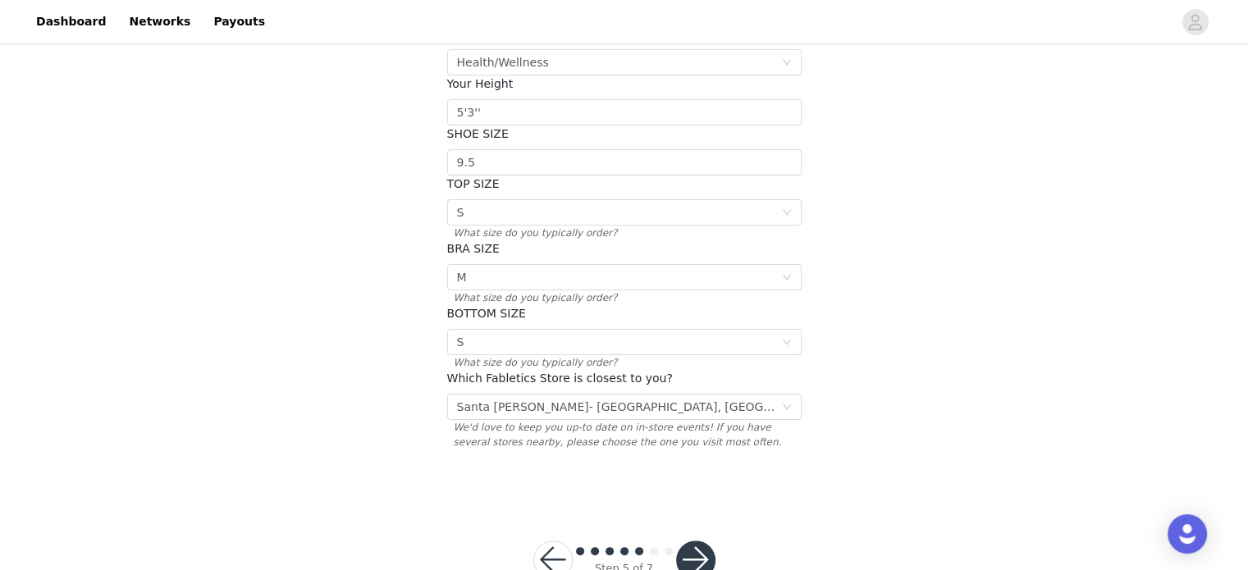
scroll to position [312, 0]
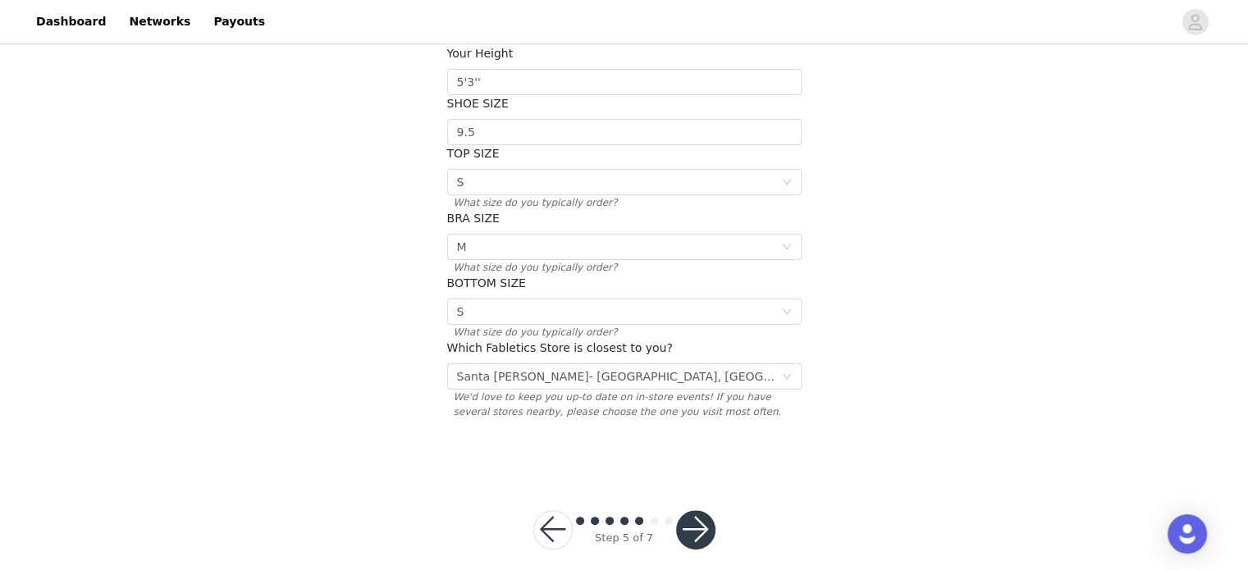
click at [702, 515] on button "button" at bounding box center [695, 529] width 39 height 39
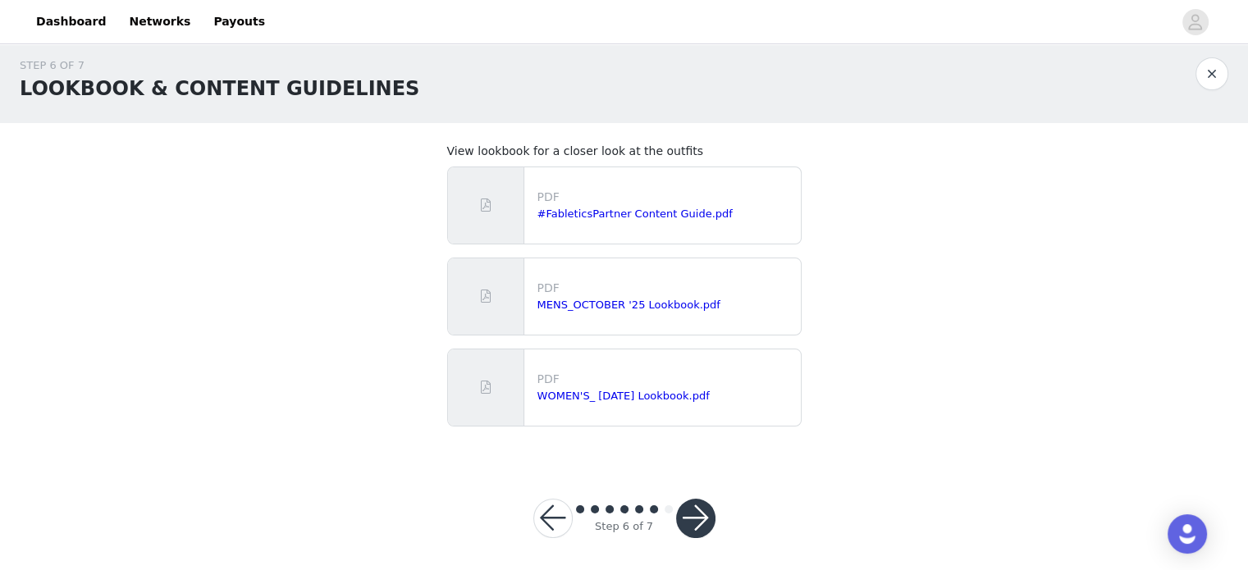
scroll to position [16, 0]
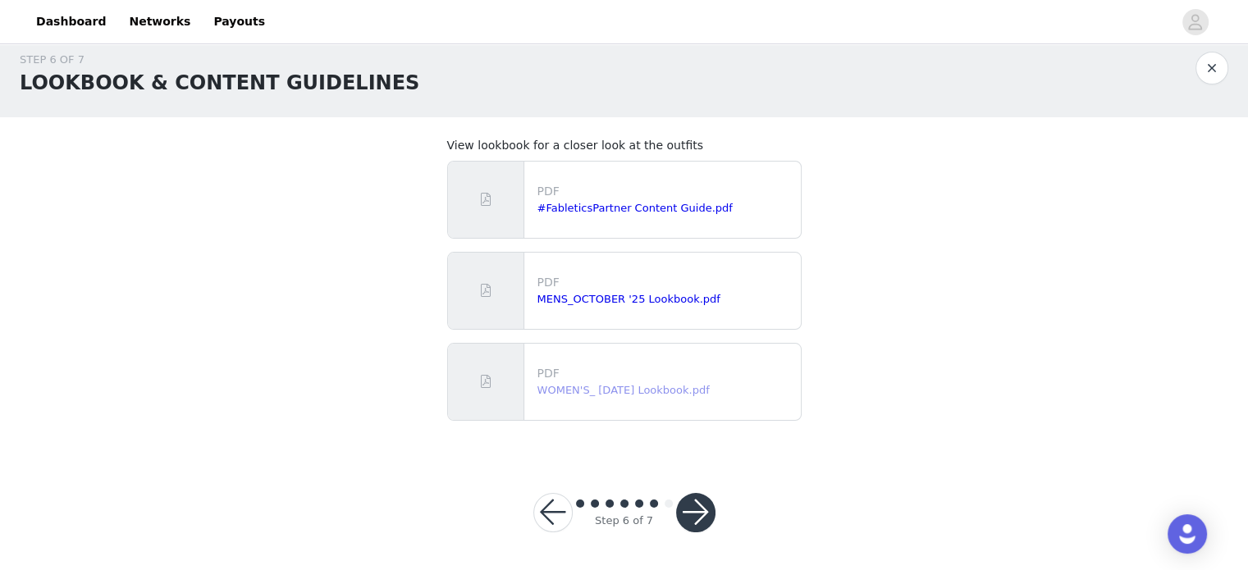
click at [671, 393] on link "WOMEN'S_ October 2025 Lookbook.pdf" at bounding box center [623, 390] width 172 height 12
click at [688, 510] on button "button" at bounding box center [695, 512] width 39 height 39
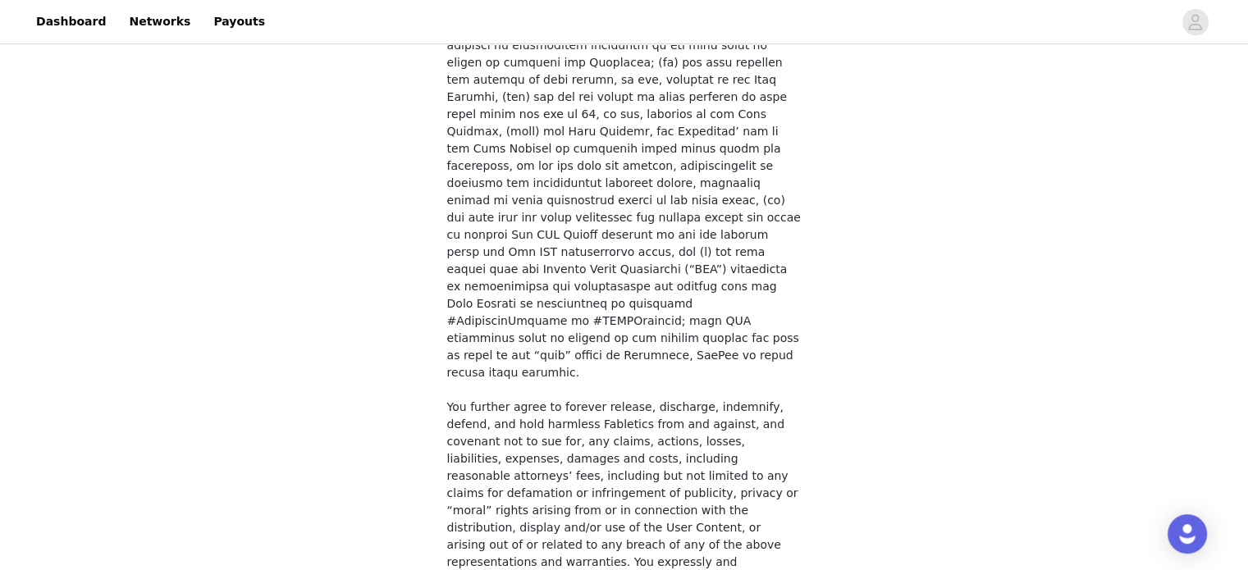
scroll to position [1256, 0]
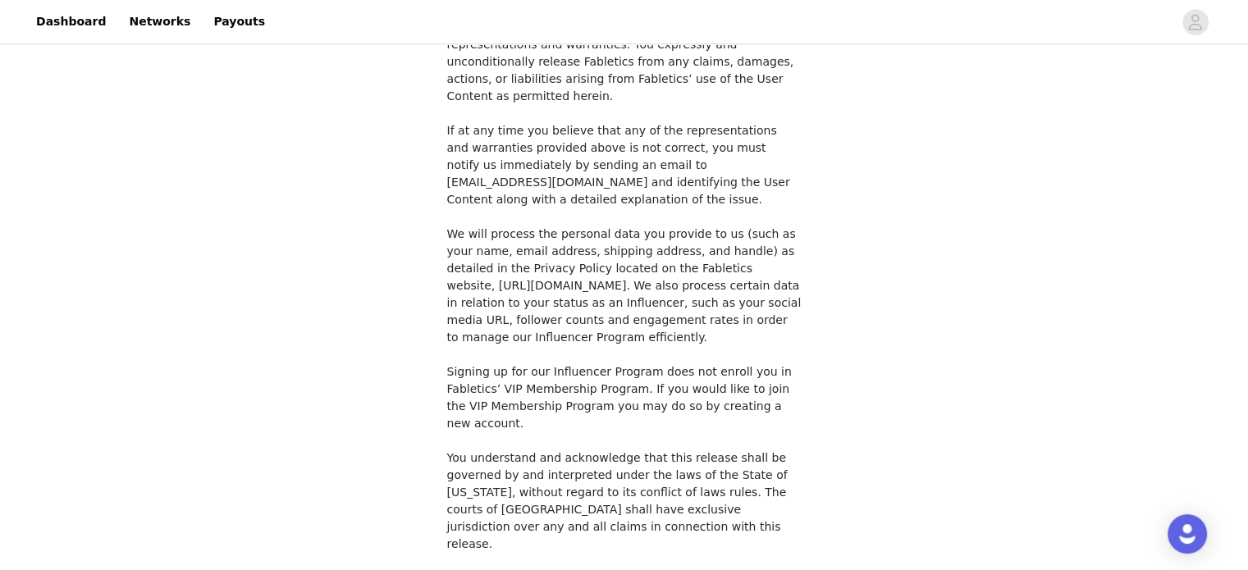
checkbox input "true"
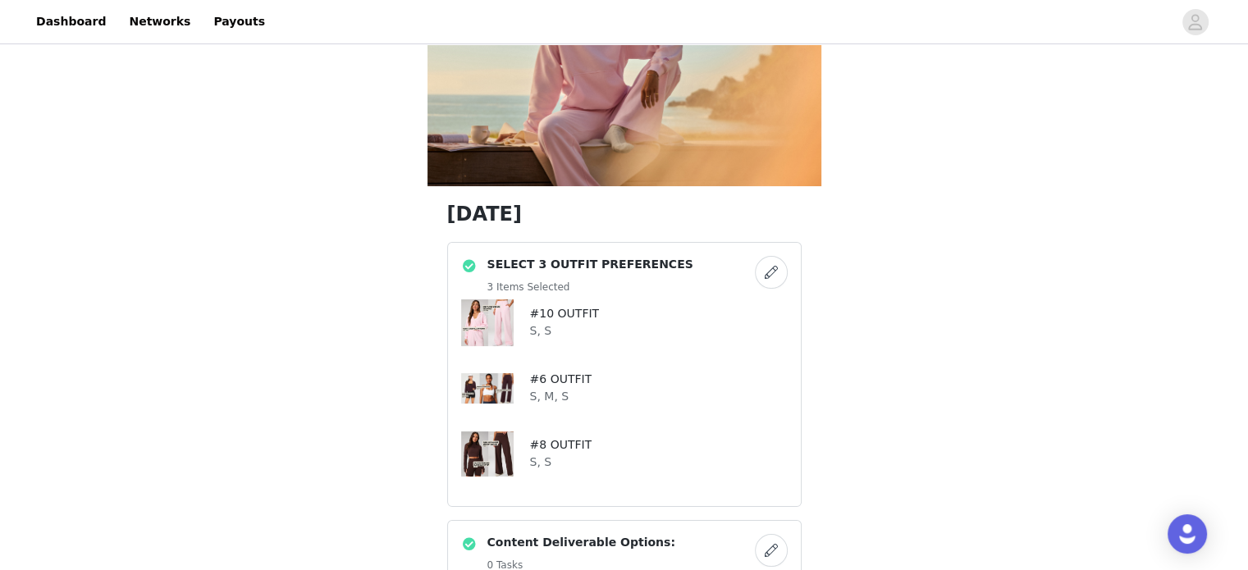
scroll to position [246, 0]
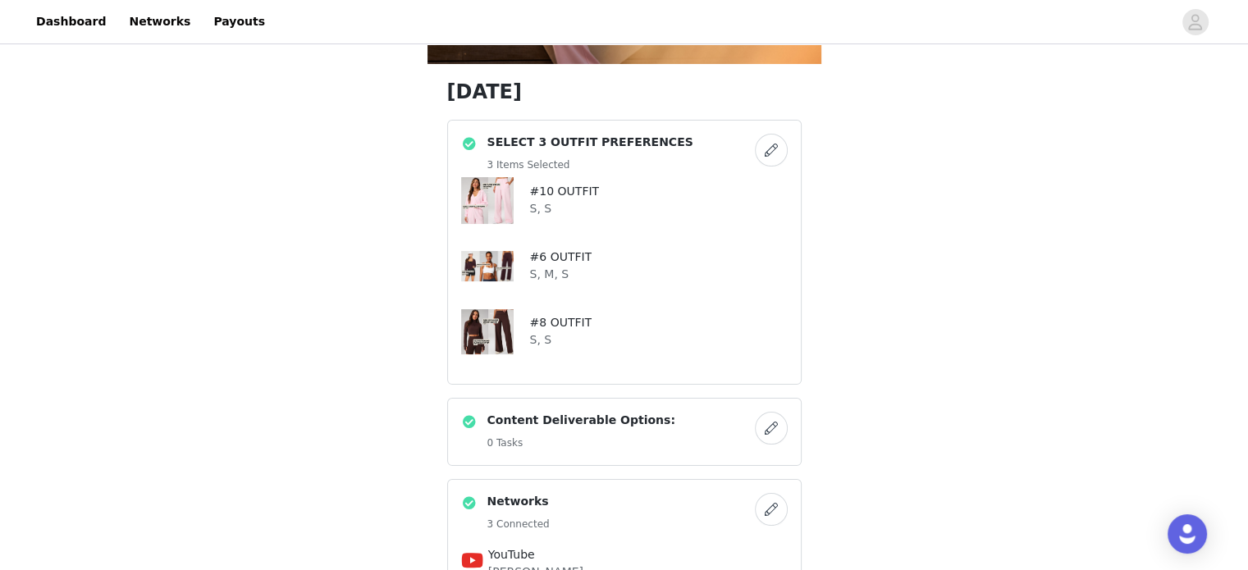
click at [768, 155] on button "button" at bounding box center [771, 150] width 33 height 33
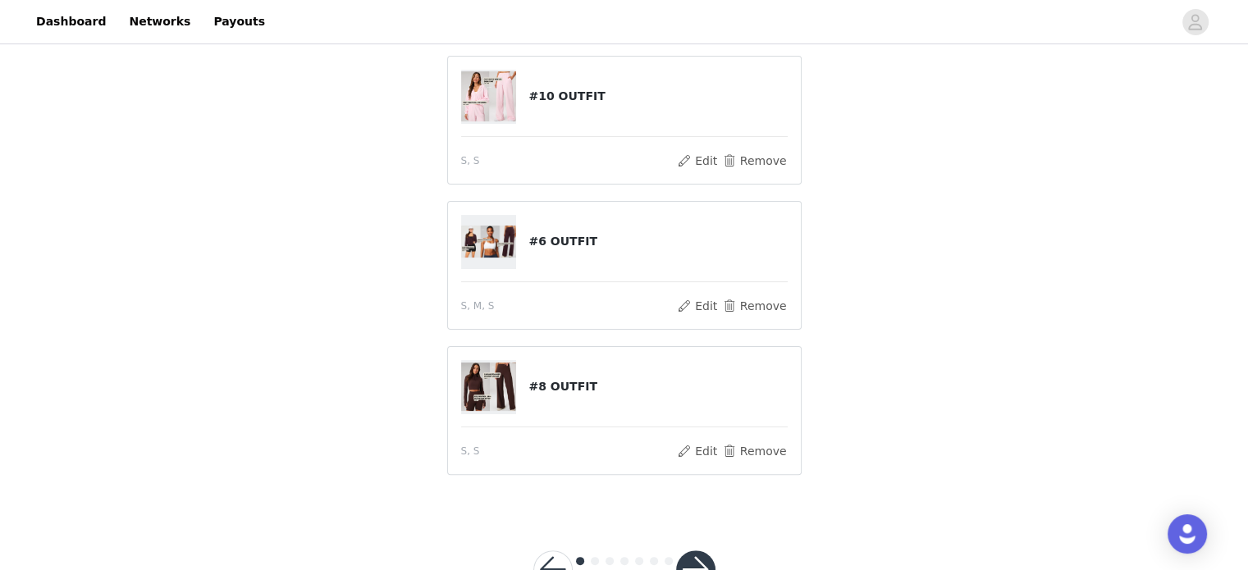
scroll to position [328, 0]
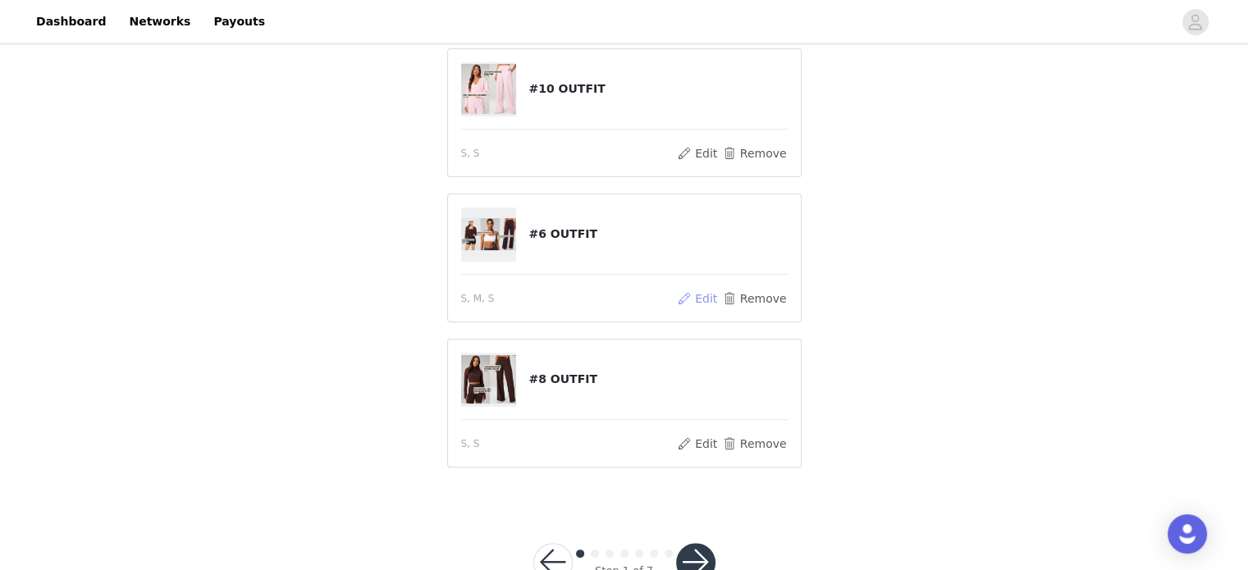
click at [696, 289] on button "Edit" at bounding box center [698, 299] width 42 height 20
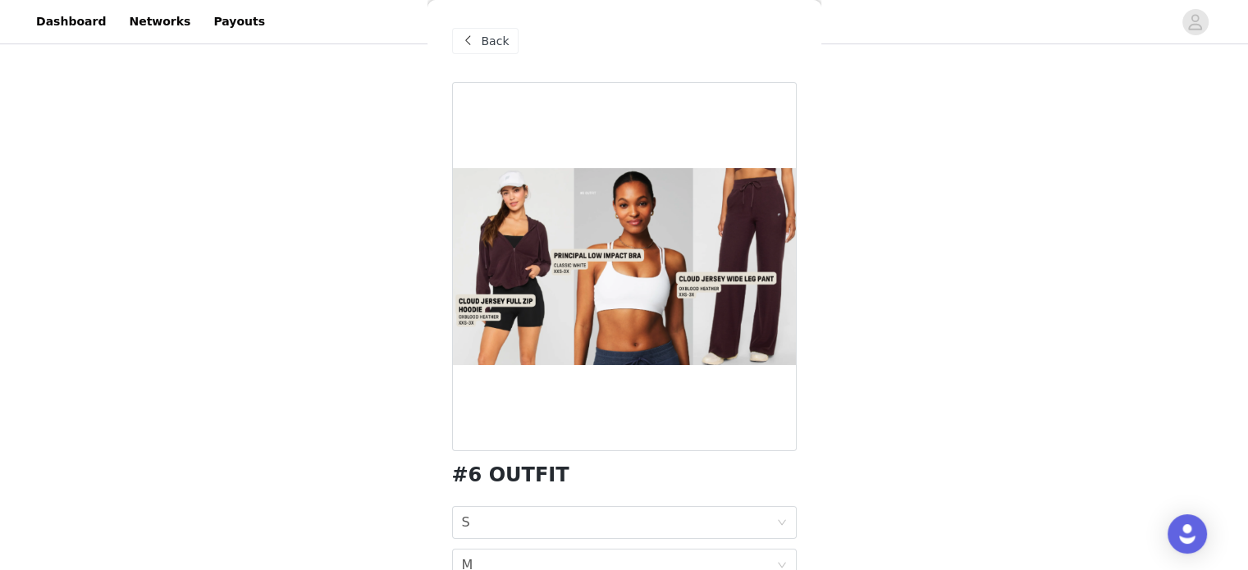
click at [484, 42] on span "Back" at bounding box center [496, 41] width 28 height 17
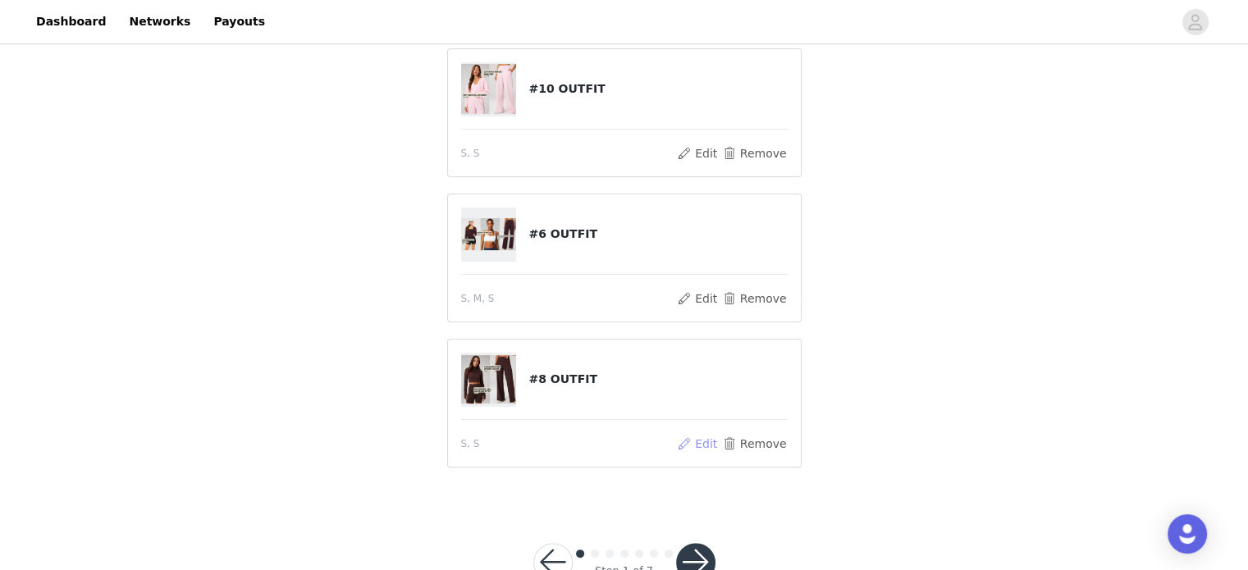
click at [719, 434] on button "Edit" at bounding box center [698, 444] width 42 height 20
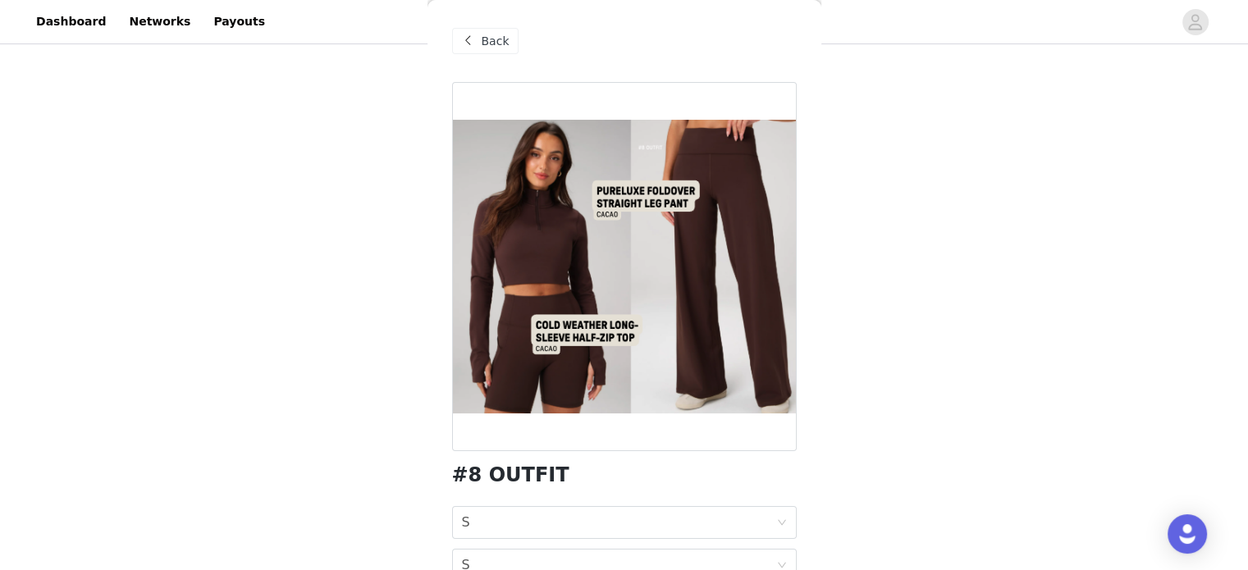
click at [479, 35] on div "Back" at bounding box center [485, 41] width 66 height 26
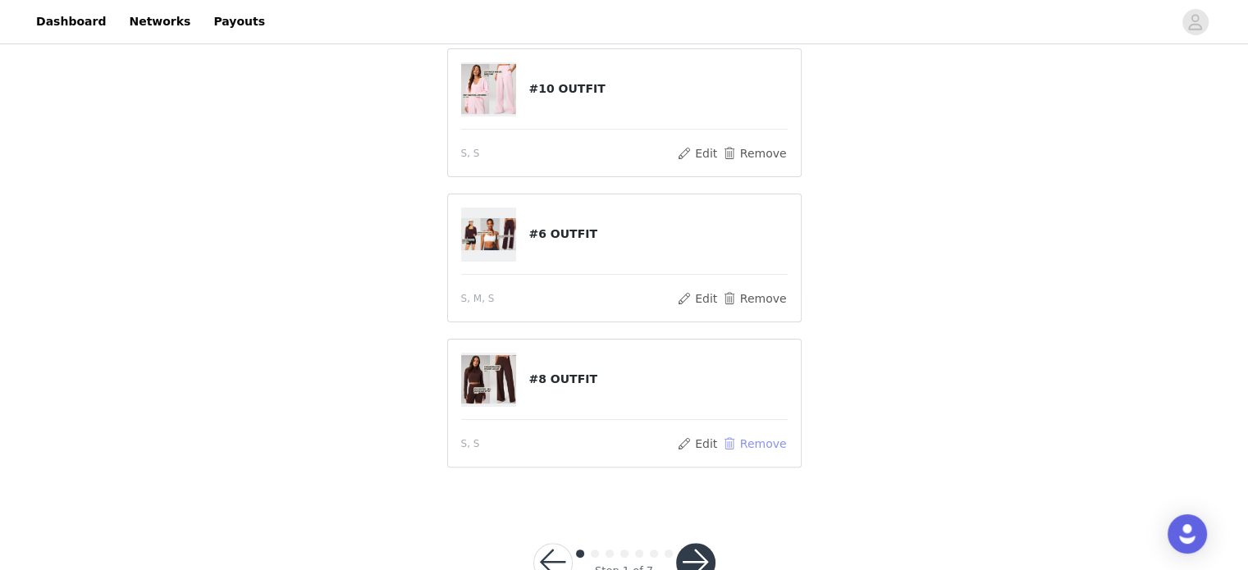
click at [775, 434] on button "Remove" at bounding box center [754, 444] width 66 height 20
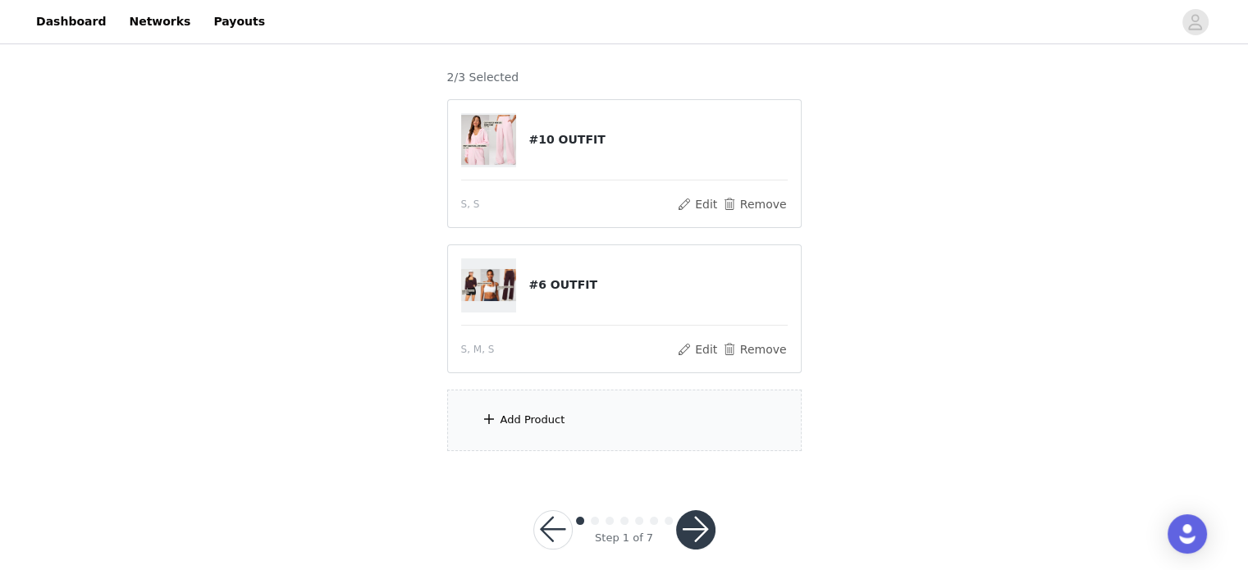
click at [556, 412] on div "Add Product" at bounding box center [533, 420] width 65 height 16
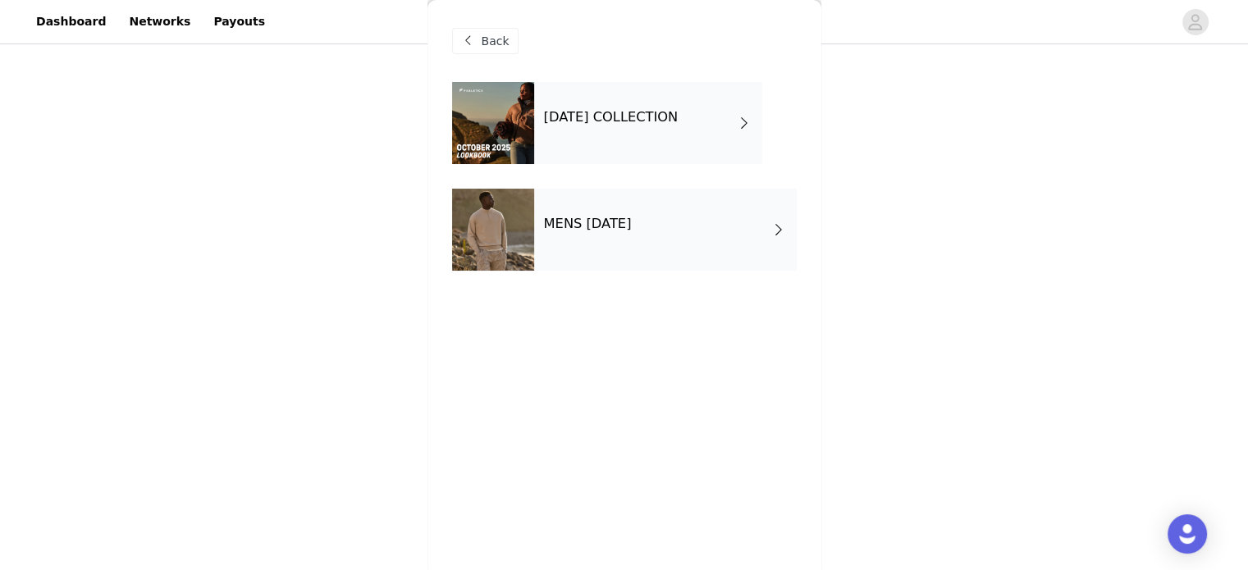
click at [591, 112] on h4 "OCTOBER 2025 COLLECTION" at bounding box center [611, 117] width 135 height 15
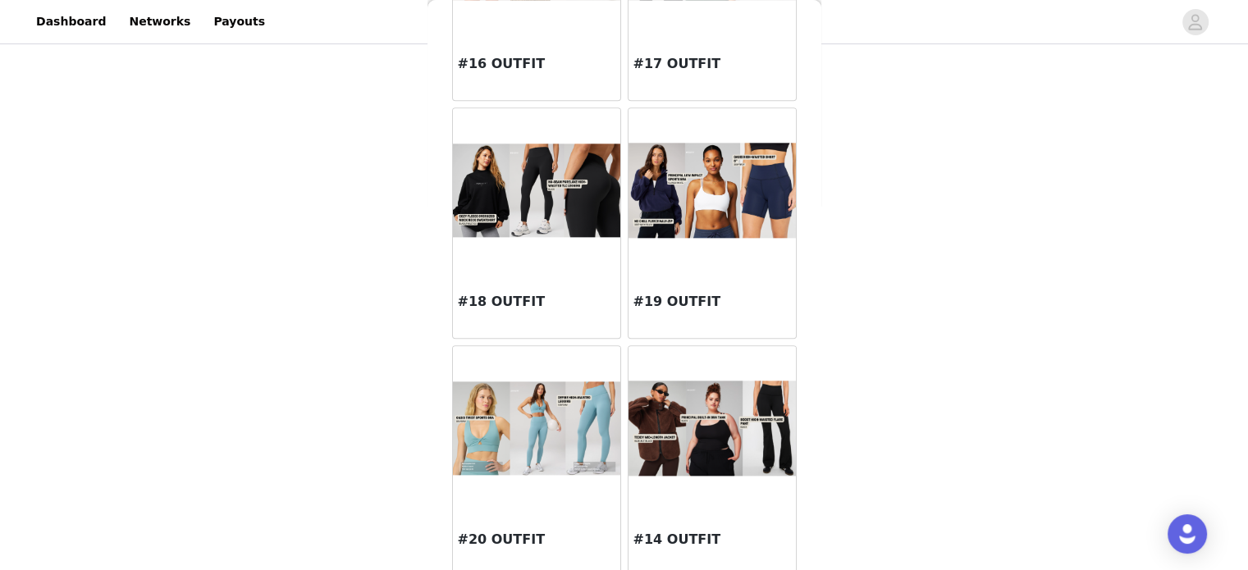
scroll to position [1884, 0]
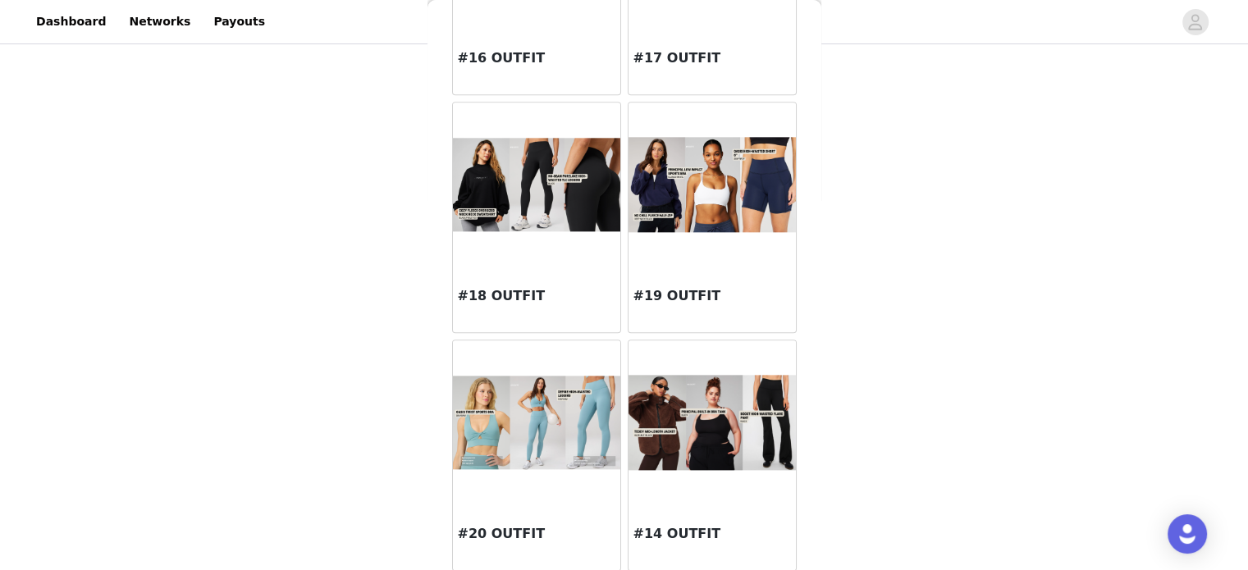
click at [716, 191] on img at bounding box center [712, 184] width 167 height 94
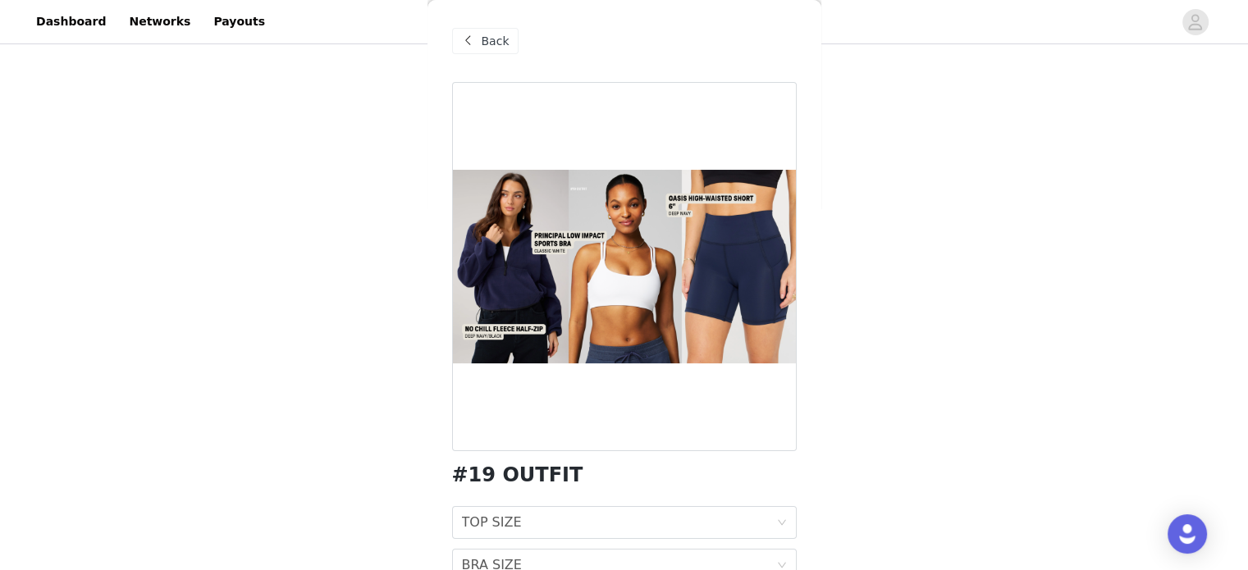
scroll to position [126, 0]
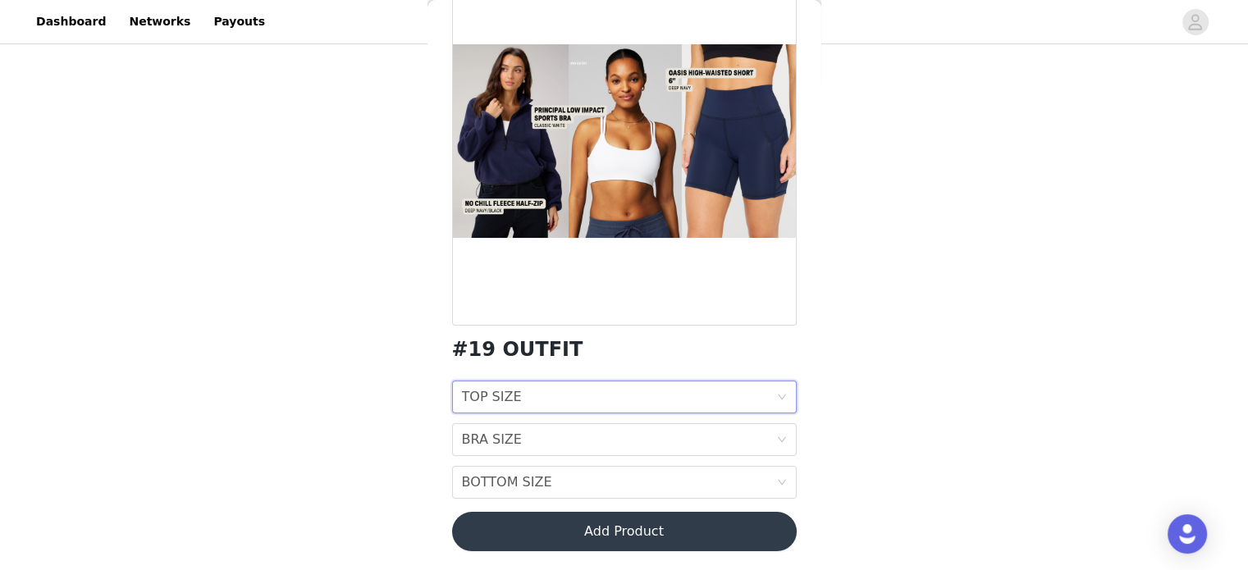
click at [597, 389] on div "TOP SIZE TOP SIZE" at bounding box center [619, 397] width 314 height 31
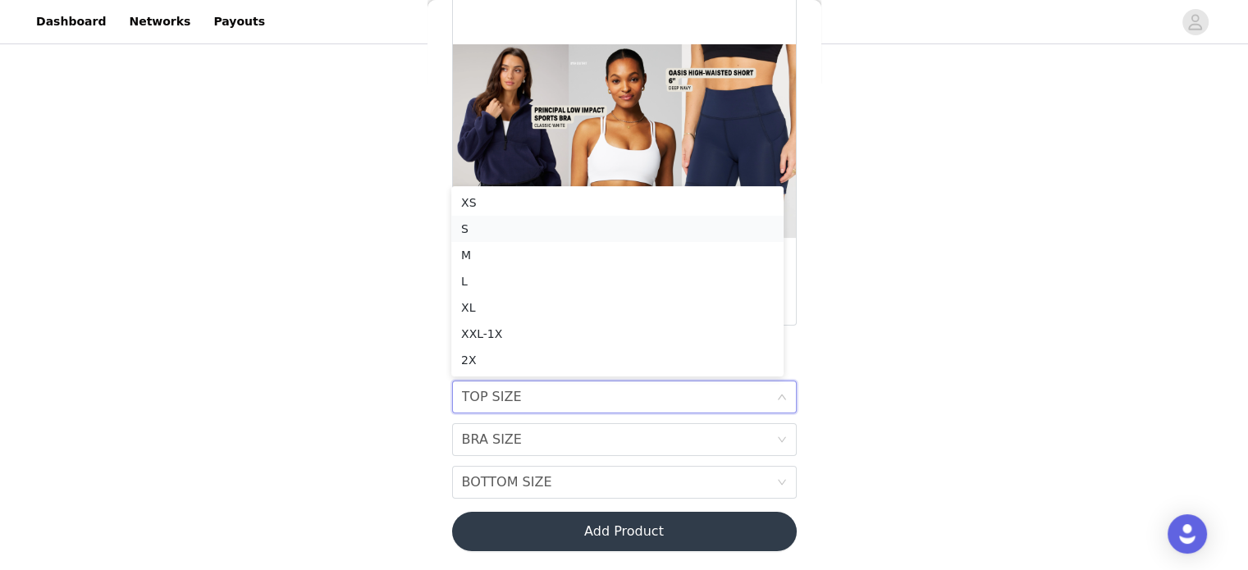
click at [481, 231] on div "S" at bounding box center [617, 229] width 313 height 18
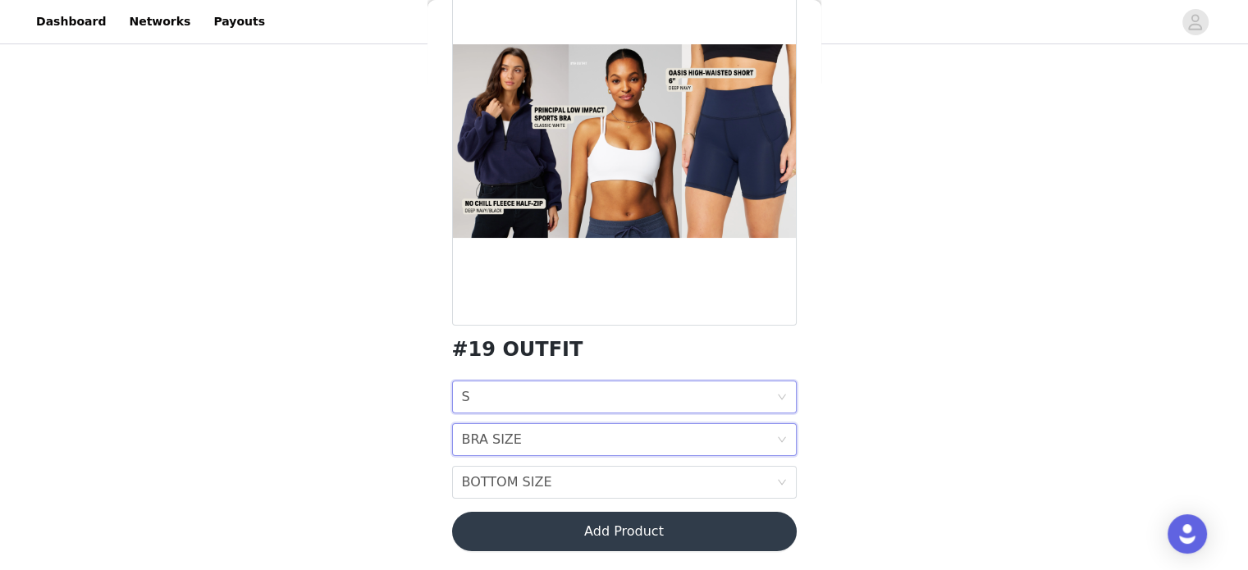
click at [538, 433] on div "BRA SIZE BRA SIZE" at bounding box center [619, 439] width 314 height 31
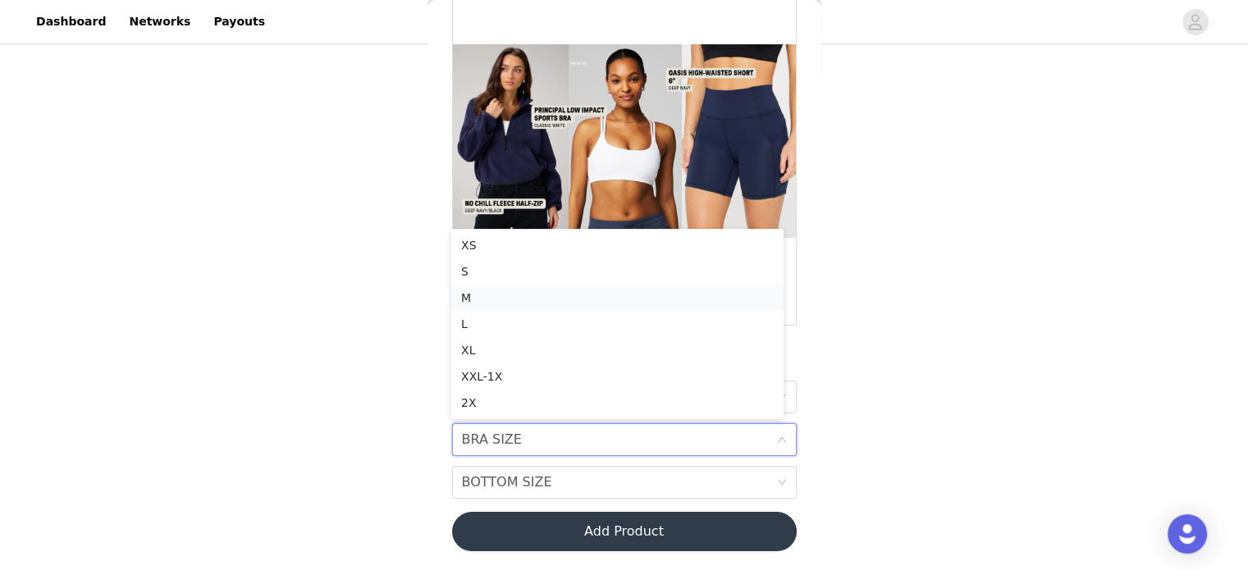
click at [494, 299] on div "M" at bounding box center [617, 298] width 313 height 18
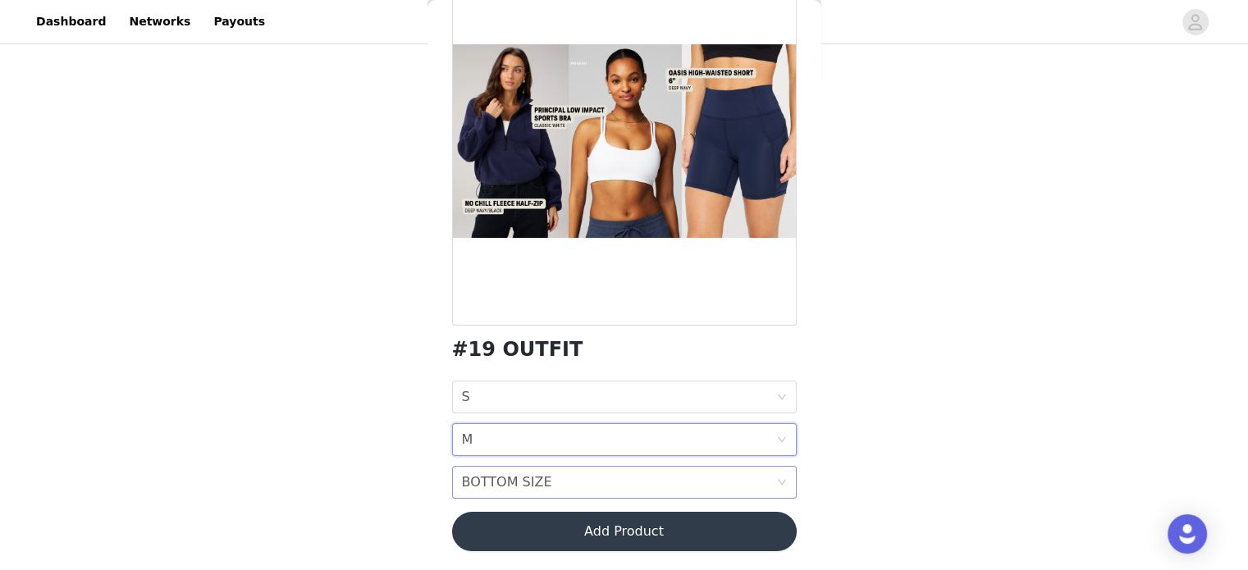
click at [533, 484] on div "BOTTOM SIZE" at bounding box center [507, 482] width 90 height 31
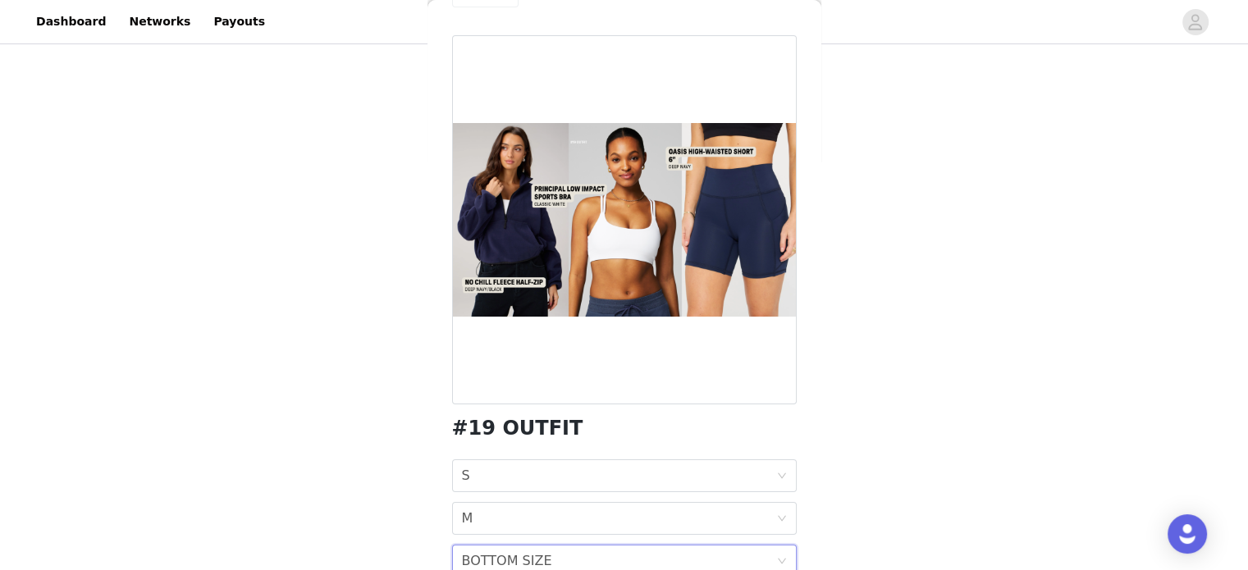
scroll to position [0, 0]
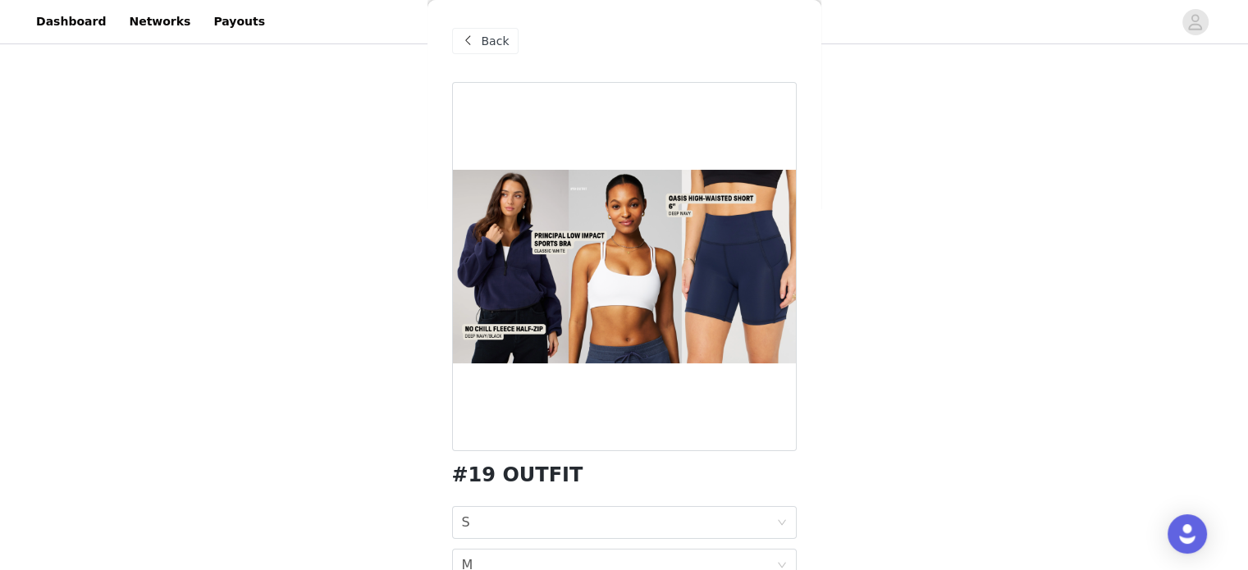
click at [502, 34] on span "Back" at bounding box center [496, 41] width 28 height 17
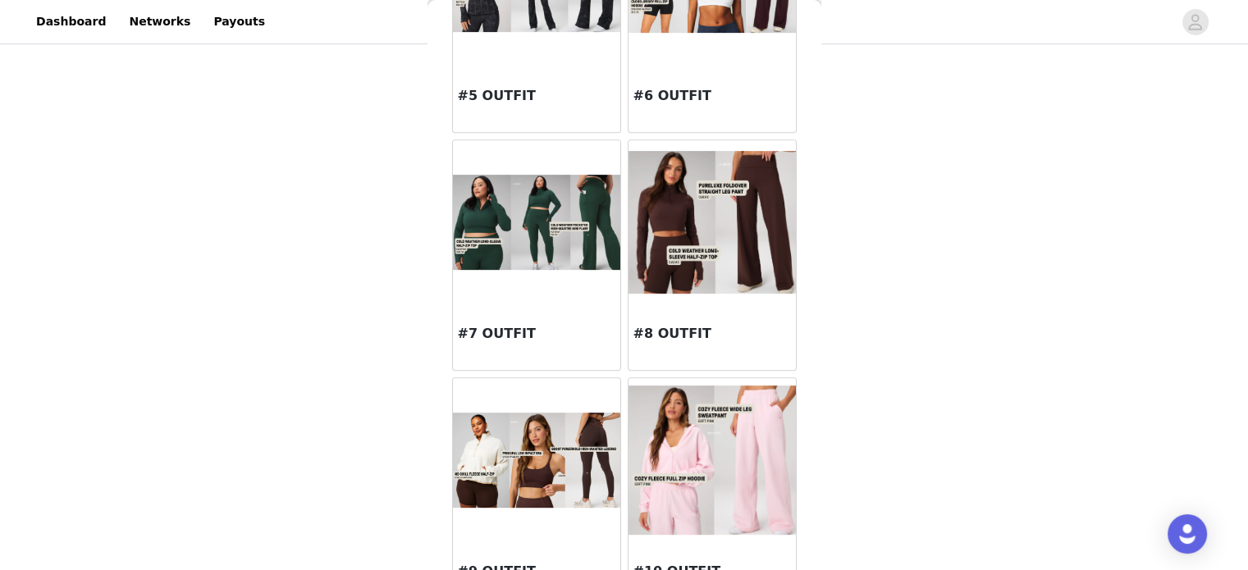
click at [711, 247] on img at bounding box center [712, 222] width 167 height 143
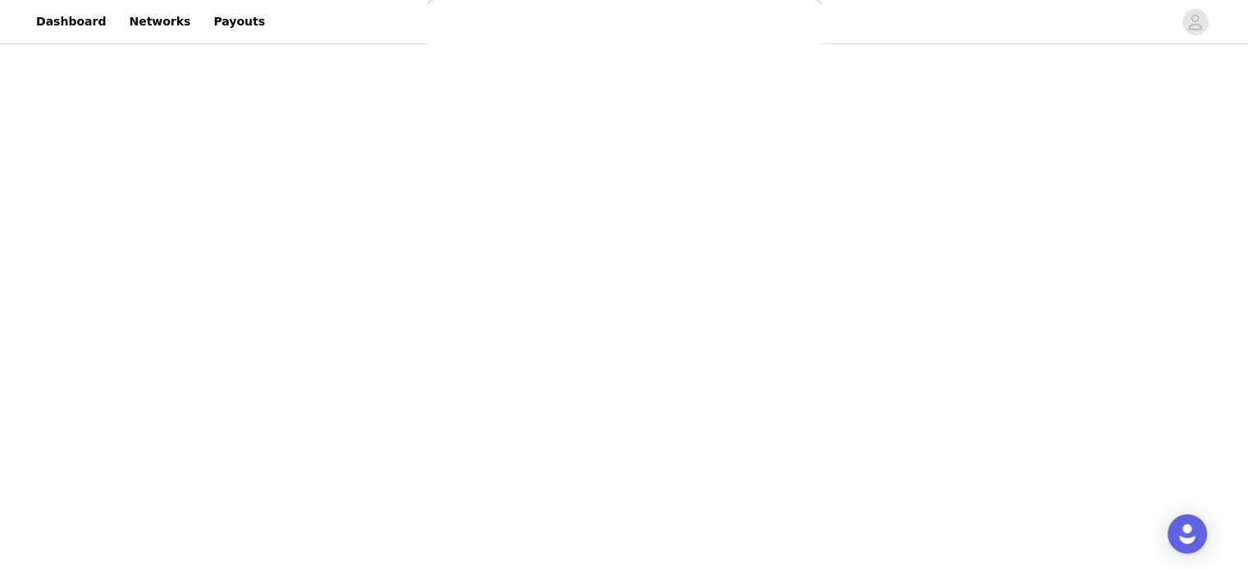
scroll to position [83, 0]
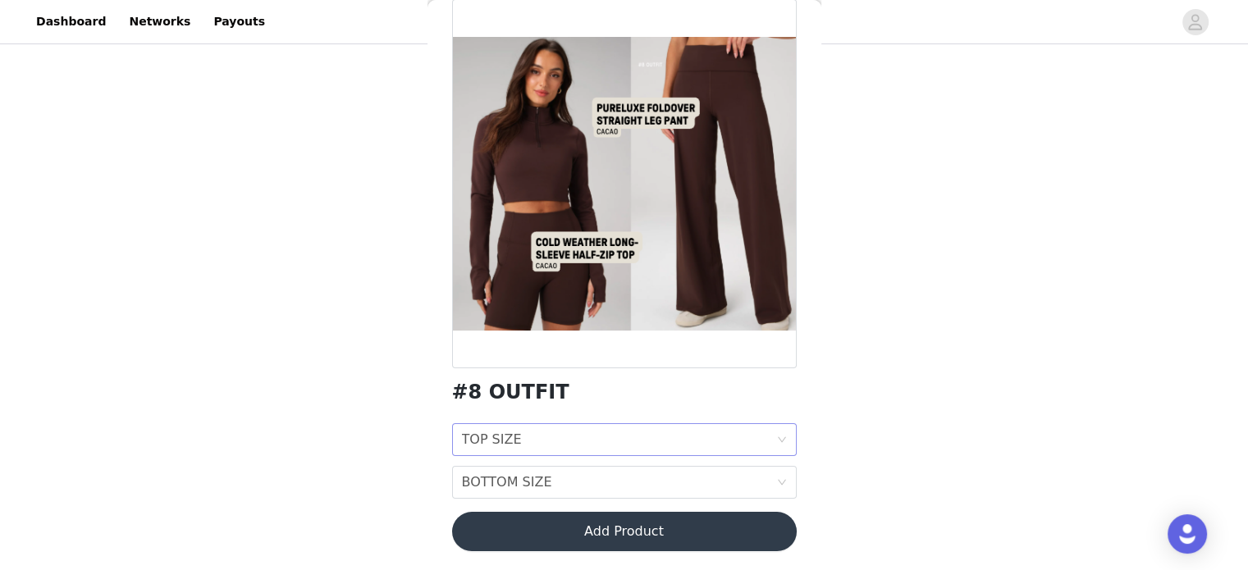
click at [706, 441] on div "TOP SIZE TOP SIZE" at bounding box center [619, 439] width 314 height 31
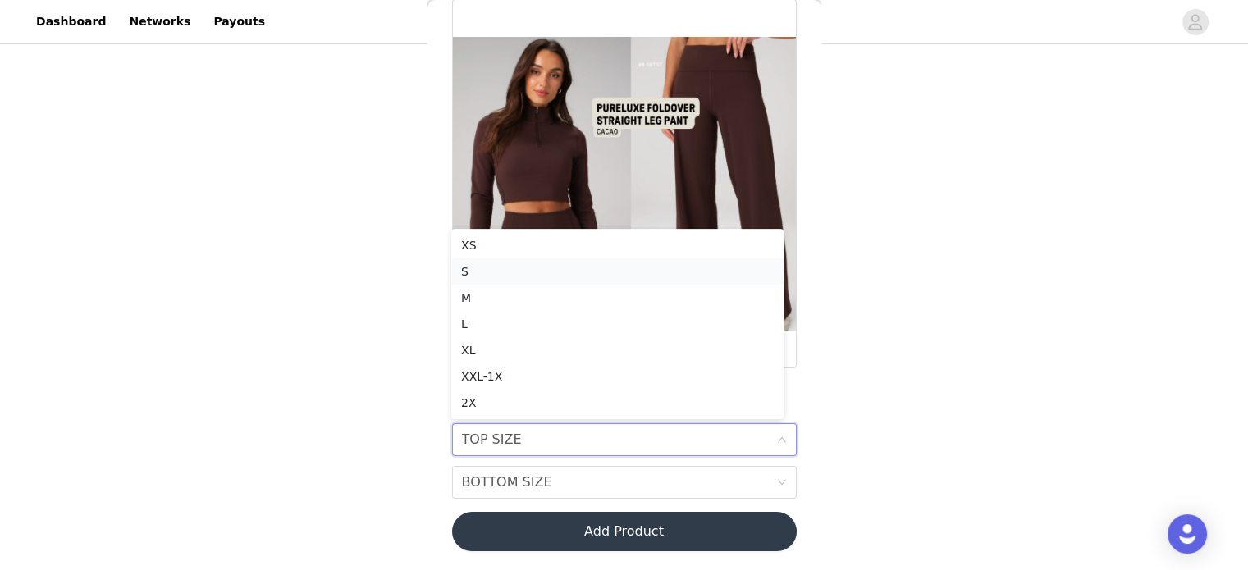
click at [539, 265] on div "S" at bounding box center [617, 272] width 313 height 18
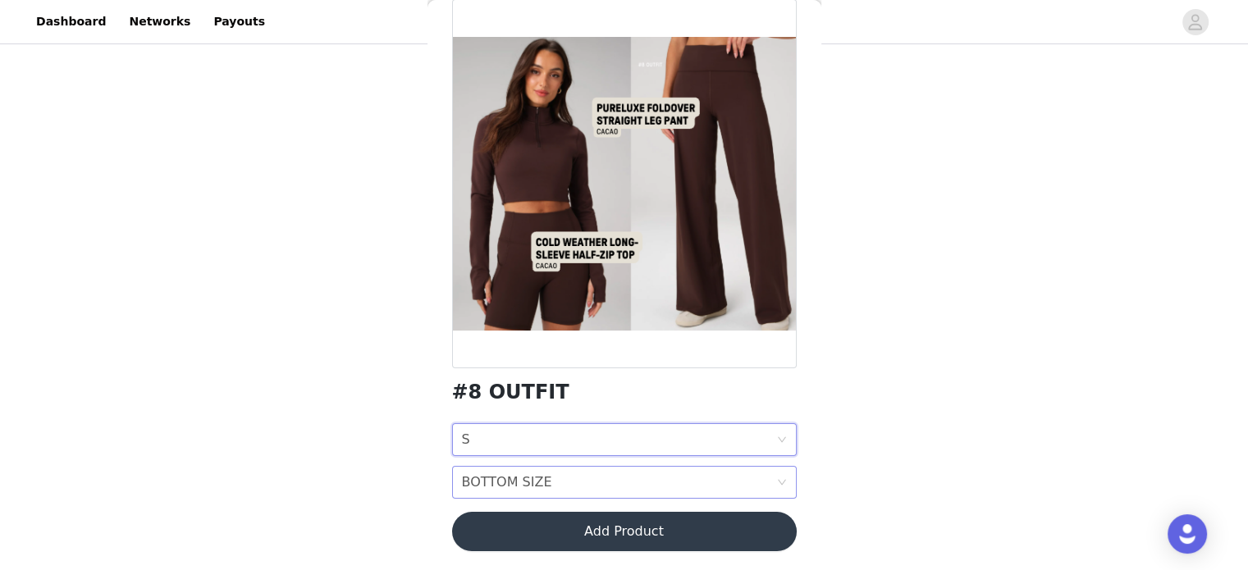
click at [542, 478] on div "BOTTOM SIZE BOTTOM SIZE" at bounding box center [619, 482] width 314 height 31
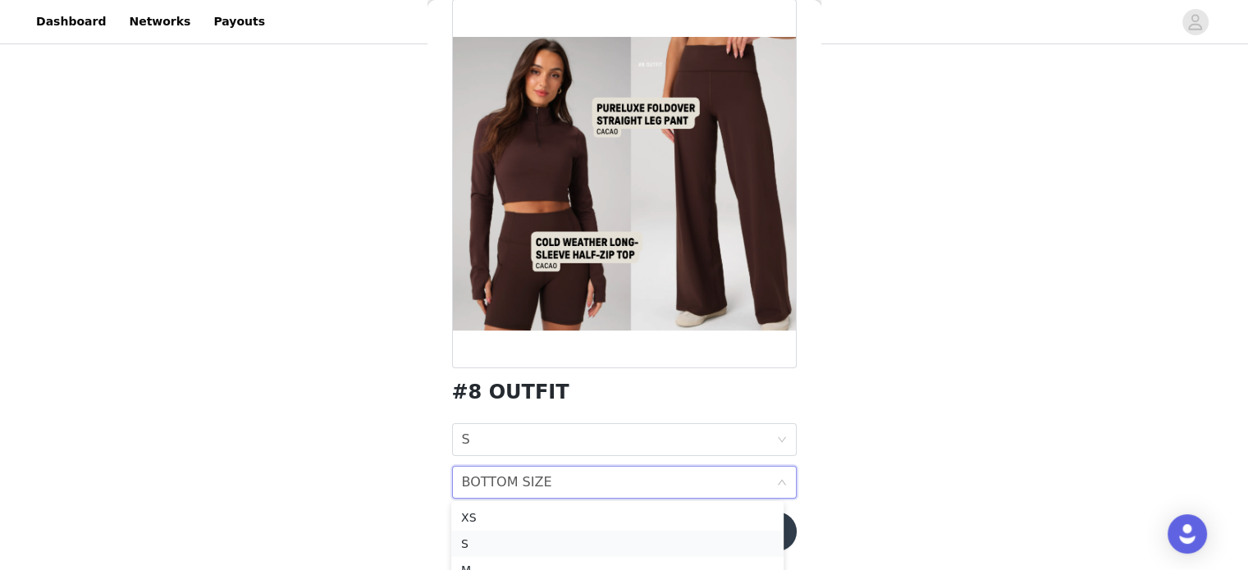
click at [485, 542] on div "S" at bounding box center [617, 544] width 313 height 18
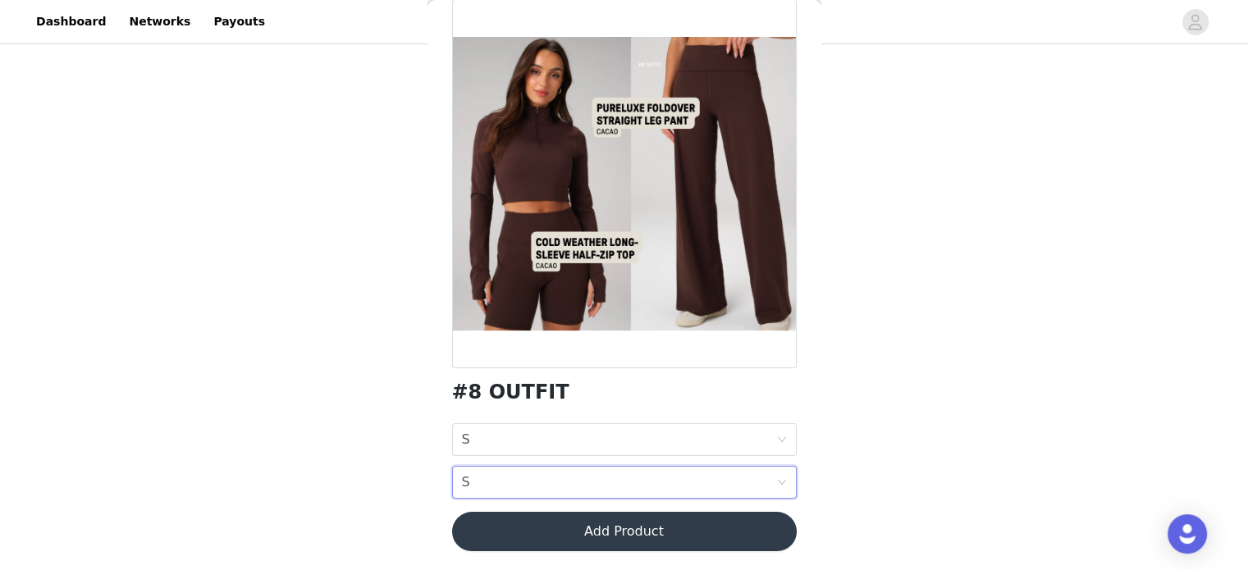
click at [650, 529] on button "Add Product" at bounding box center [624, 531] width 345 height 39
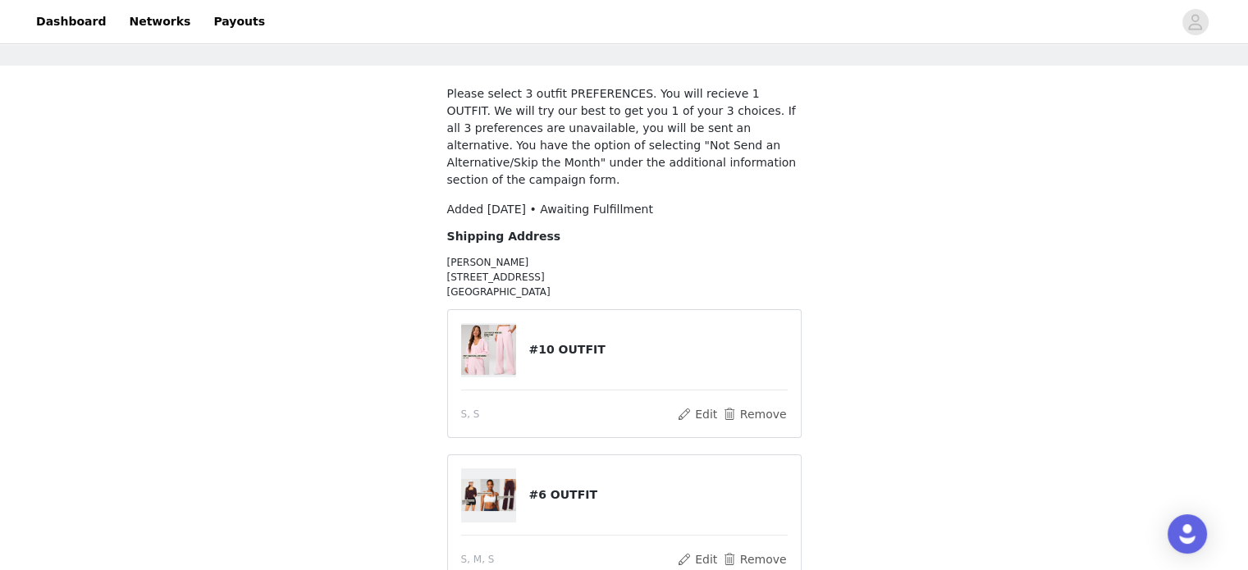
scroll to position [0, 0]
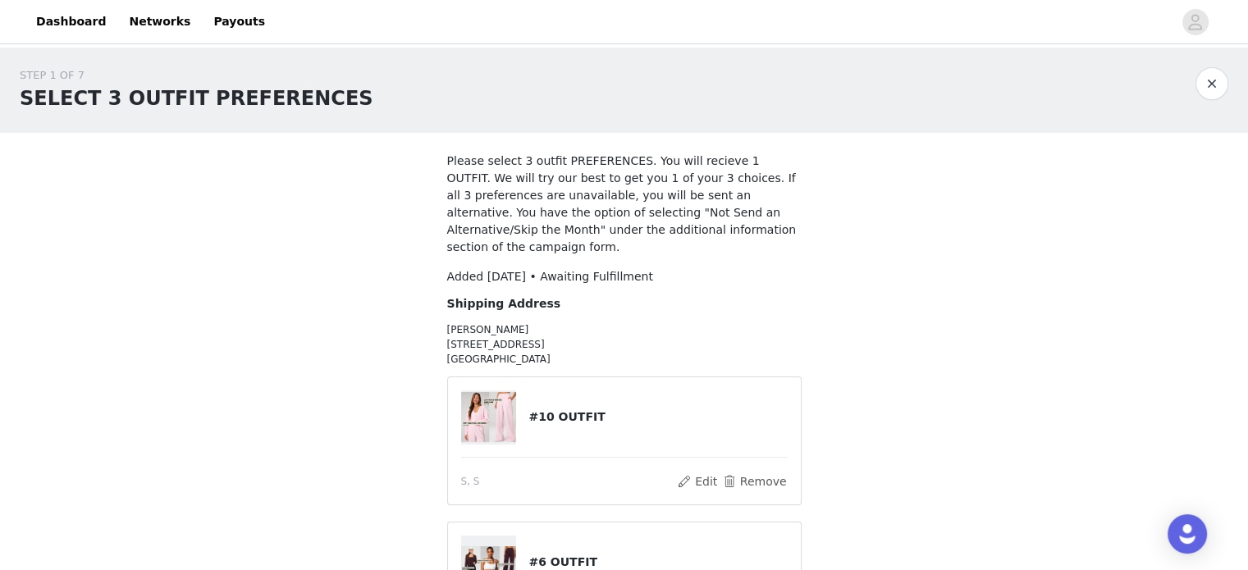
click at [1223, 84] on button "button" at bounding box center [1212, 83] width 33 height 33
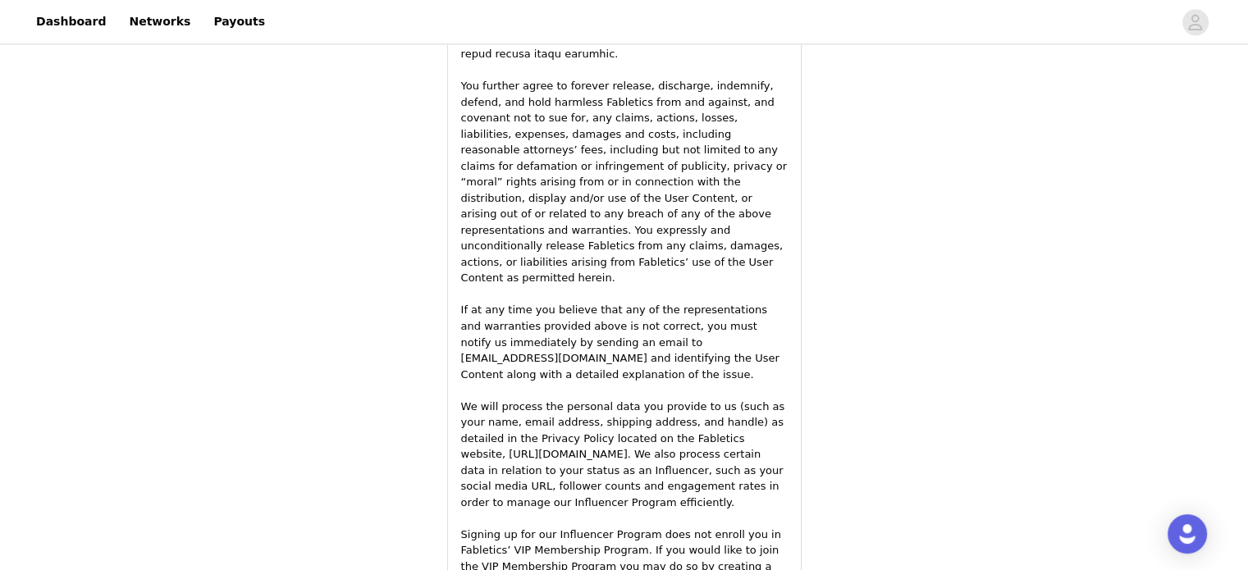
scroll to position [2422, 0]
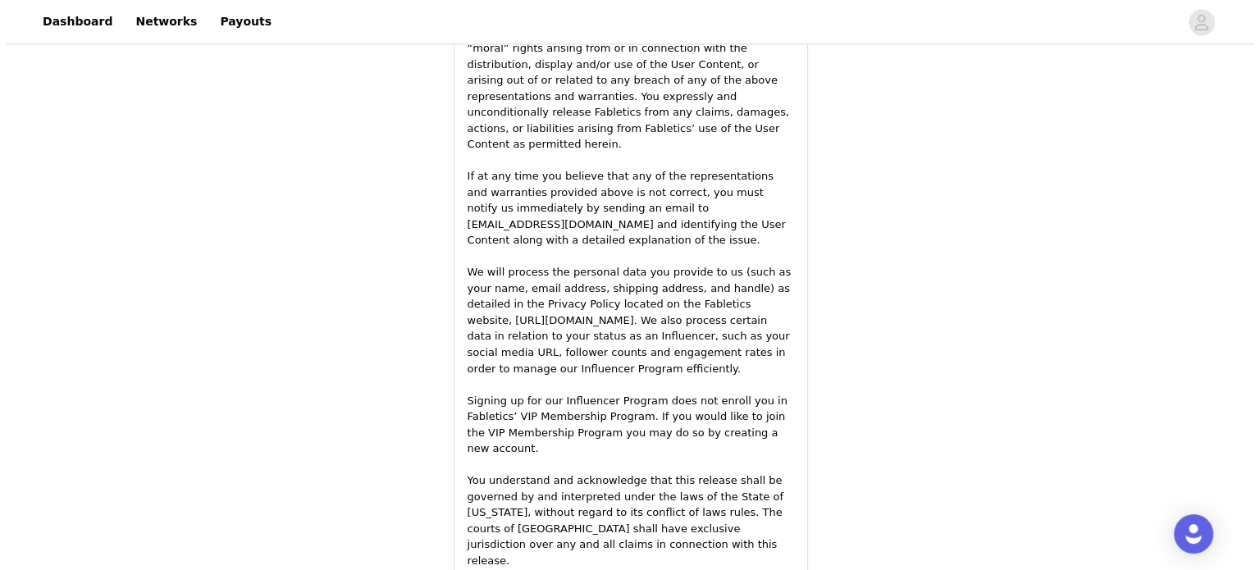
scroll to position [0, 0]
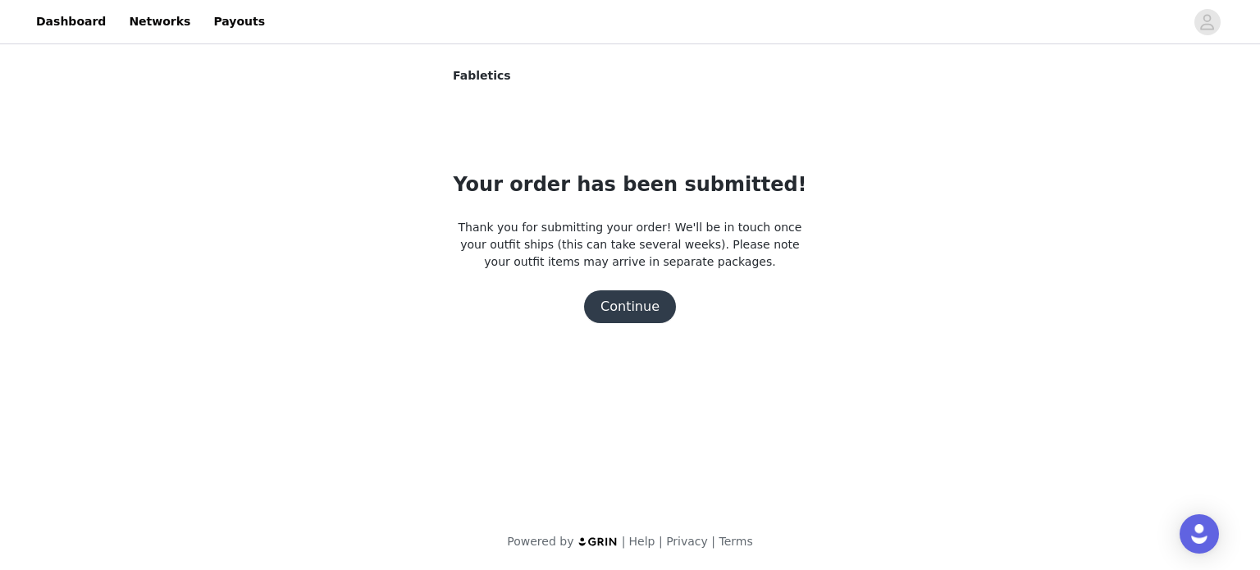
click at [656, 309] on button "Continue" at bounding box center [630, 306] width 92 height 33
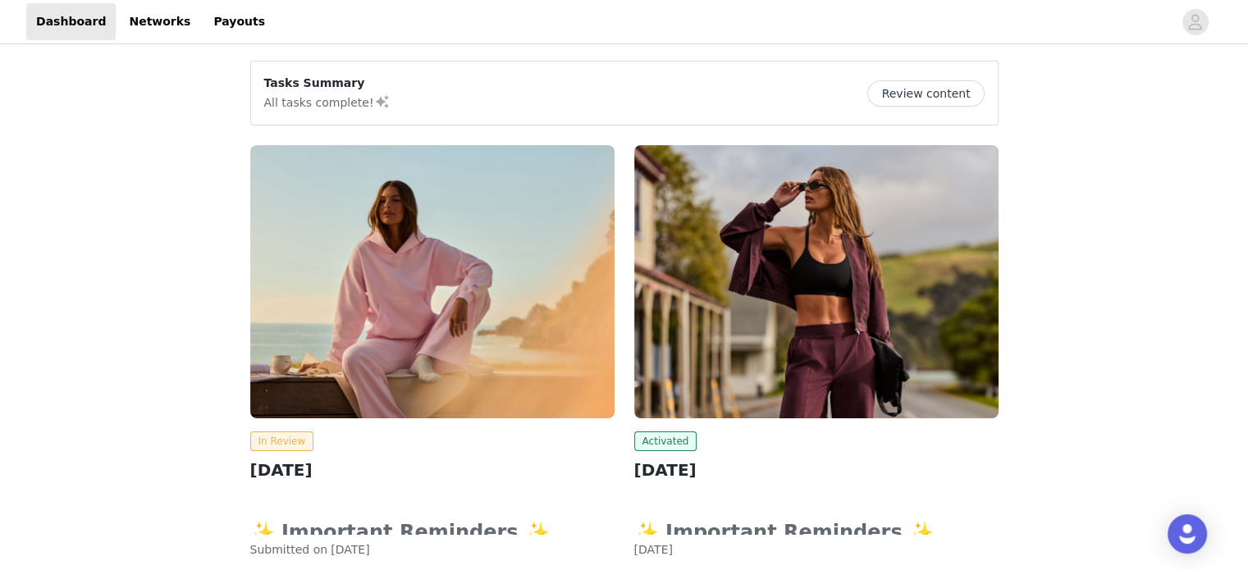
click at [952, 90] on button "Review content" at bounding box center [925, 93] width 117 height 26
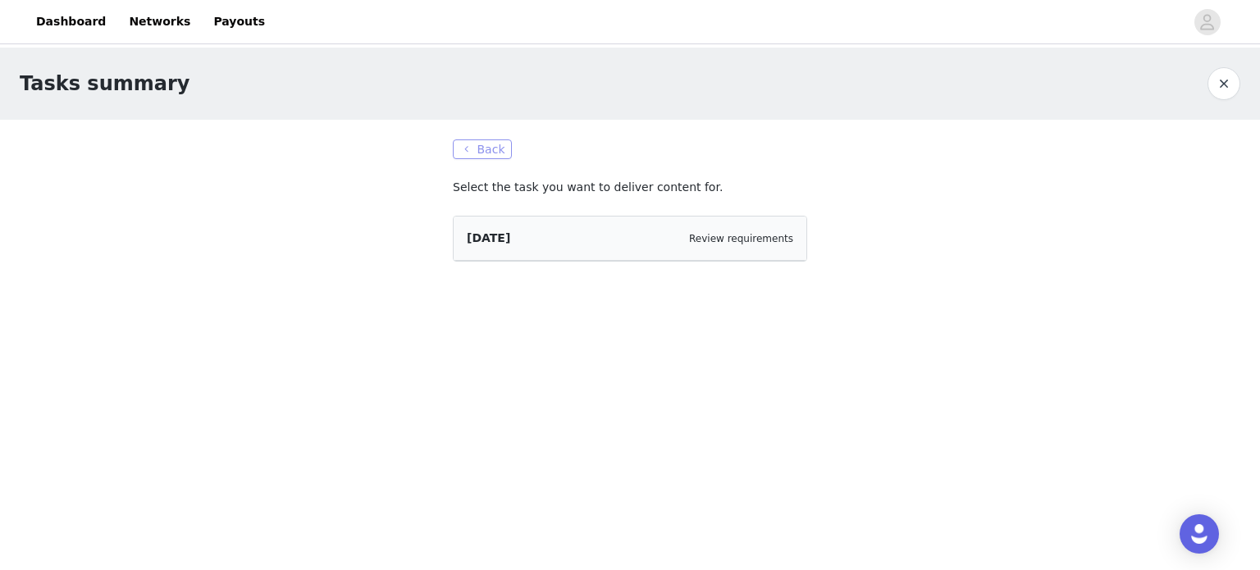
click at [461, 153] on button "Back" at bounding box center [482, 150] width 59 height 20
